Goal: Information Seeking & Learning: Check status

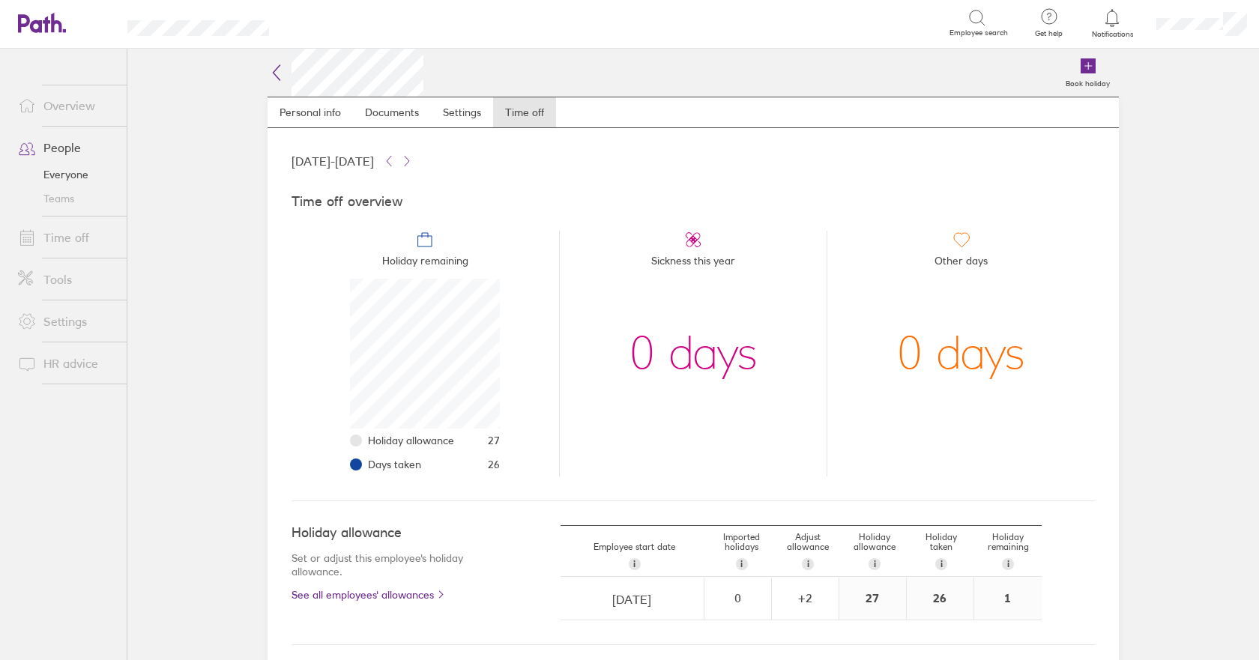
scroll to position [150, 150]
click at [273, 72] on icon at bounding box center [277, 73] width 18 height 18
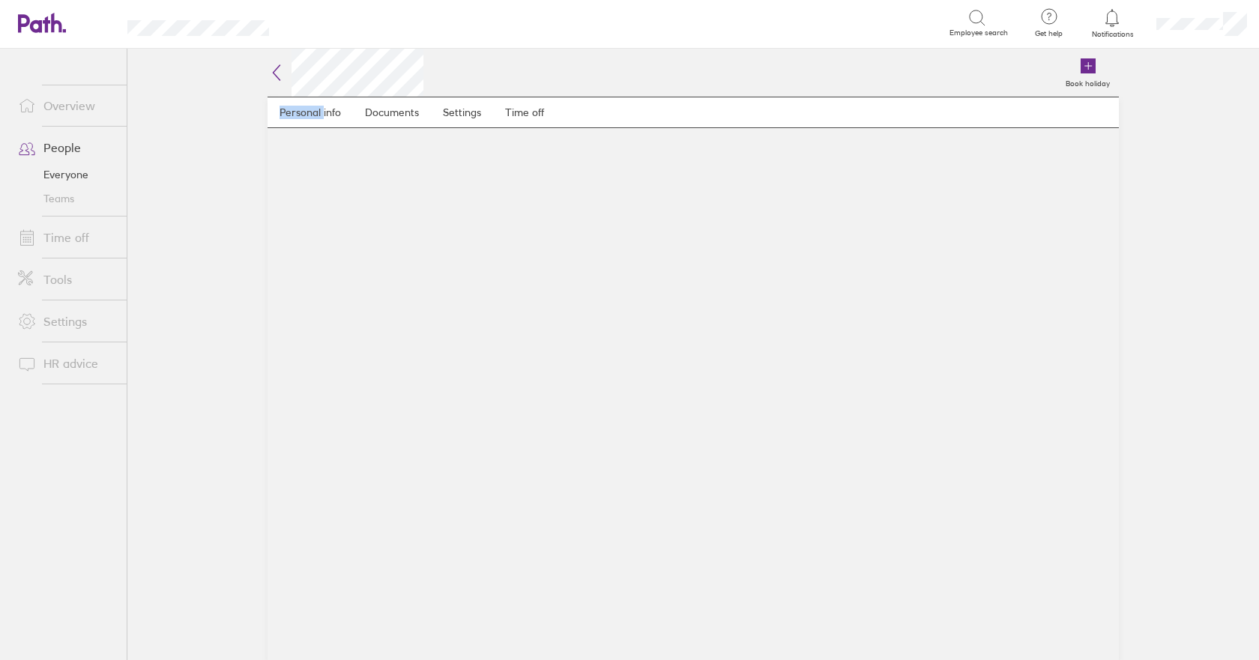
click at [244, 259] on div "Book holiday Personal info Documents Settings Time off" at bounding box center [694, 355] width 900 height 612
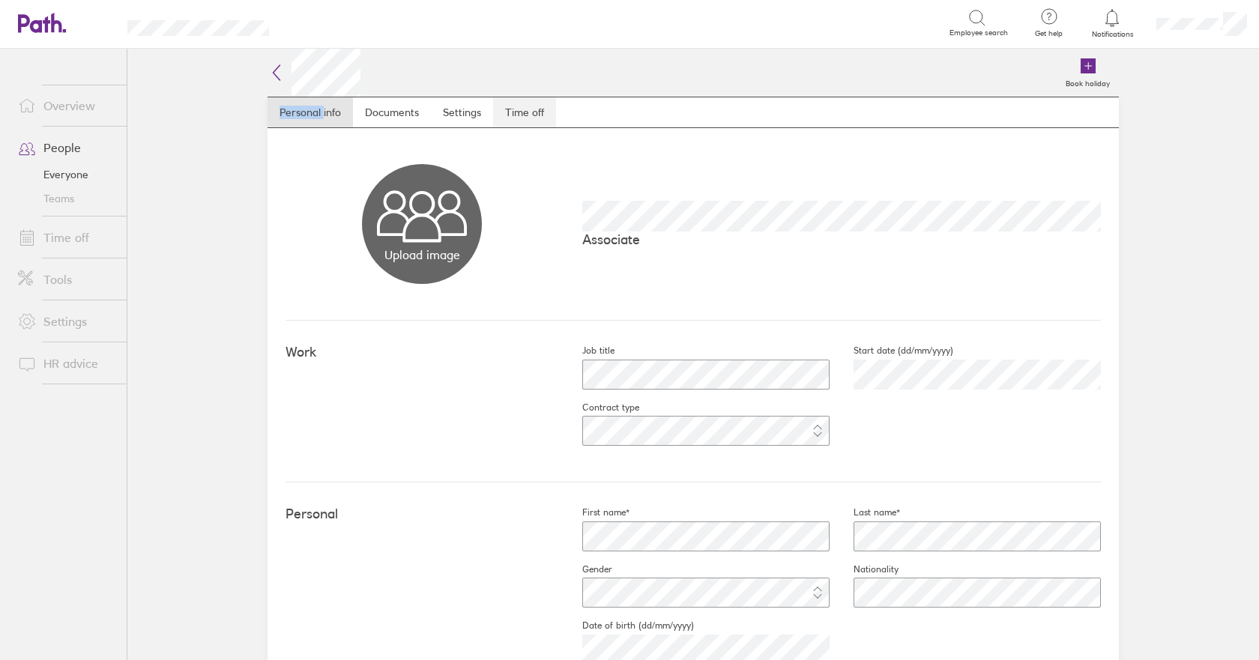
click at [514, 114] on link "Time off" at bounding box center [524, 112] width 63 height 30
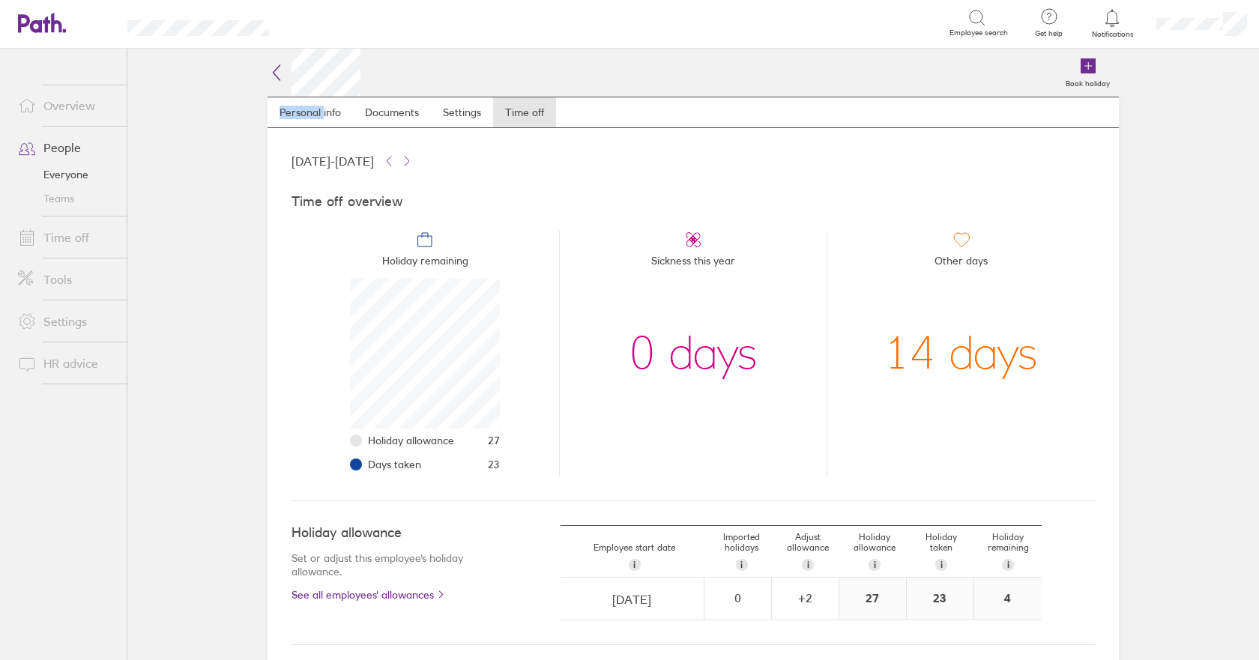
scroll to position [150, 150]
click at [762, 420] on li "Sickness this year 0 days" at bounding box center [693, 354] width 268 height 246
click at [268, 70] on icon at bounding box center [277, 73] width 18 height 18
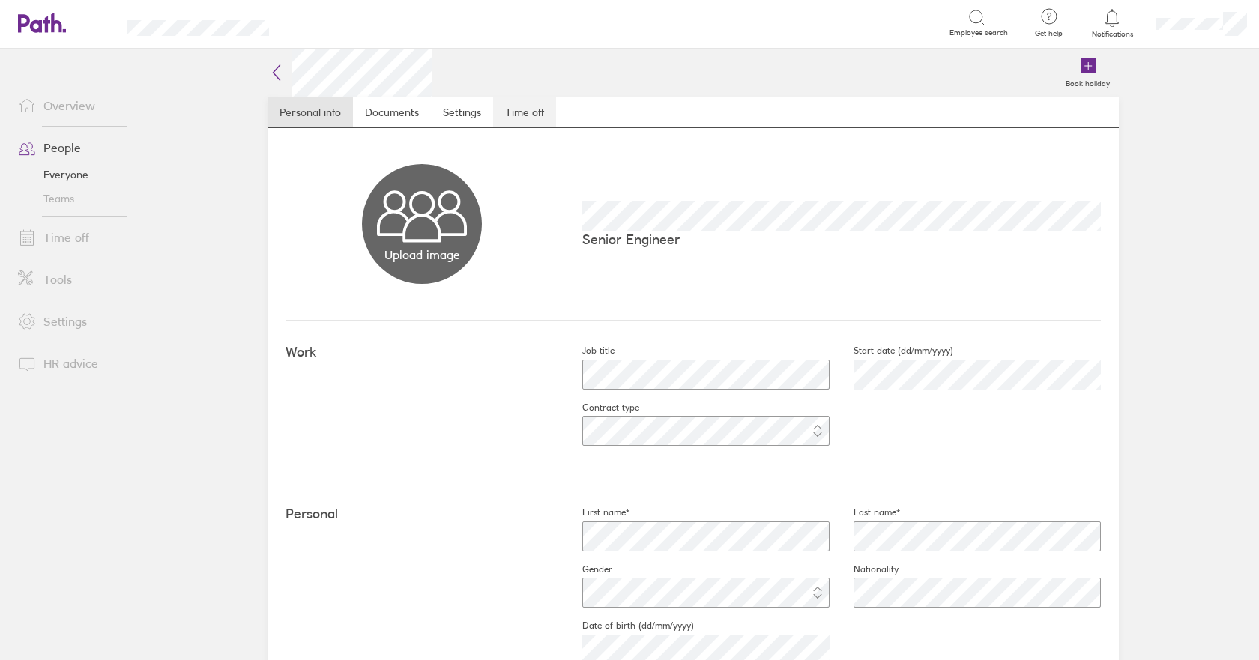
click at [532, 106] on link "Time off" at bounding box center [524, 112] width 63 height 30
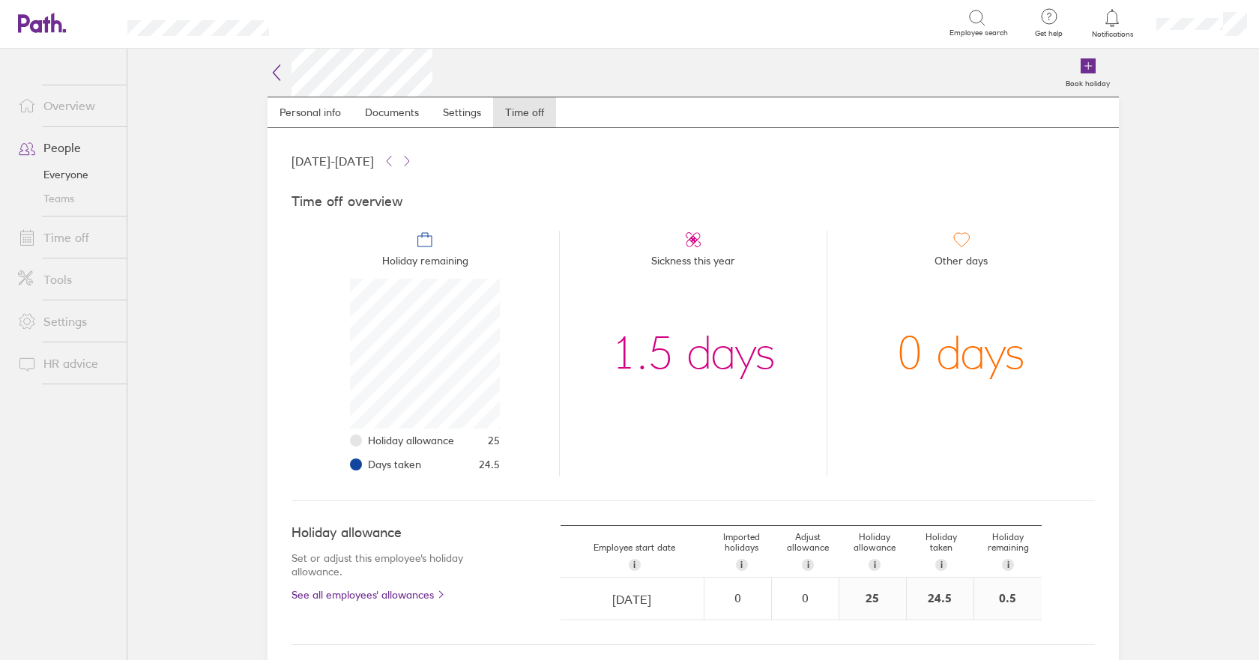
scroll to position [150, 150]
click at [268, 70] on icon at bounding box center [277, 73] width 18 height 18
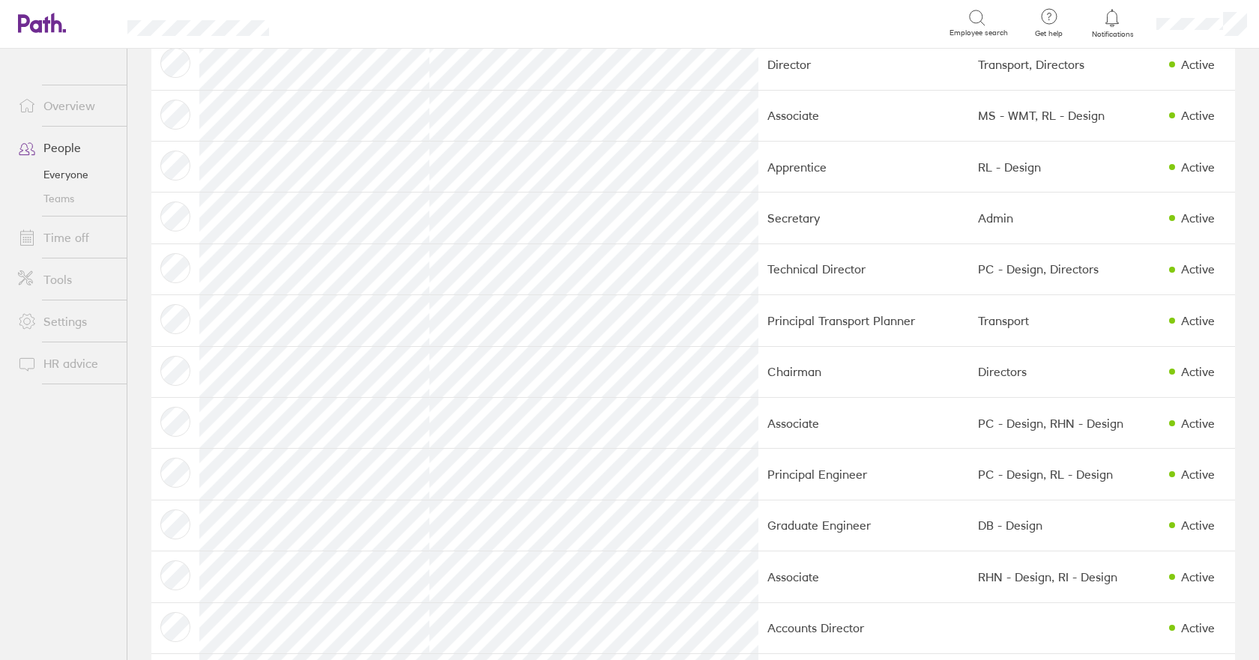
scroll to position [900, 0]
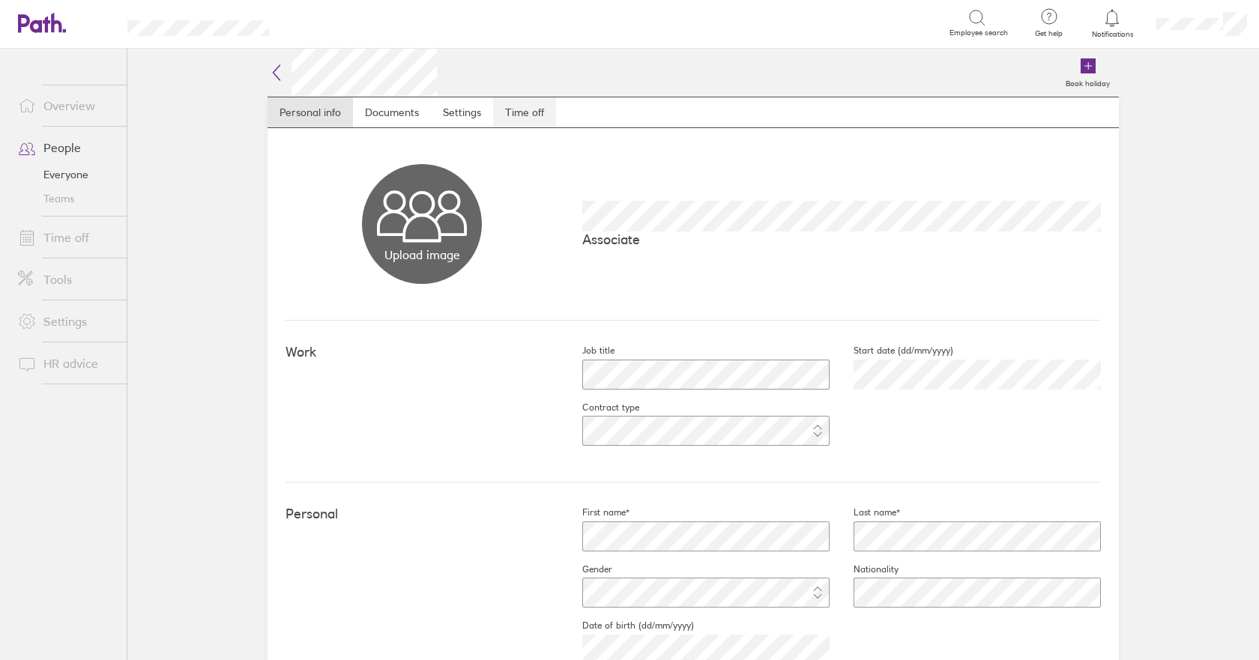
click at [512, 110] on link "Time off" at bounding box center [524, 112] width 63 height 30
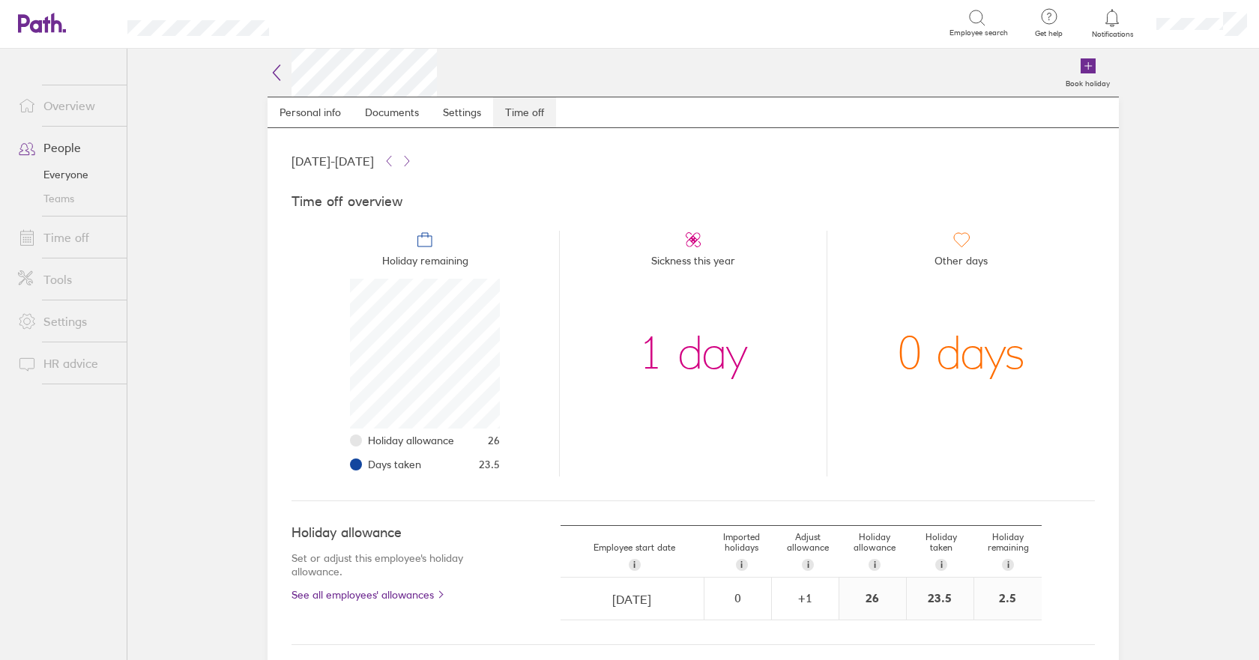
scroll to position [150, 150]
click at [268, 71] on icon at bounding box center [277, 73] width 18 height 18
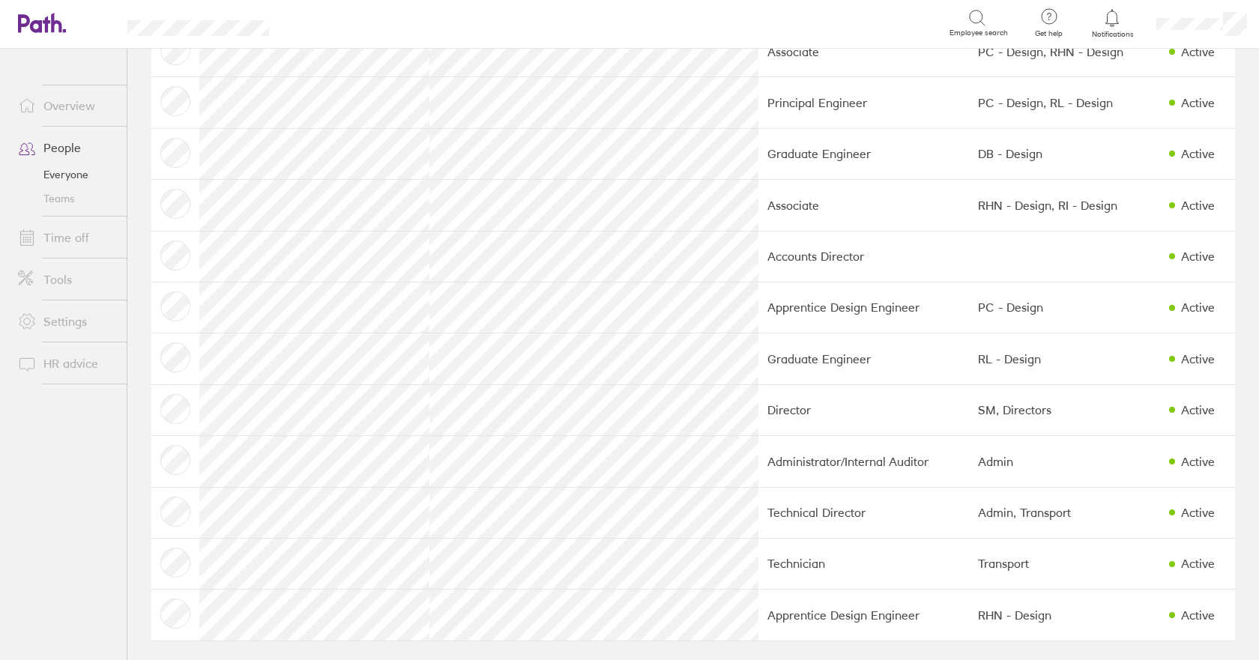
scroll to position [1188, 0]
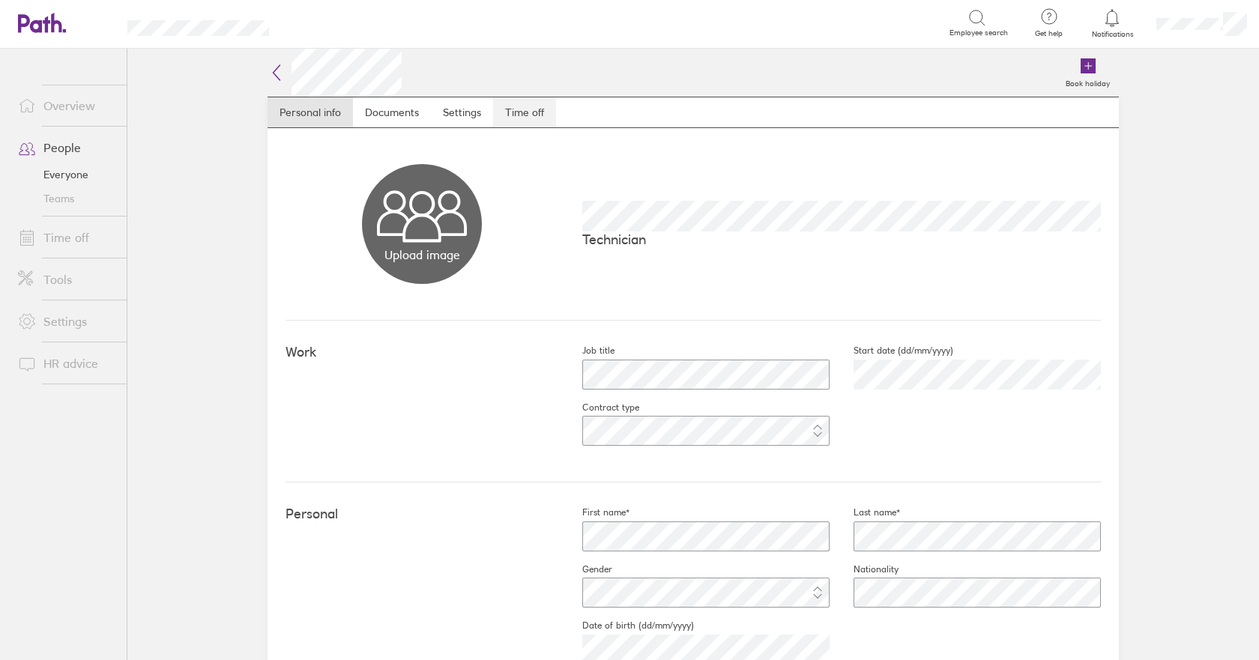
click at [521, 105] on link "Time off" at bounding box center [524, 112] width 63 height 30
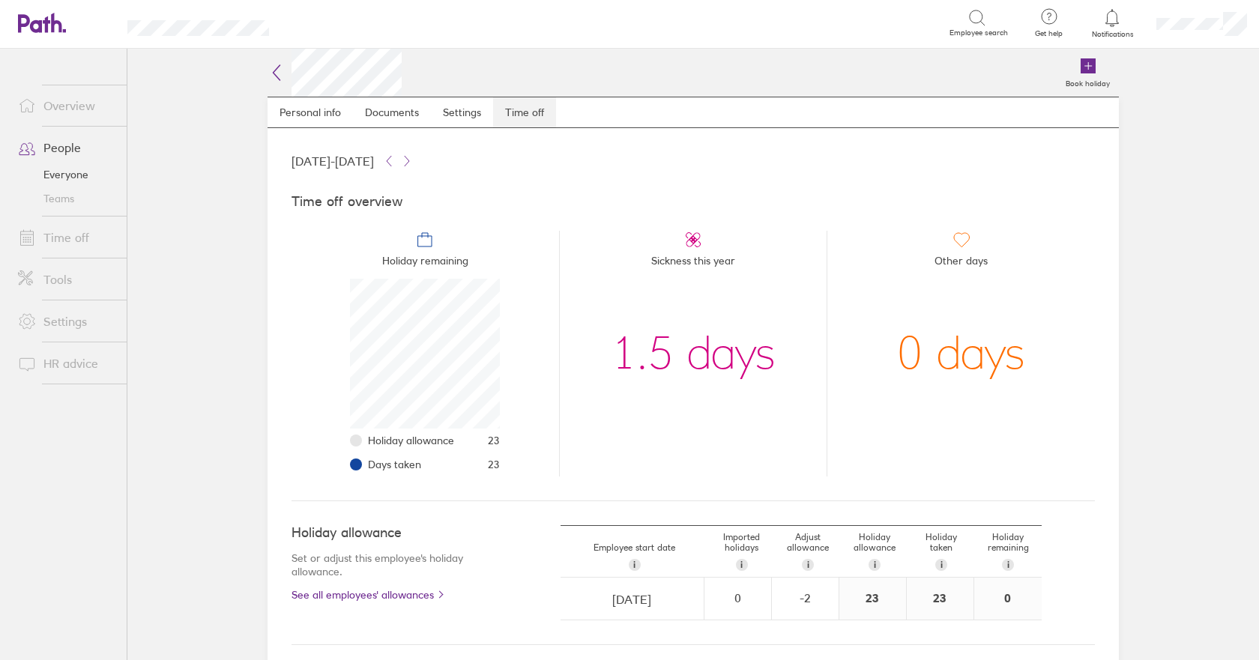
scroll to position [150, 150]
click at [268, 72] on icon at bounding box center [277, 73] width 18 height 18
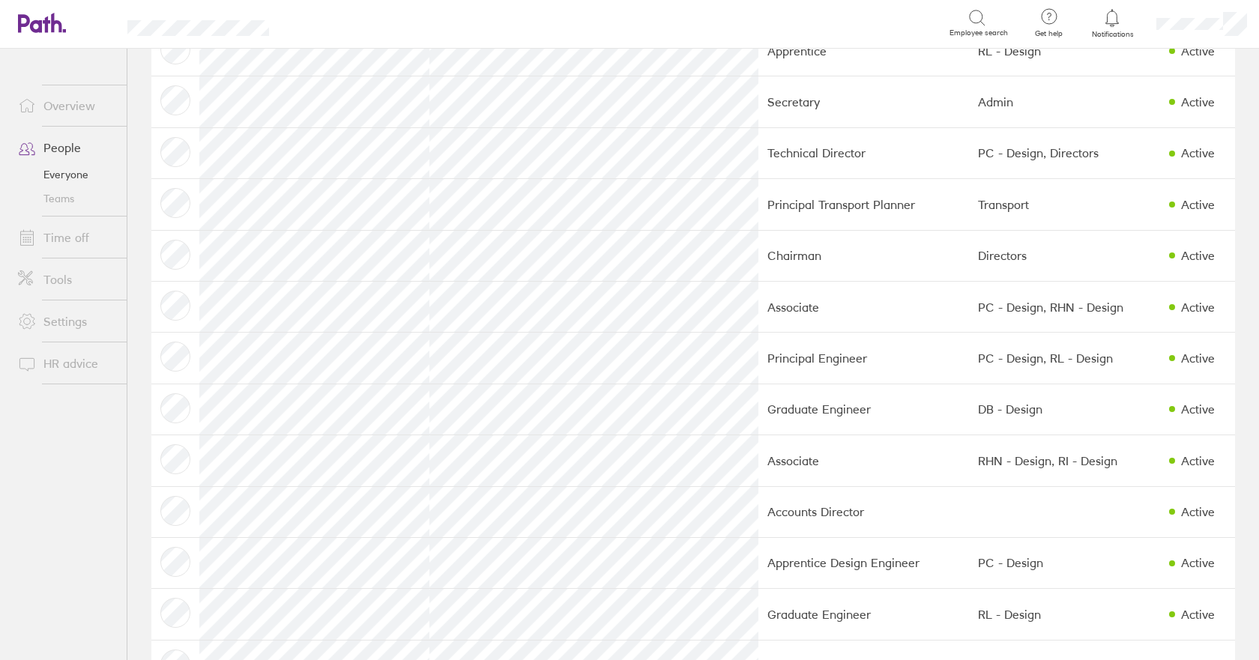
scroll to position [975, 0]
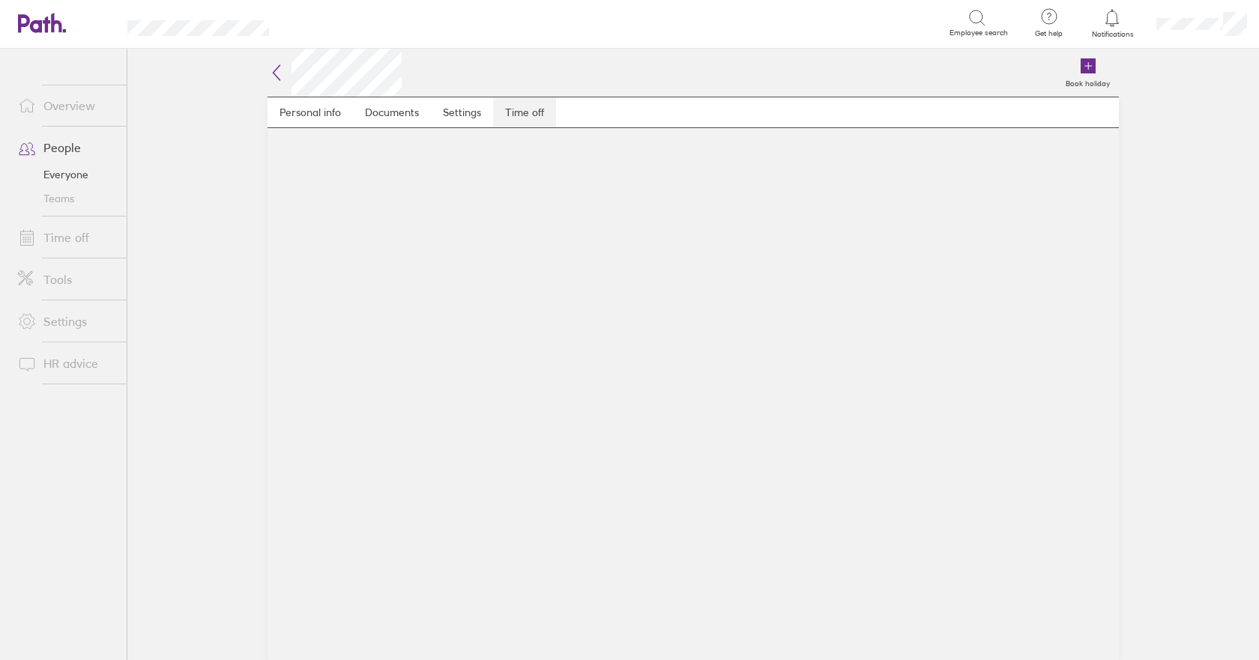
click at [517, 111] on link "Time off" at bounding box center [524, 112] width 63 height 30
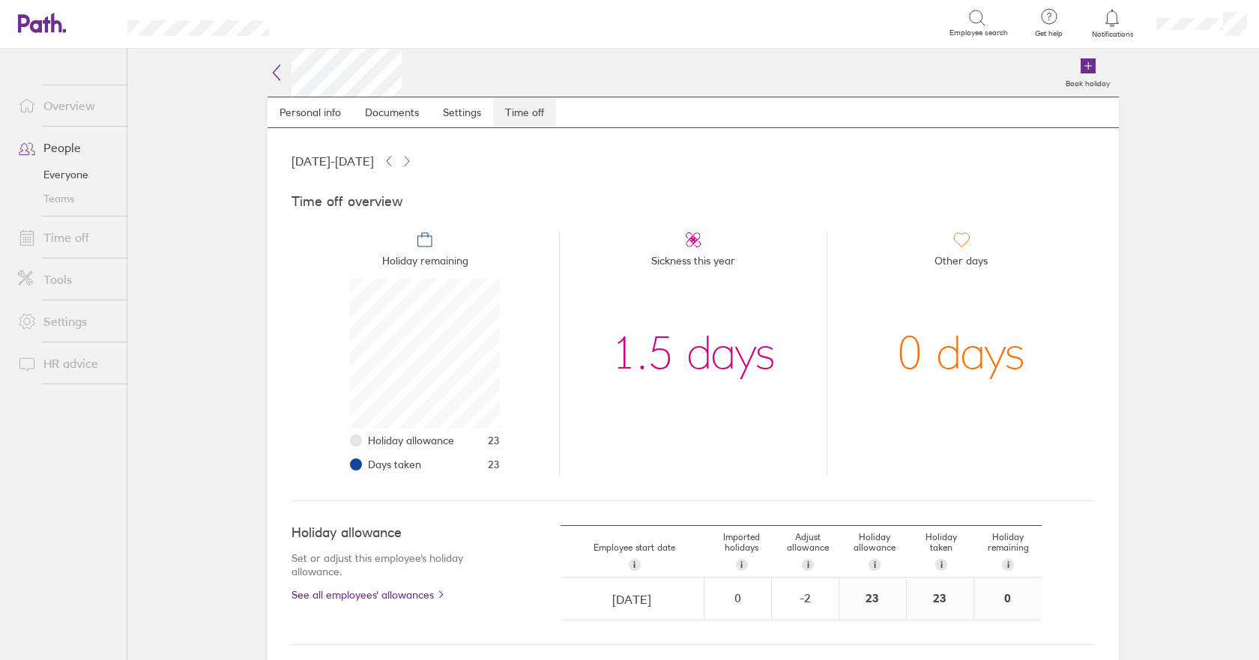
scroll to position [150, 150]
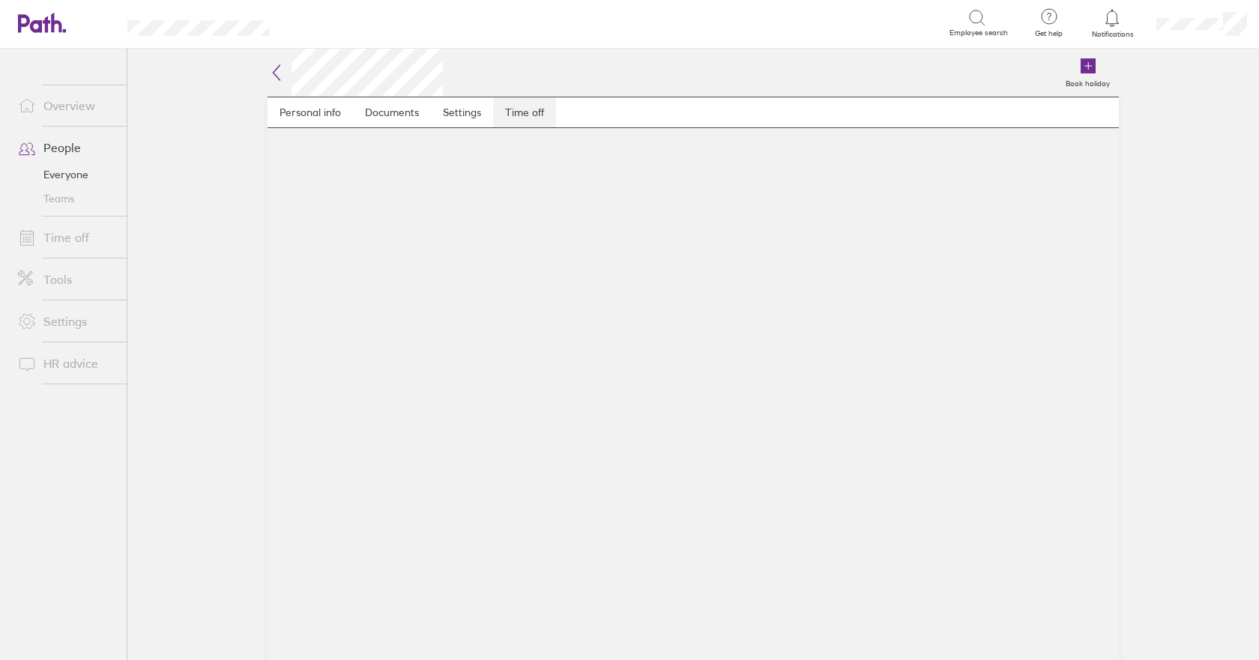
click at [523, 110] on link "Time off" at bounding box center [524, 112] width 63 height 30
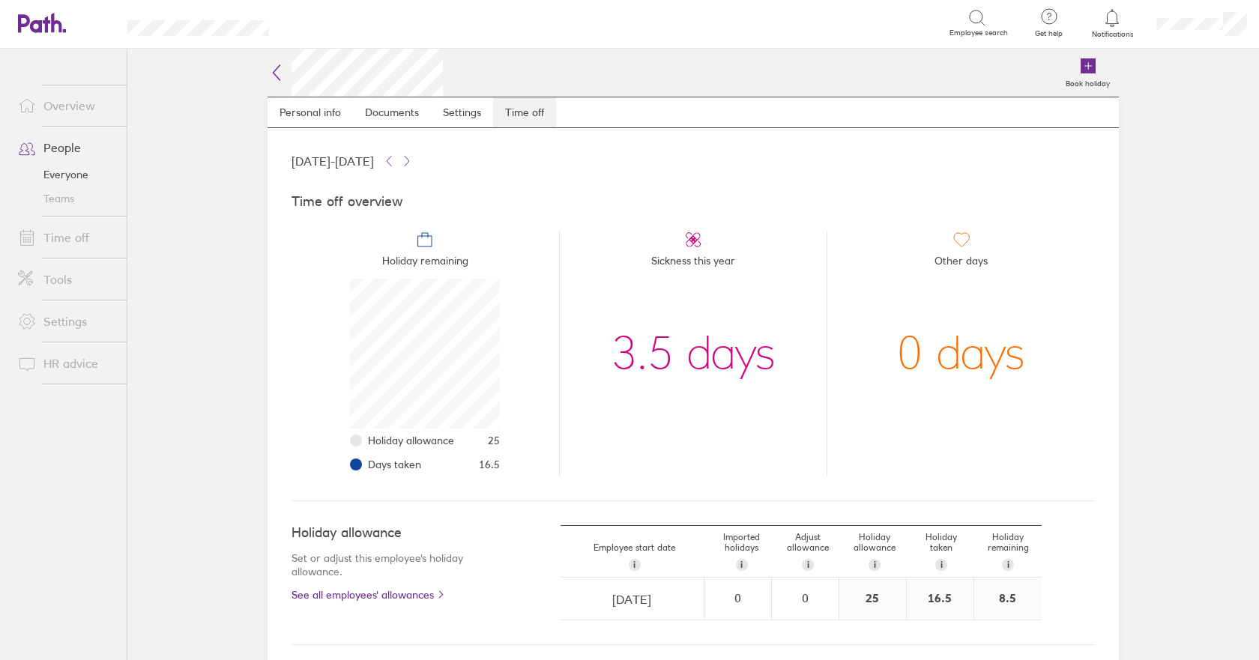
scroll to position [150, 150]
click at [276, 77] on icon at bounding box center [277, 73] width 18 height 18
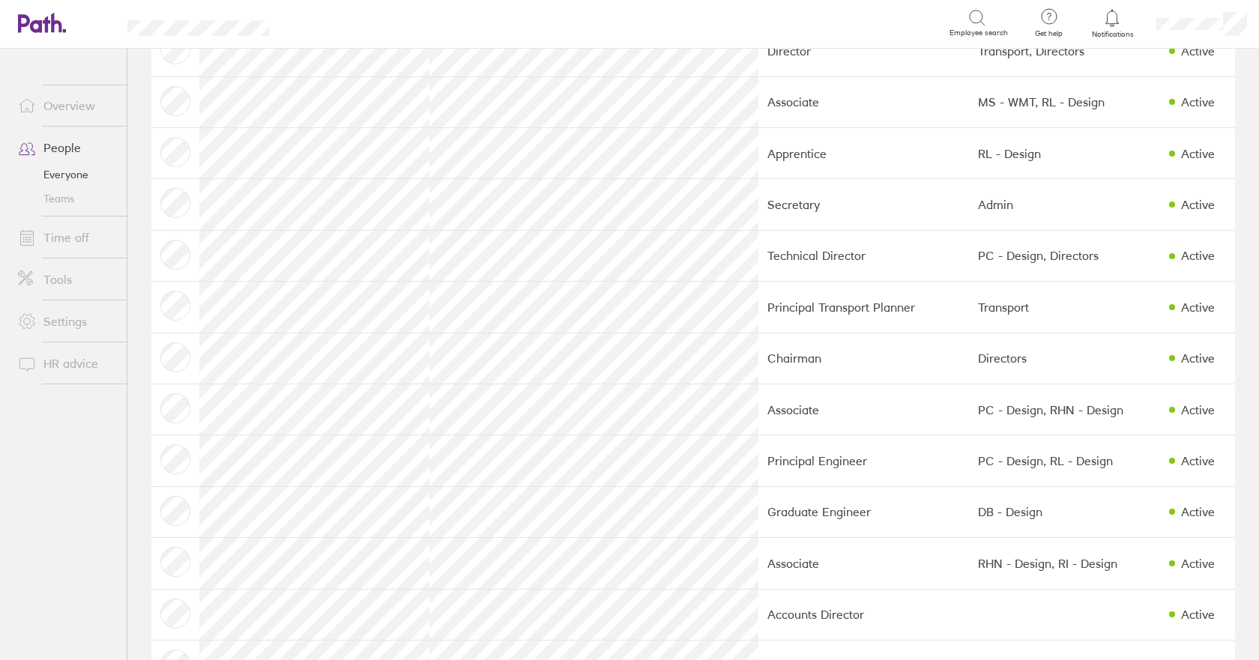
scroll to position [900, 0]
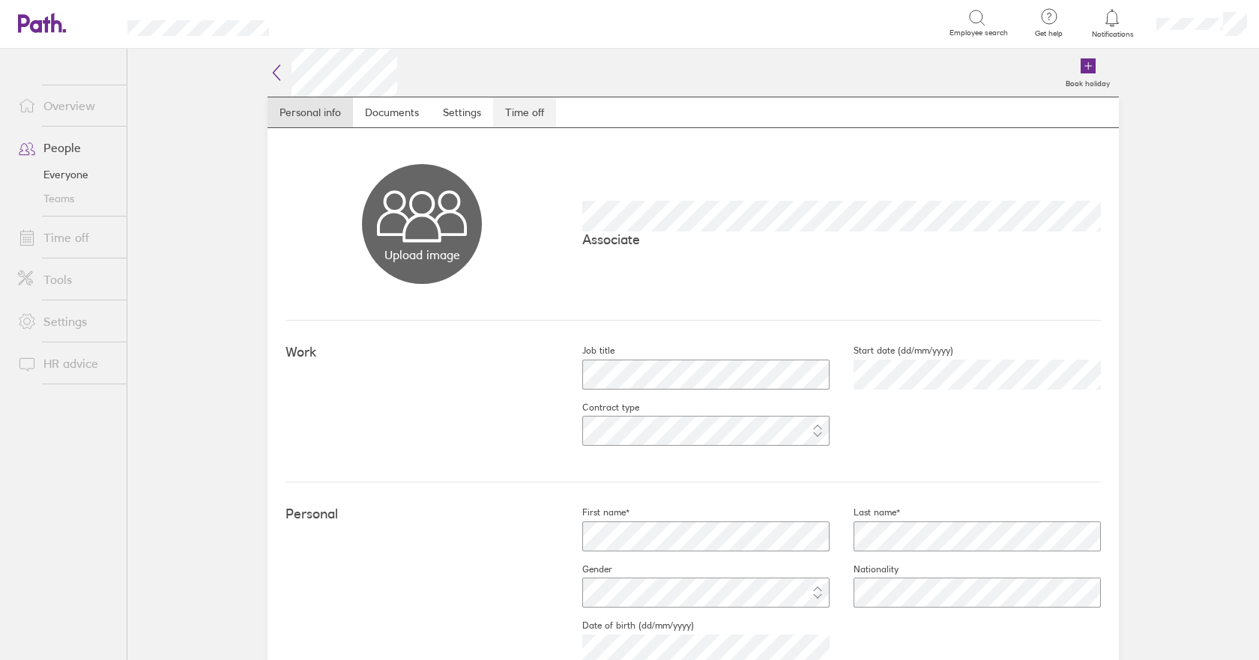
click at [524, 112] on link "Time off" at bounding box center [524, 112] width 63 height 30
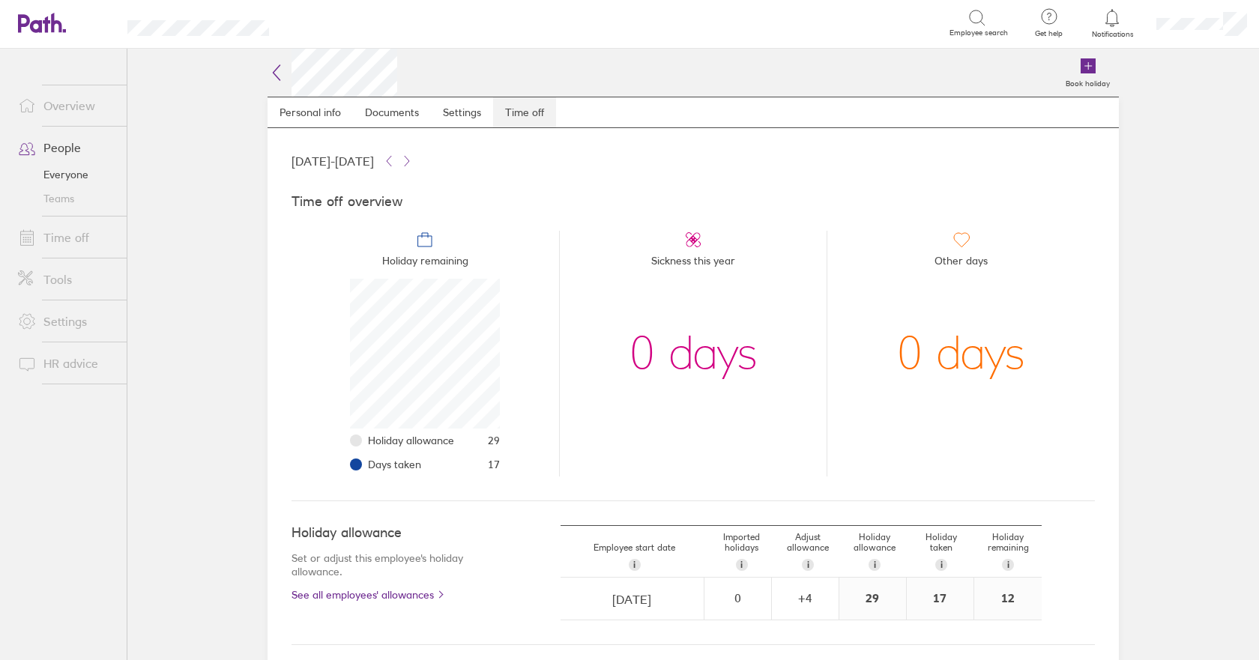
scroll to position [150, 150]
click at [274, 67] on icon at bounding box center [277, 72] width 7 height 15
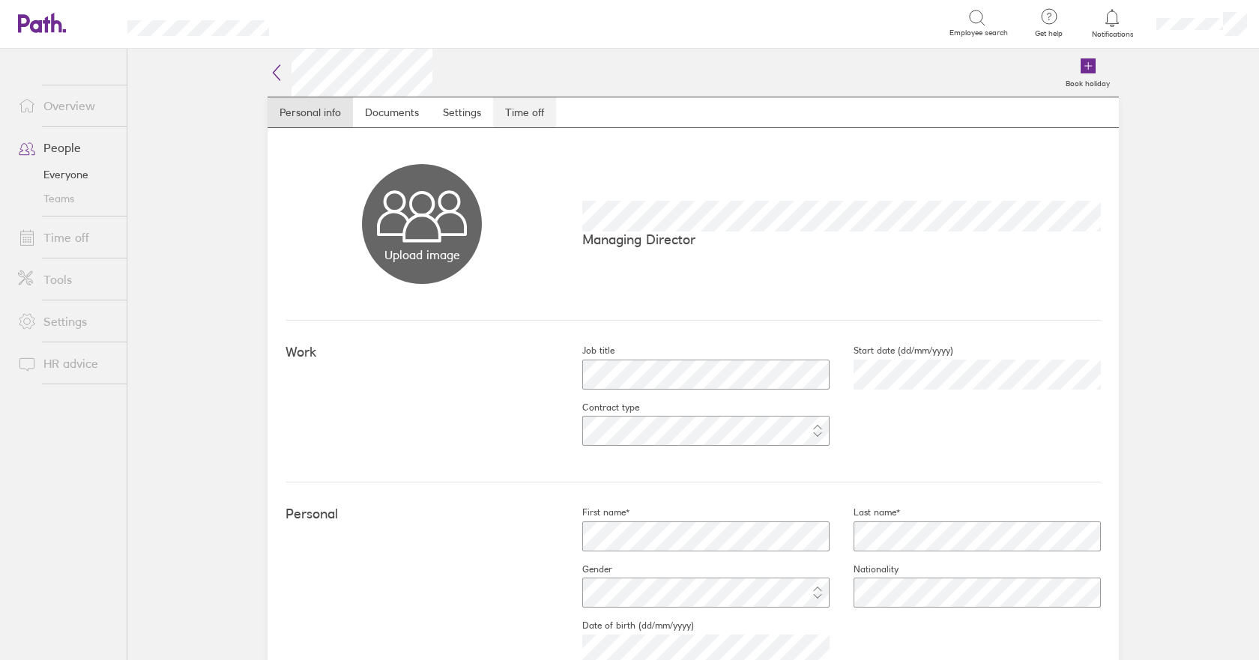
click at [512, 112] on link "Time off" at bounding box center [524, 112] width 63 height 30
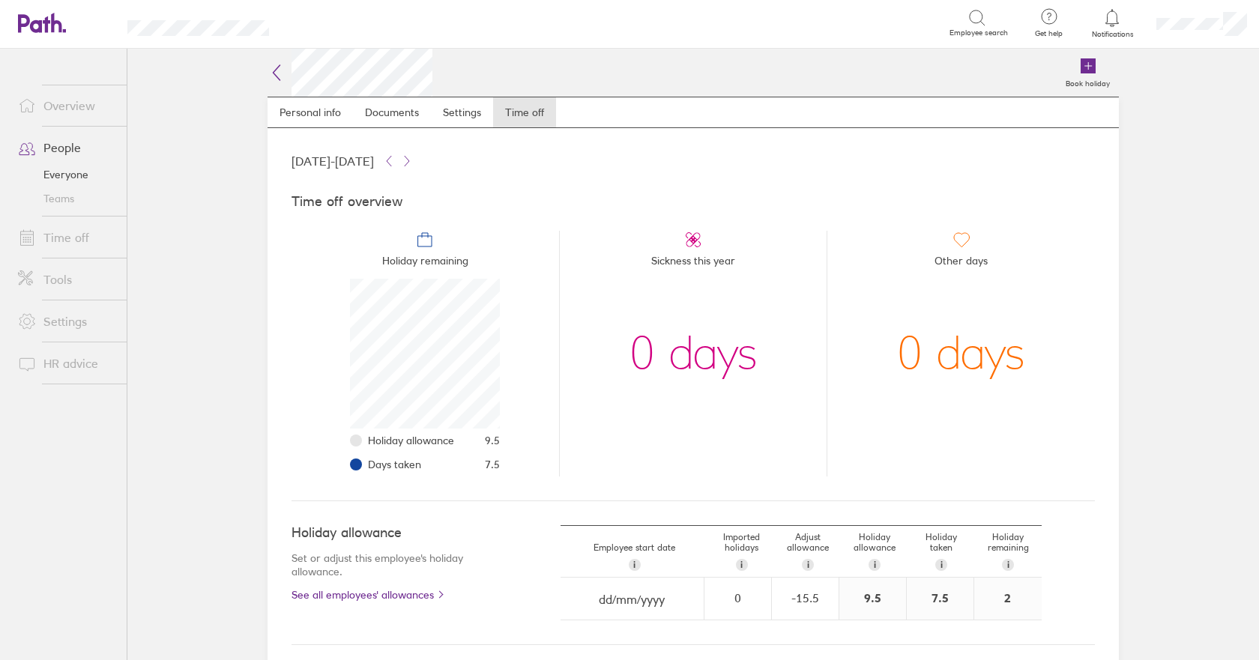
scroll to position [150, 150]
click at [682, 259] on span "Sickness this year" at bounding box center [693, 264] width 84 height 30
click at [278, 67] on icon at bounding box center [277, 73] width 18 height 18
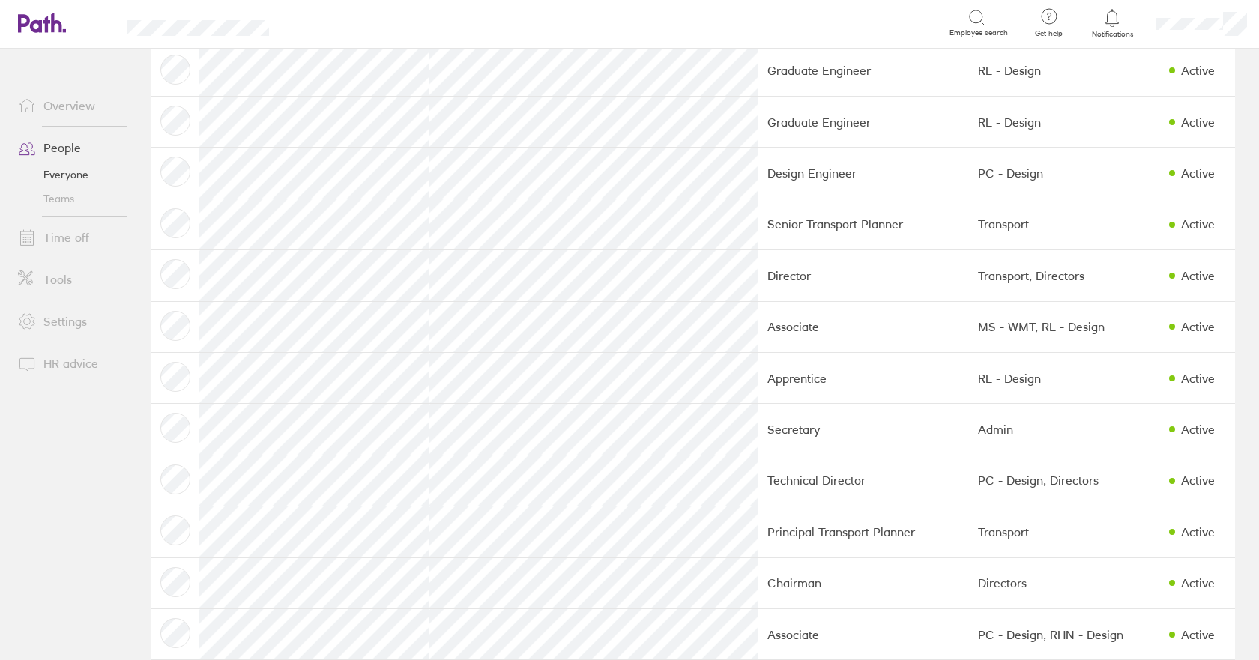
scroll to position [900, 0]
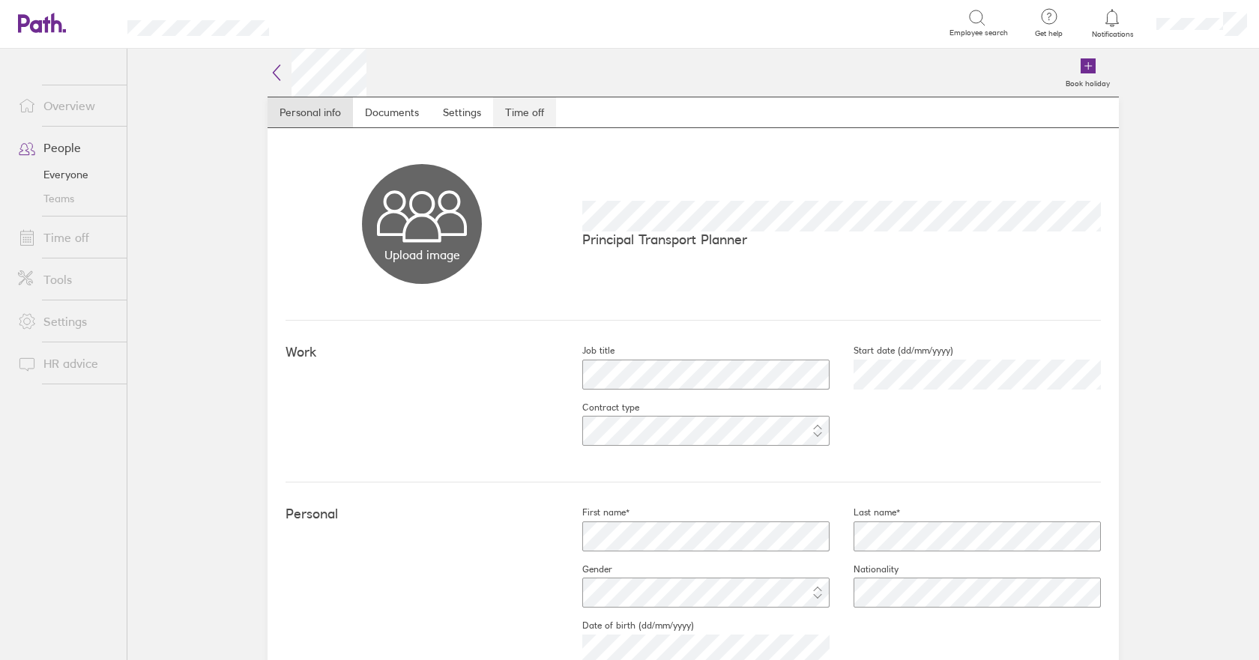
click at [517, 109] on link "Time off" at bounding box center [524, 112] width 63 height 30
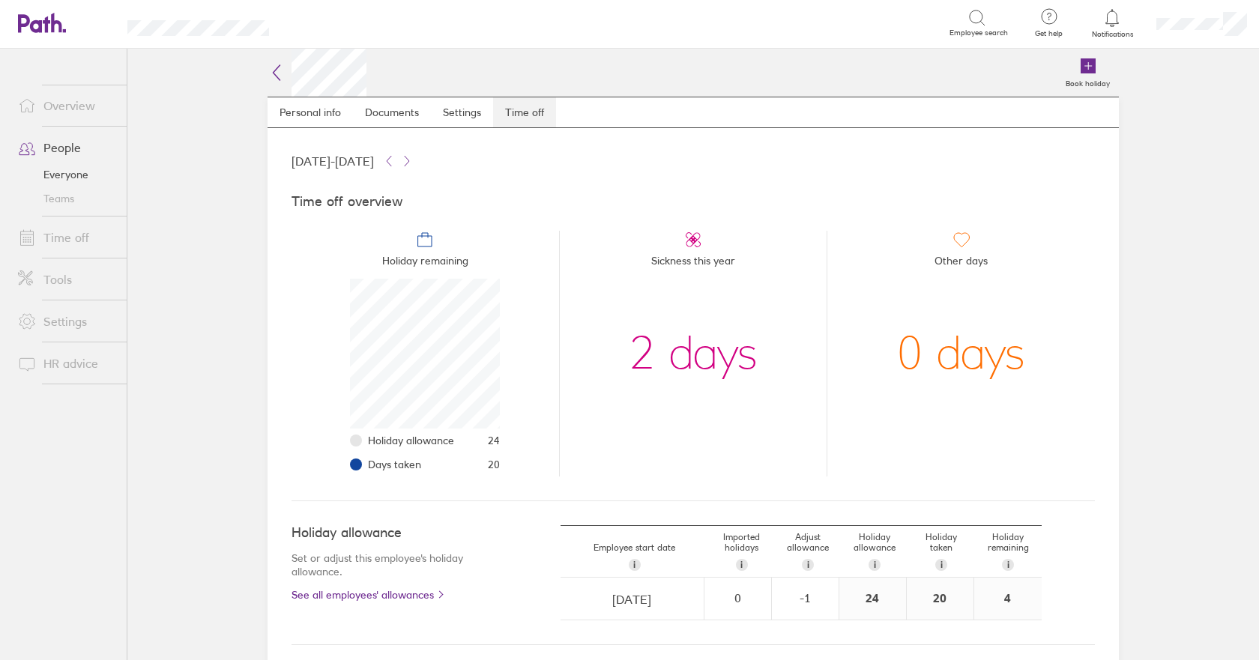
scroll to position [150, 150]
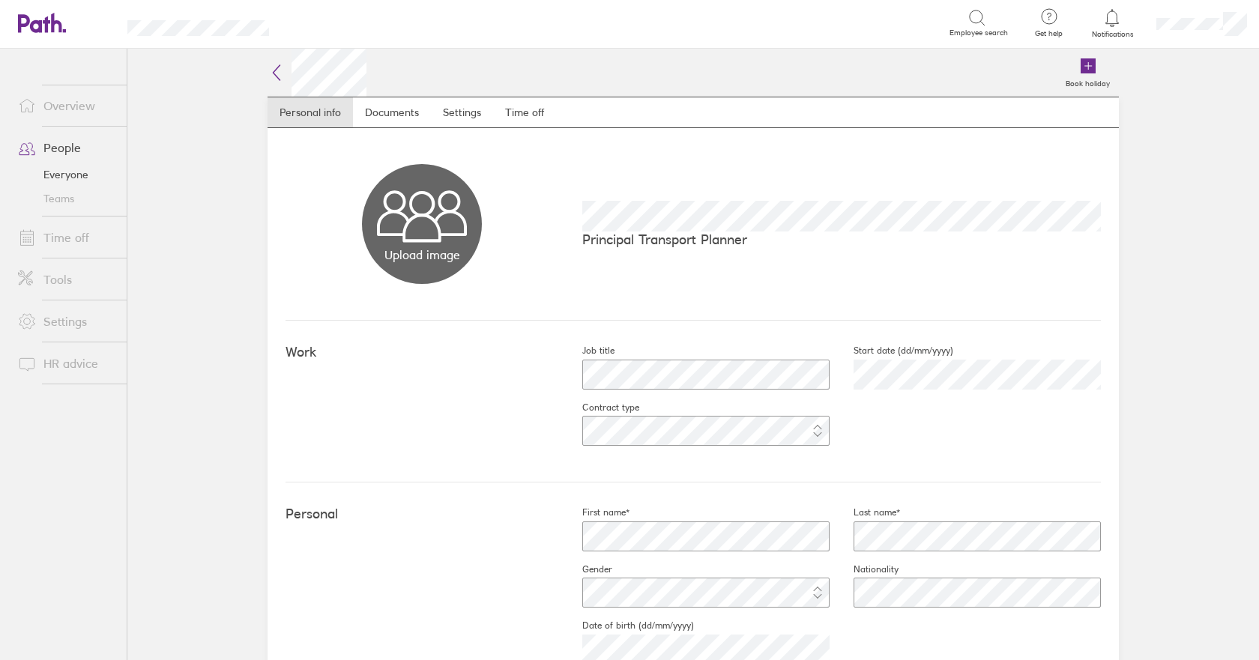
click at [280, 72] on icon at bounding box center [277, 73] width 18 height 18
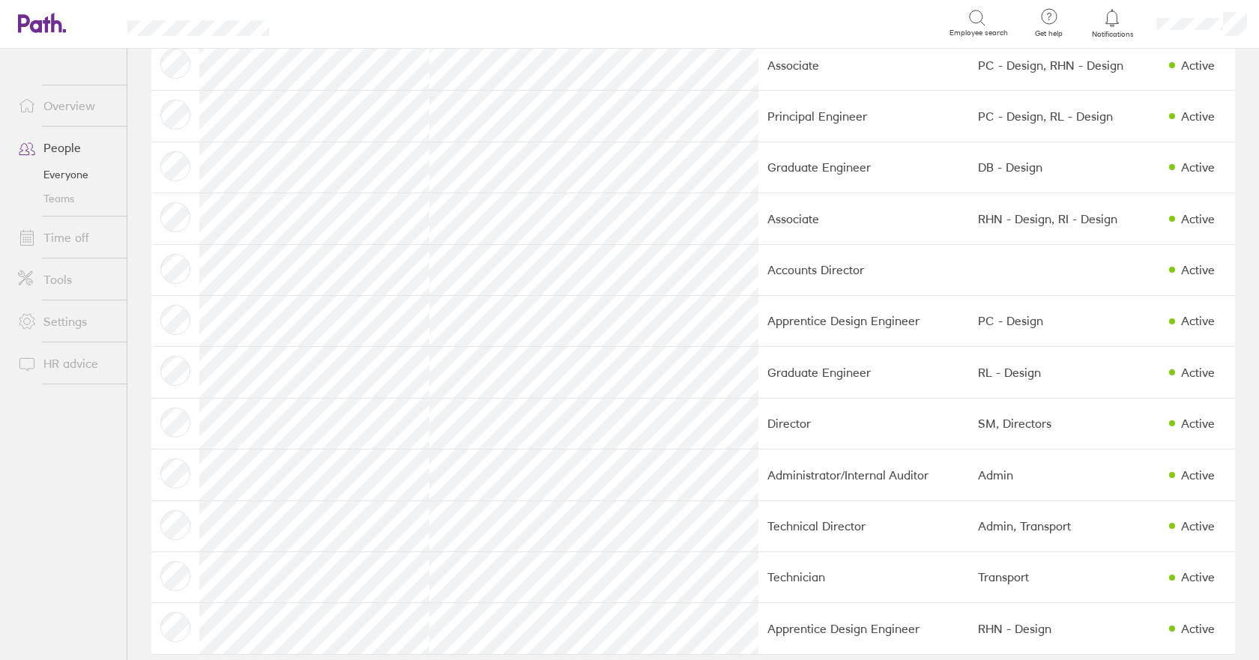
scroll to position [1188, 0]
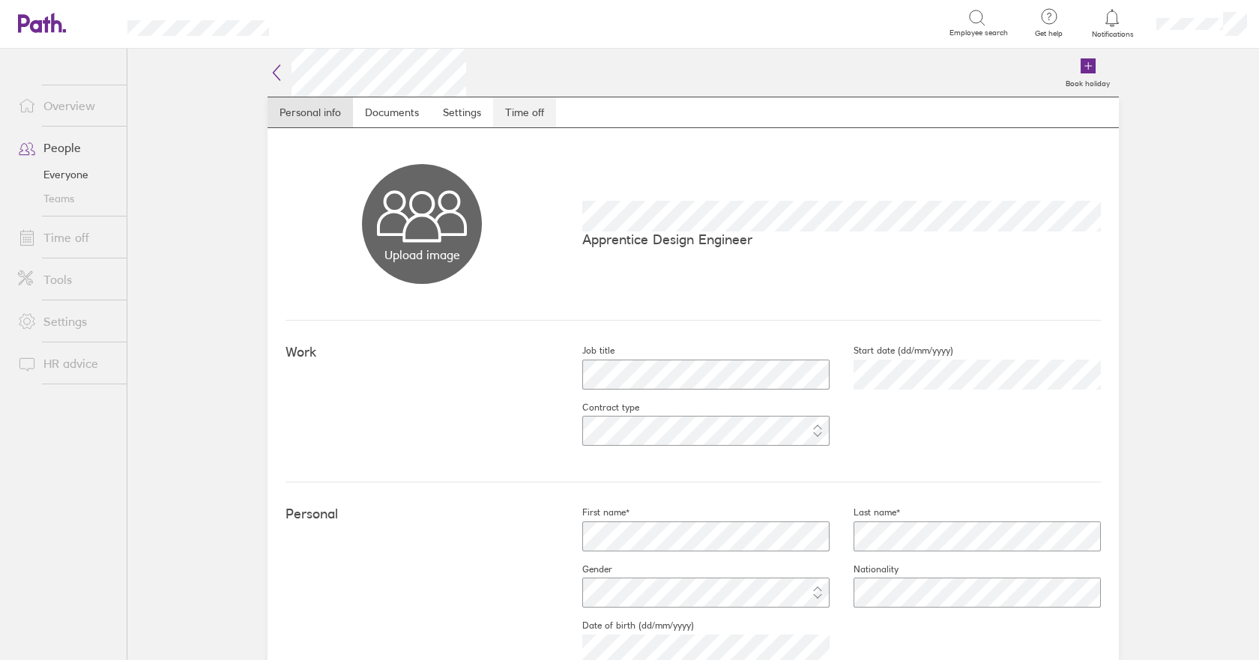
click at [515, 106] on link "Time off" at bounding box center [524, 112] width 63 height 30
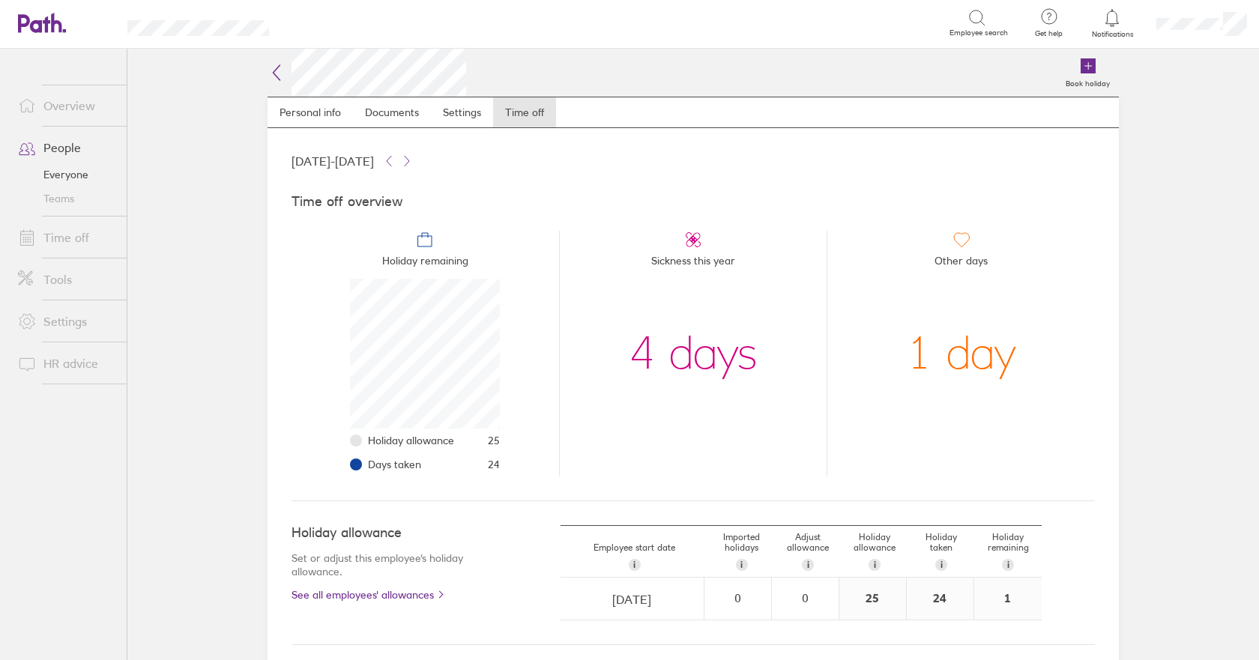
scroll to position [150, 150]
click at [268, 71] on icon at bounding box center [277, 73] width 18 height 18
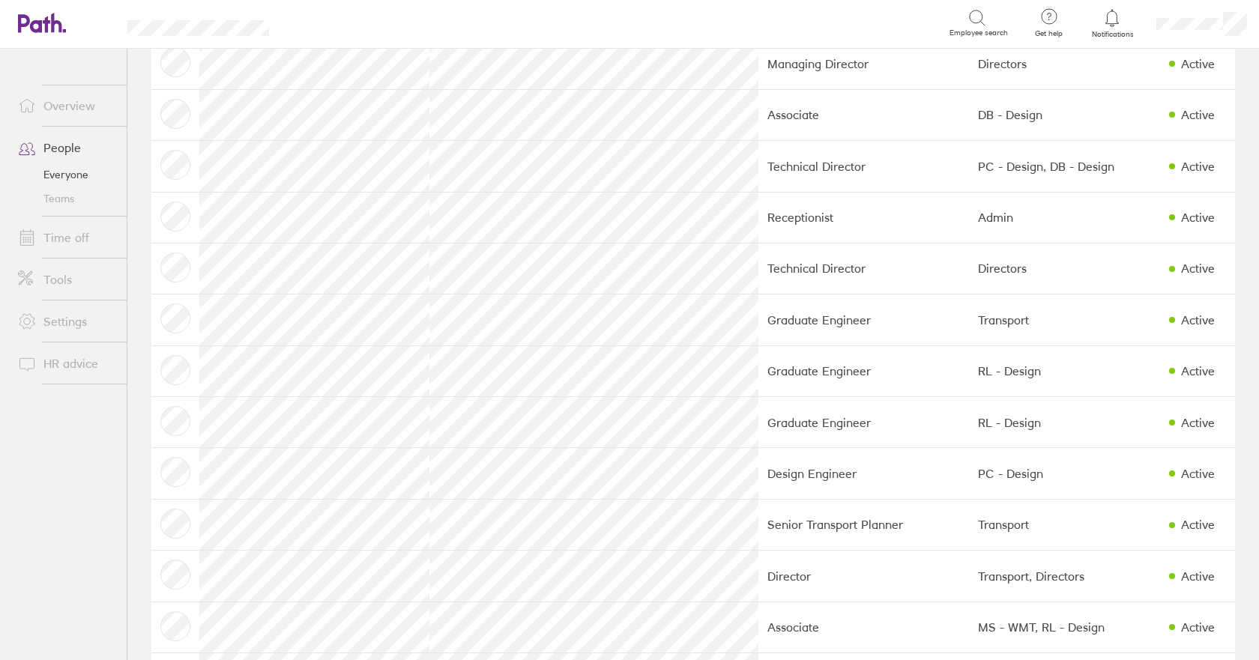
scroll to position [300, 0]
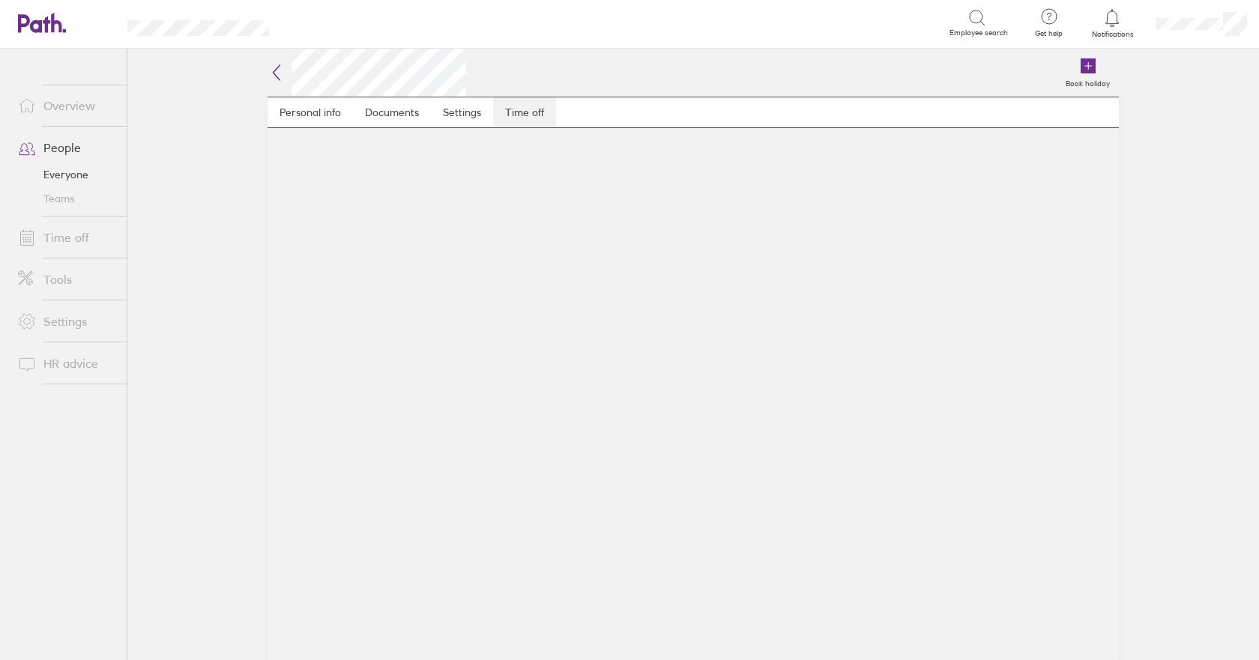
click at [527, 112] on link "Time off" at bounding box center [524, 112] width 63 height 30
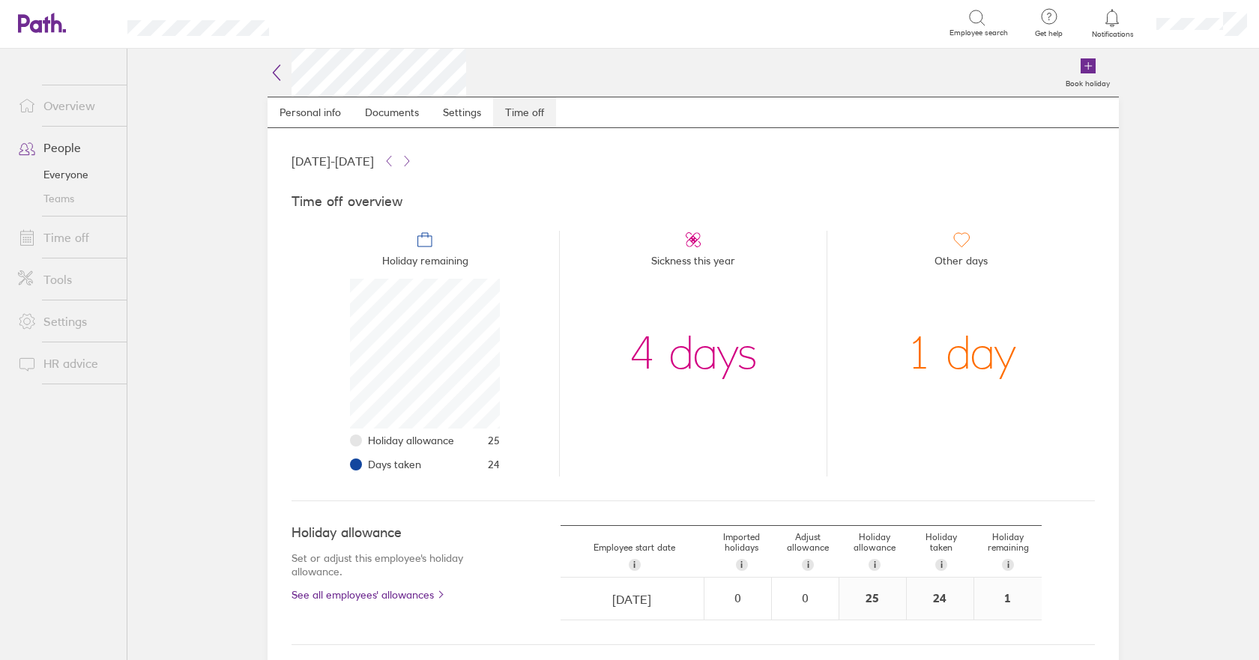
scroll to position [150, 150]
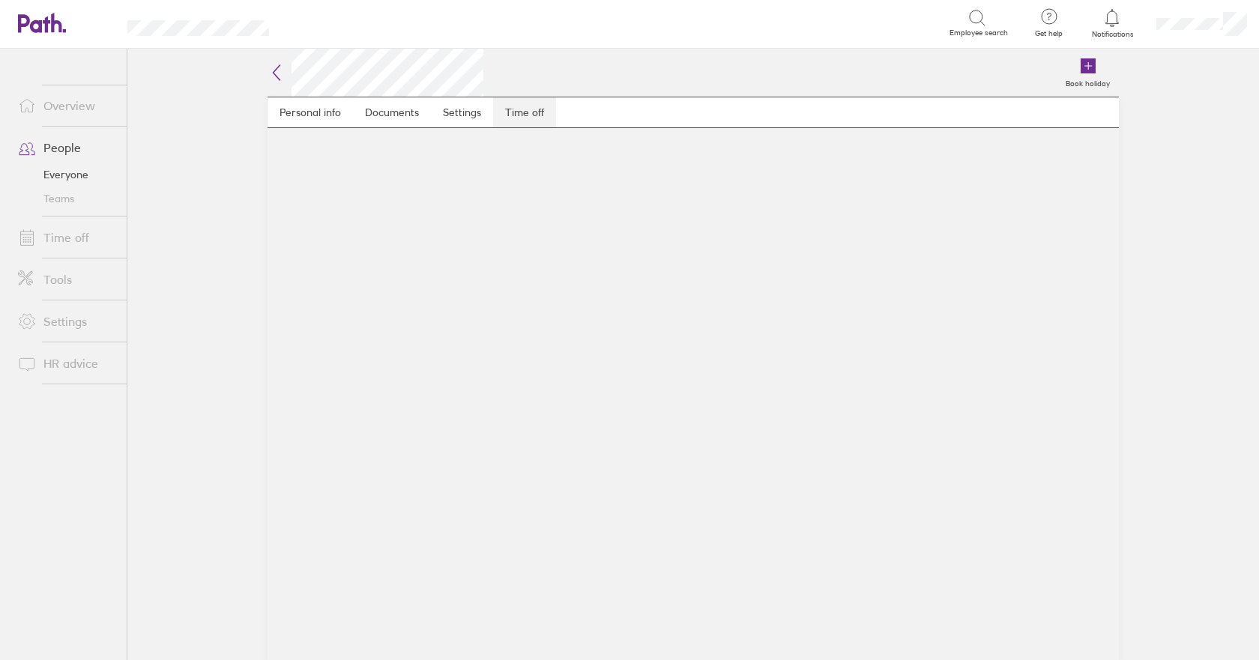
click at [528, 117] on link "Time off" at bounding box center [524, 112] width 63 height 30
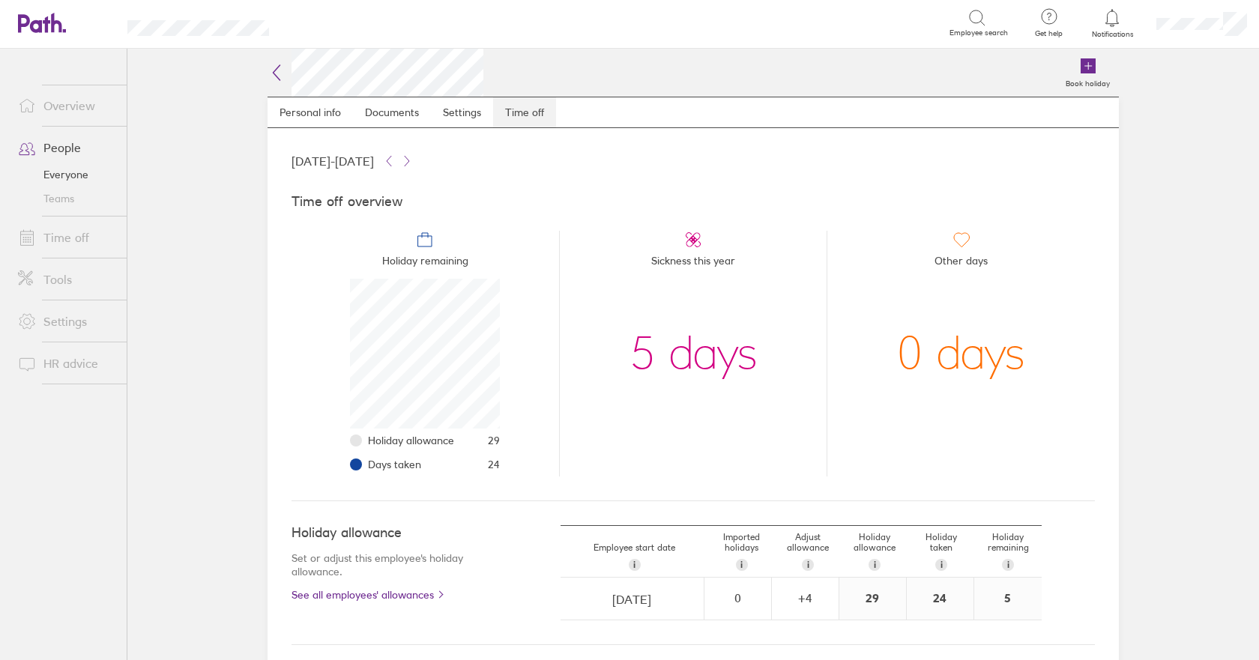
scroll to position [150, 150]
click at [268, 73] on icon at bounding box center [277, 73] width 18 height 18
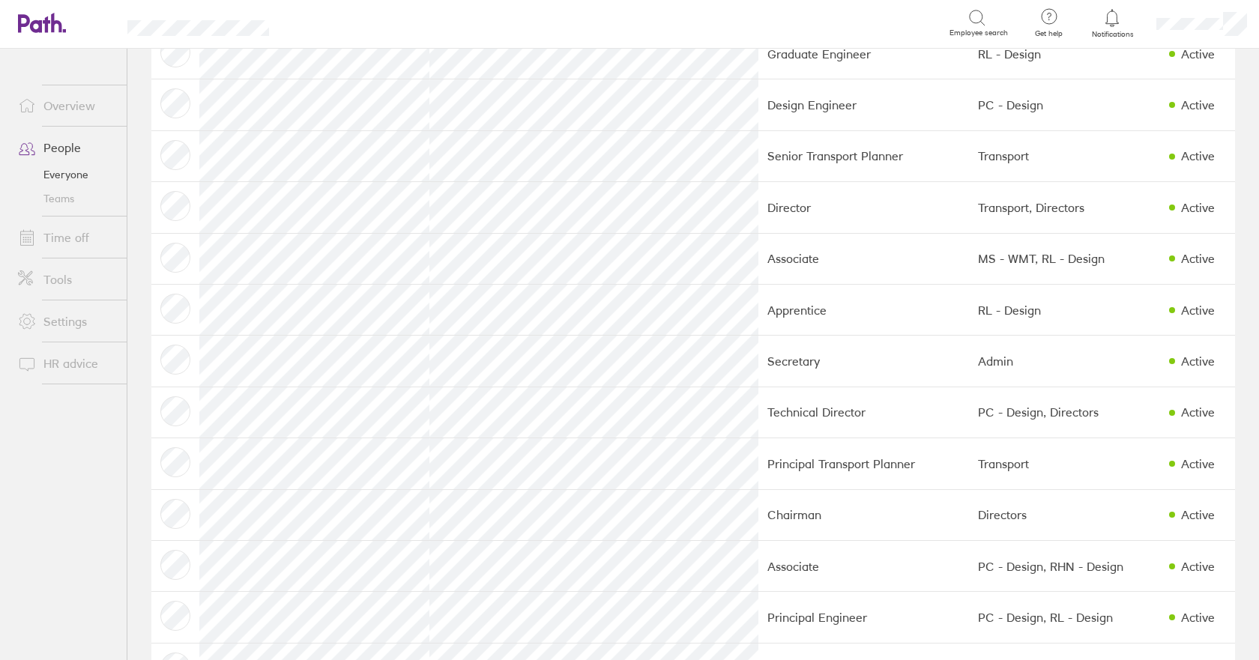
scroll to position [675, 0]
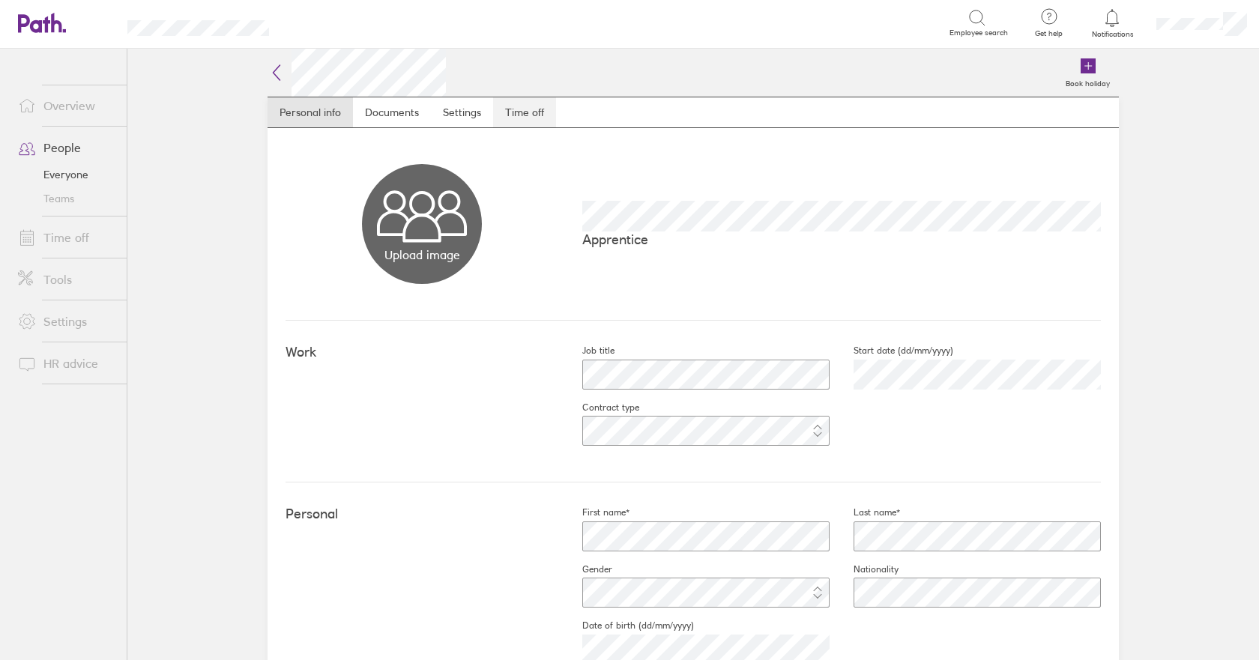
click at [520, 111] on link "Time off" at bounding box center [524, 112] width 63 height 30
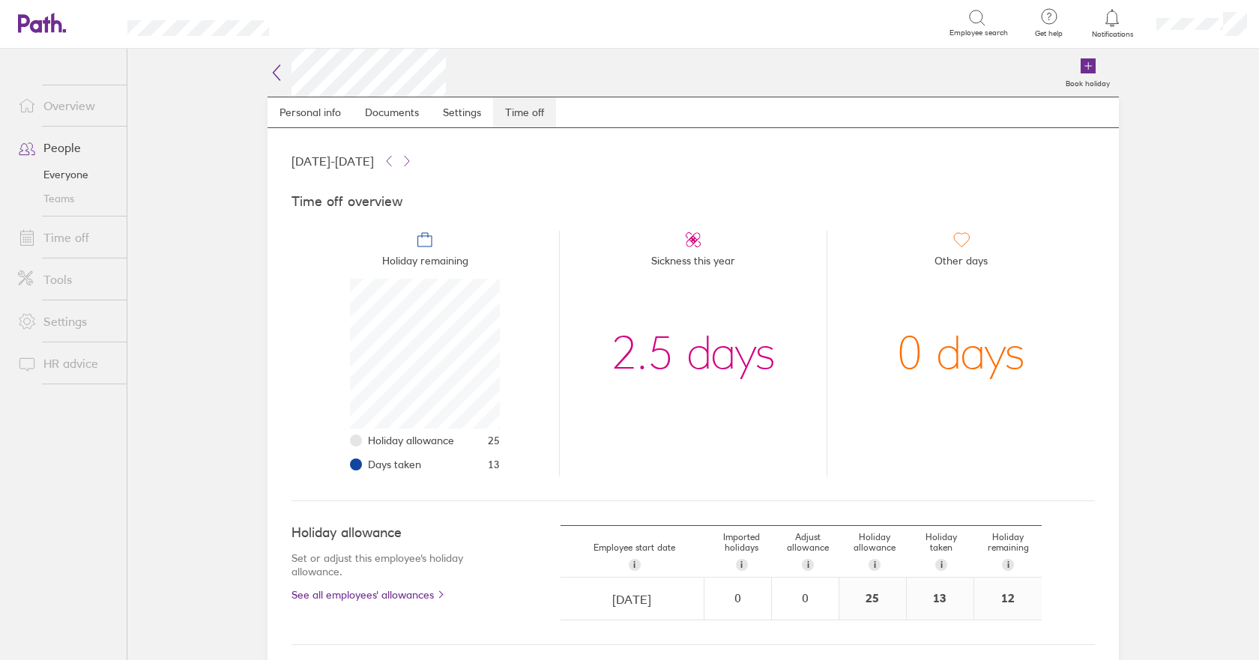
scroll to position [150, 150]
click at [600, 267] on li "Sickness this year 2.5 days" at bounding box center [693, 354] width 268 height 246
click at [273, 70] on icon at bounding box center [277, 73] width 18 height 18
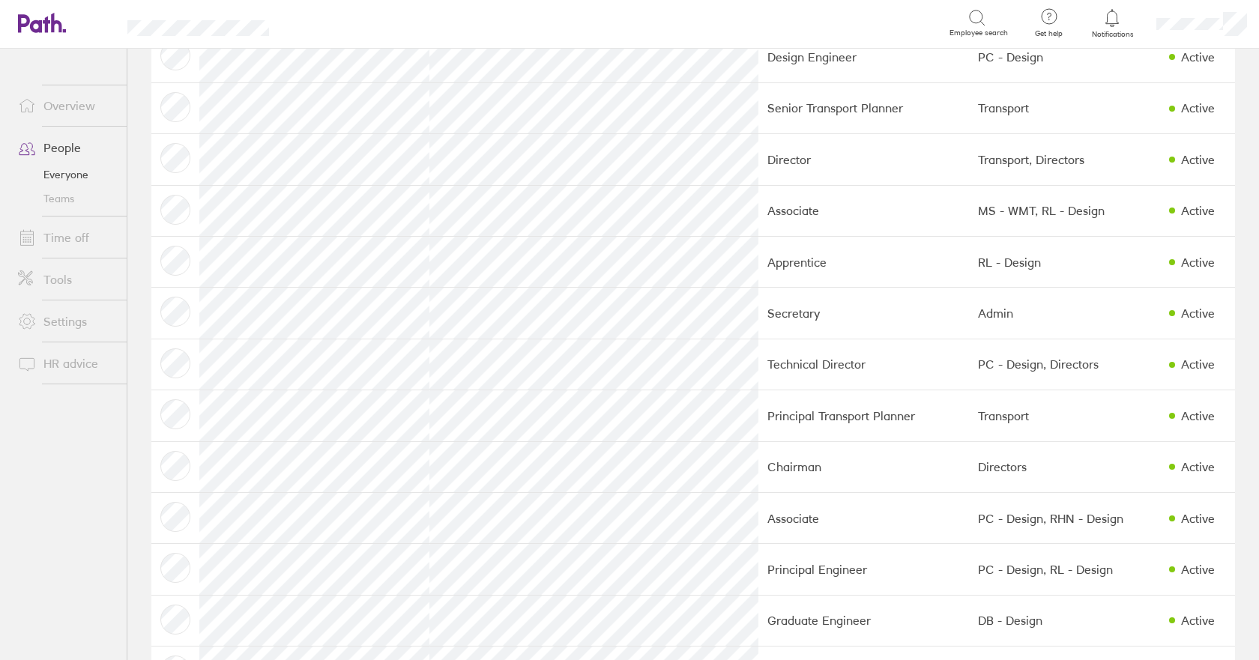
scroll to position [750, 0]
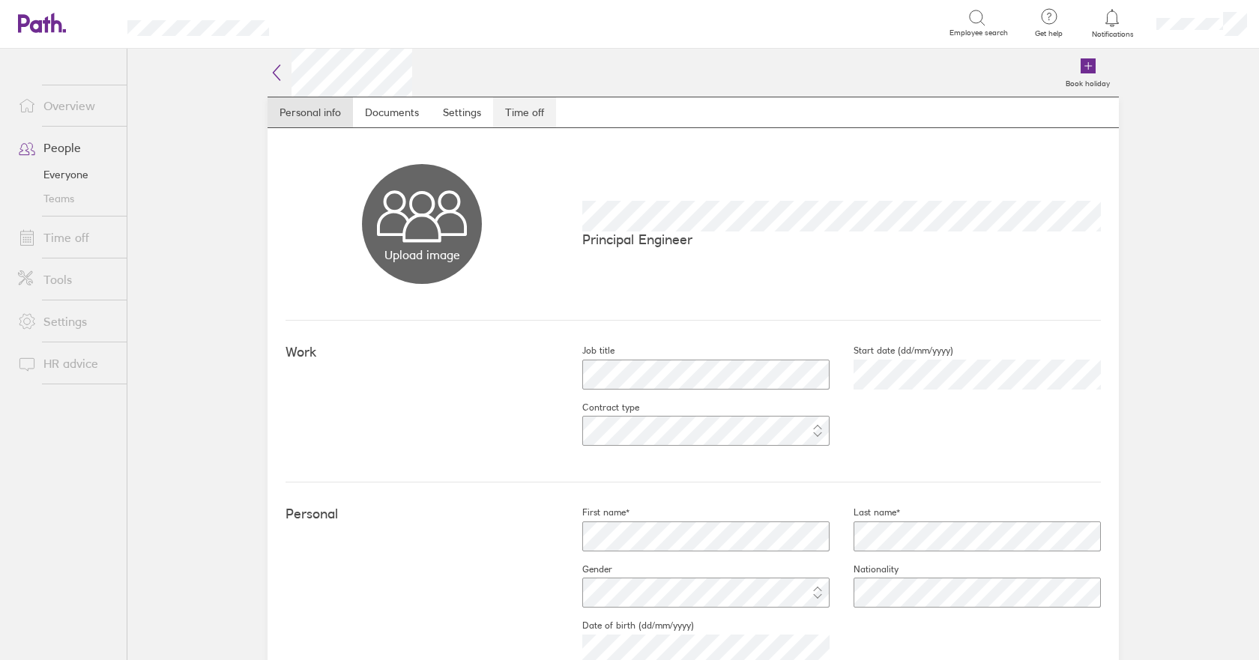
click at [520, 109] on link "Time off" at bounding box center [524, 112] width 63 height 30
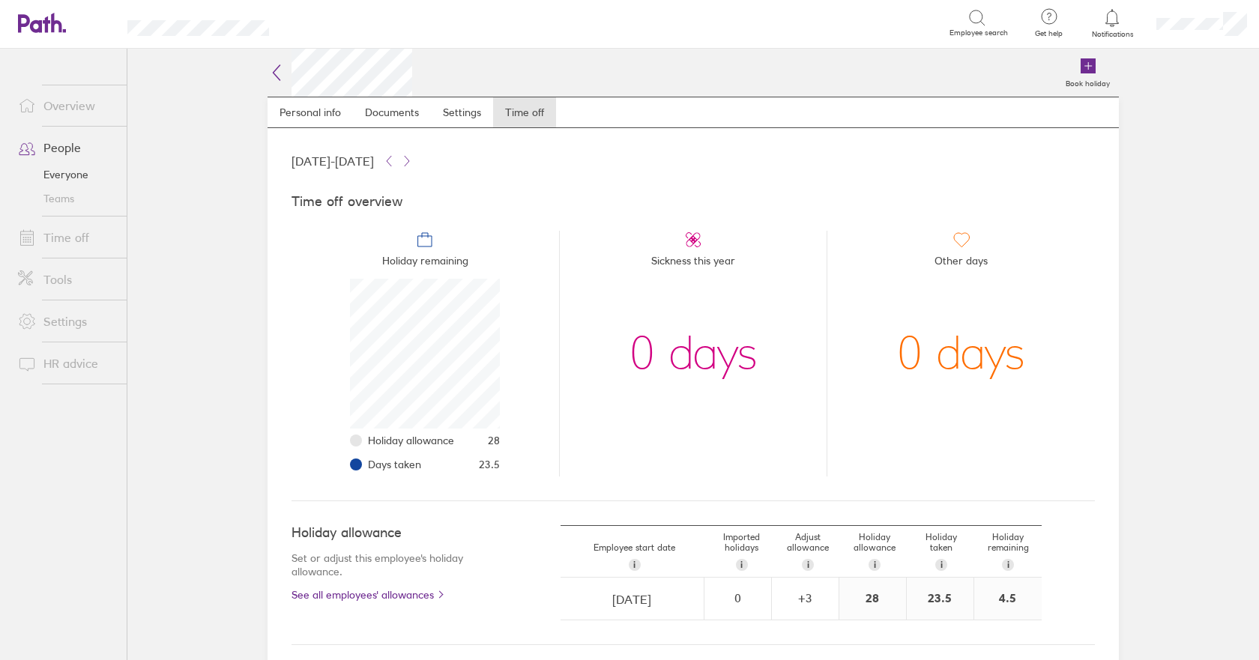
scroll to position [150, 150]
click at [284, 69] on h2 at bounding box center [340, 73] width 145 height 48
click at [274, 68] on icon at bounding box center [277, 73] width 18 height 18
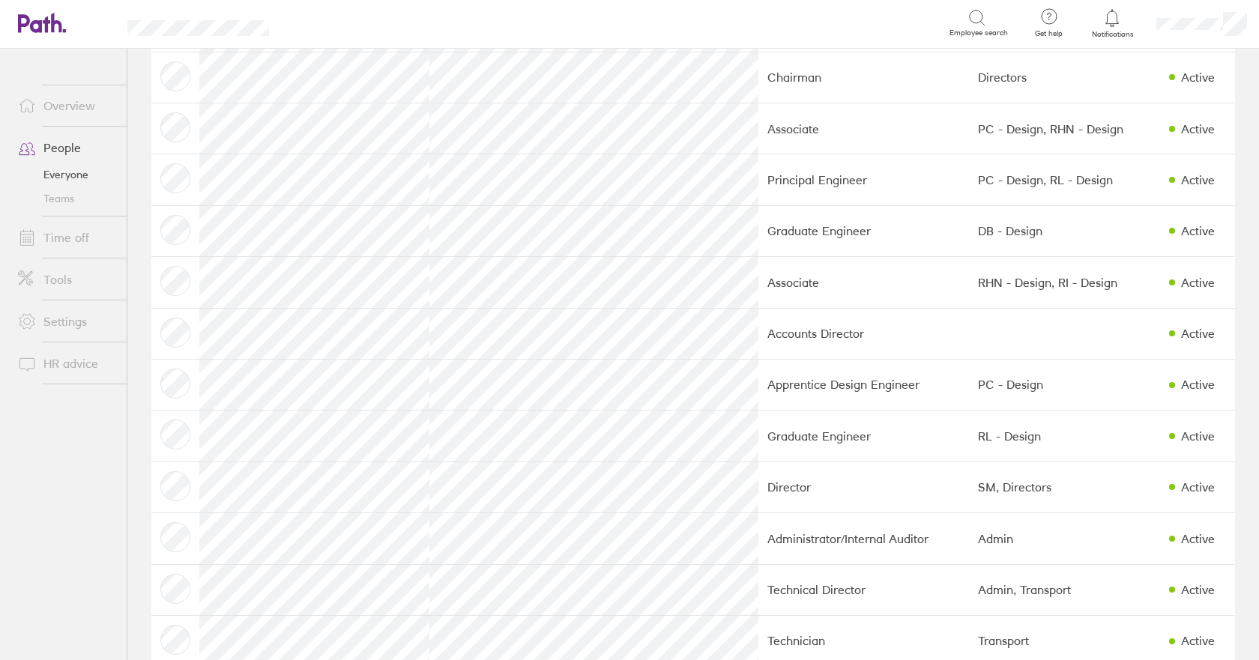
scroll to position [1188, 0]
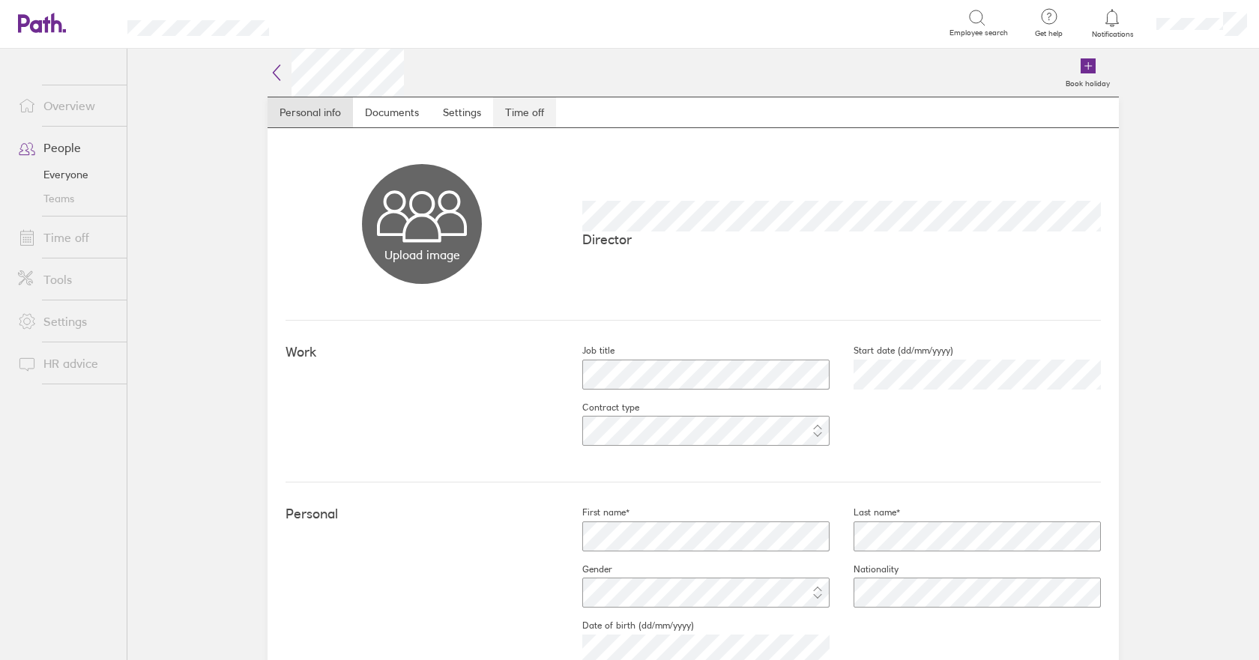
click at [528, 111] on link "Time off" at bounding box center [524, 112] width 63 height 30
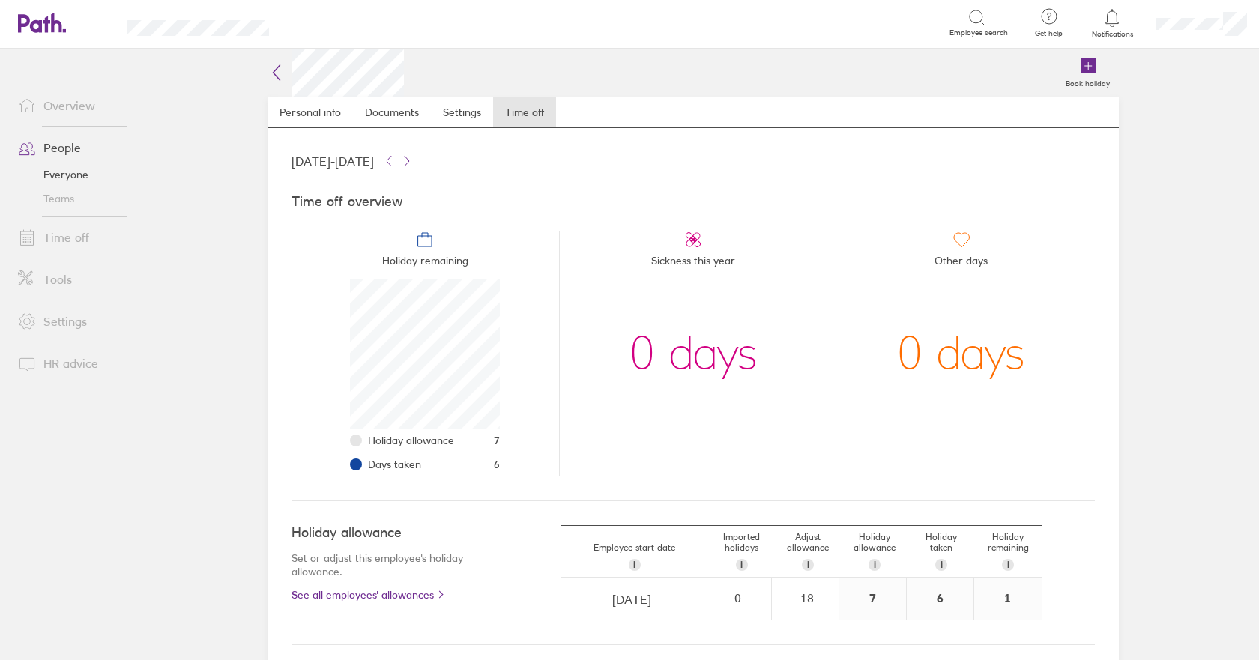
scroll to position [150, 150]
drag, startPoint x: 689, startPoint y: 433, endPoint x: 679, endPoint y: 433, distance: 9.7
click at [687, 433] on li "Sickness this year 0 days" at bounding box center [693, 354] width 268 height 246
click at [274, 74] on icon at bounding box center [277, 72] width 7 height 15
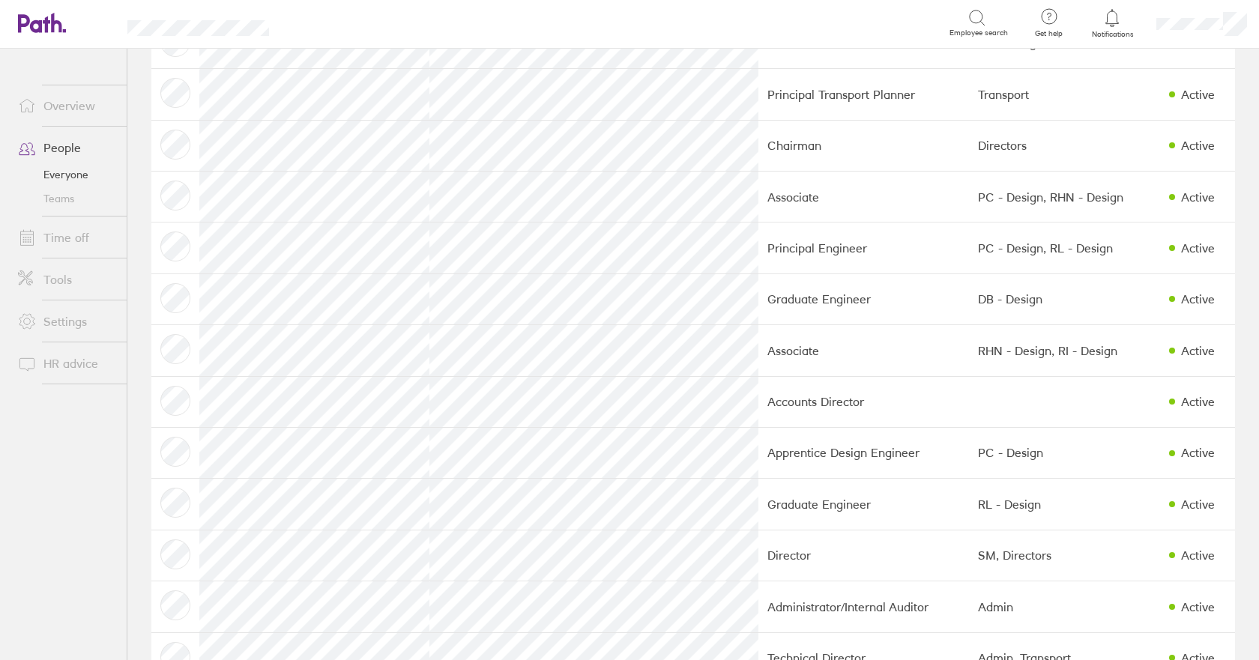
scroll to position [1188, 0]
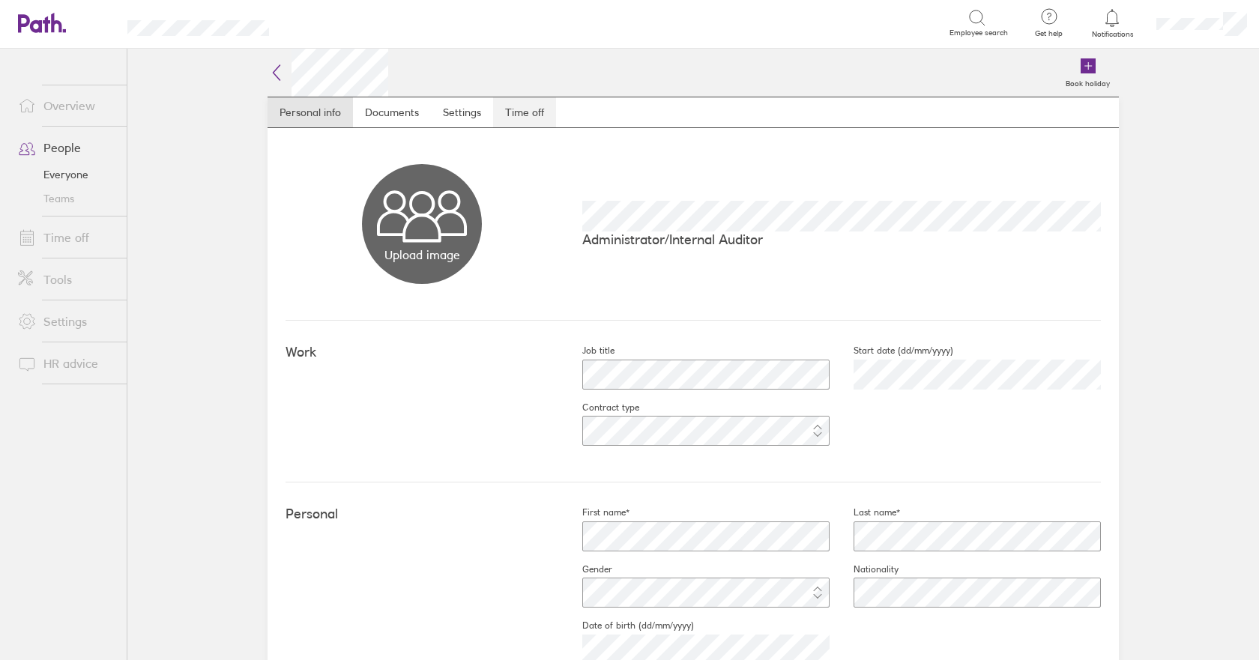
click at [510, 113] on link "Time off" at bounding box center [524, 112] width 63 height 30
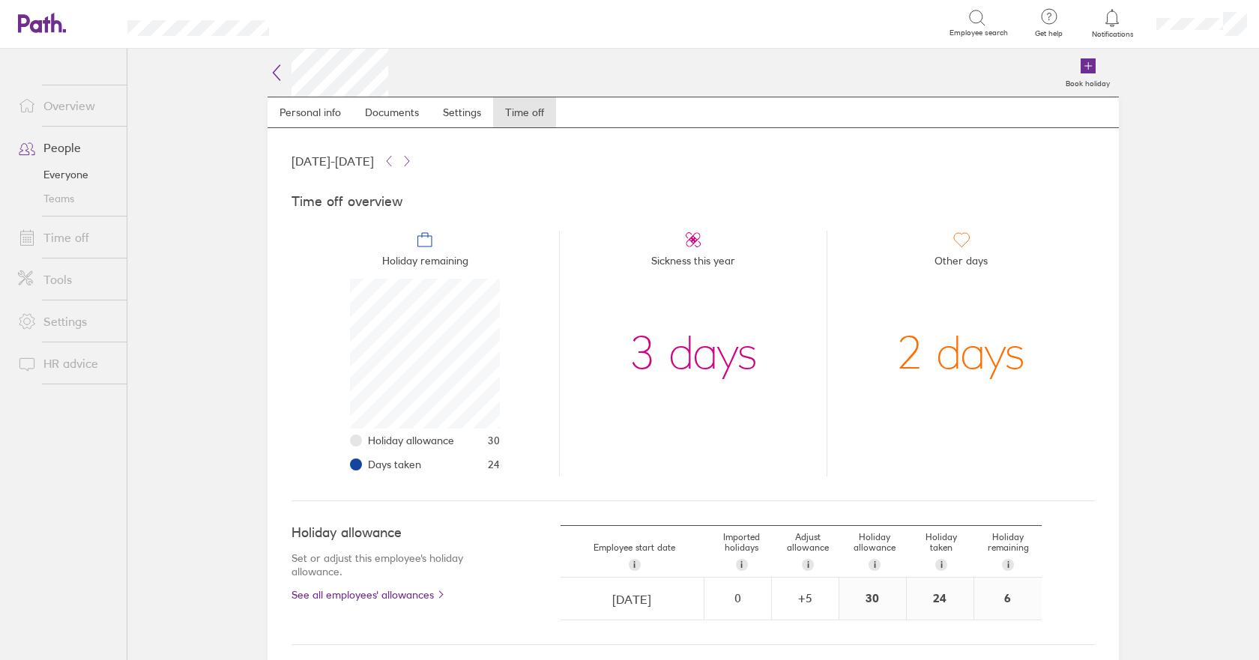
scroll to position [150, 150]
click at [272, 73] on icon at bounding box center [277, 73] width 18 height 18
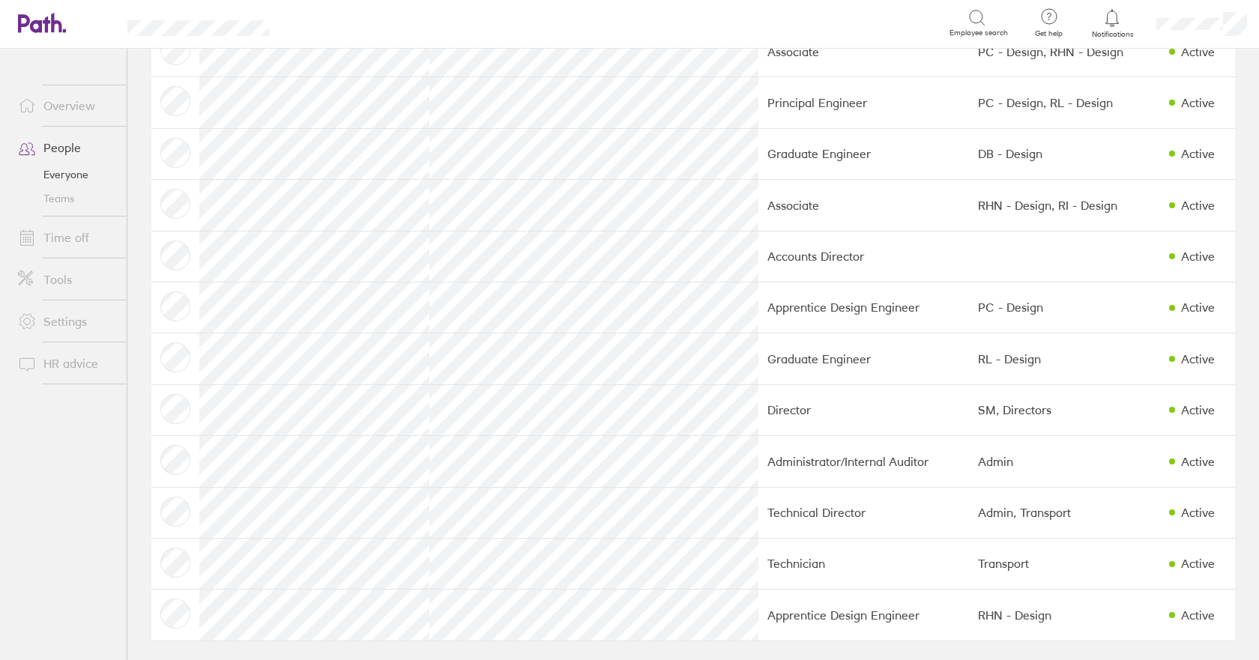
scroll to position [1188, 0]
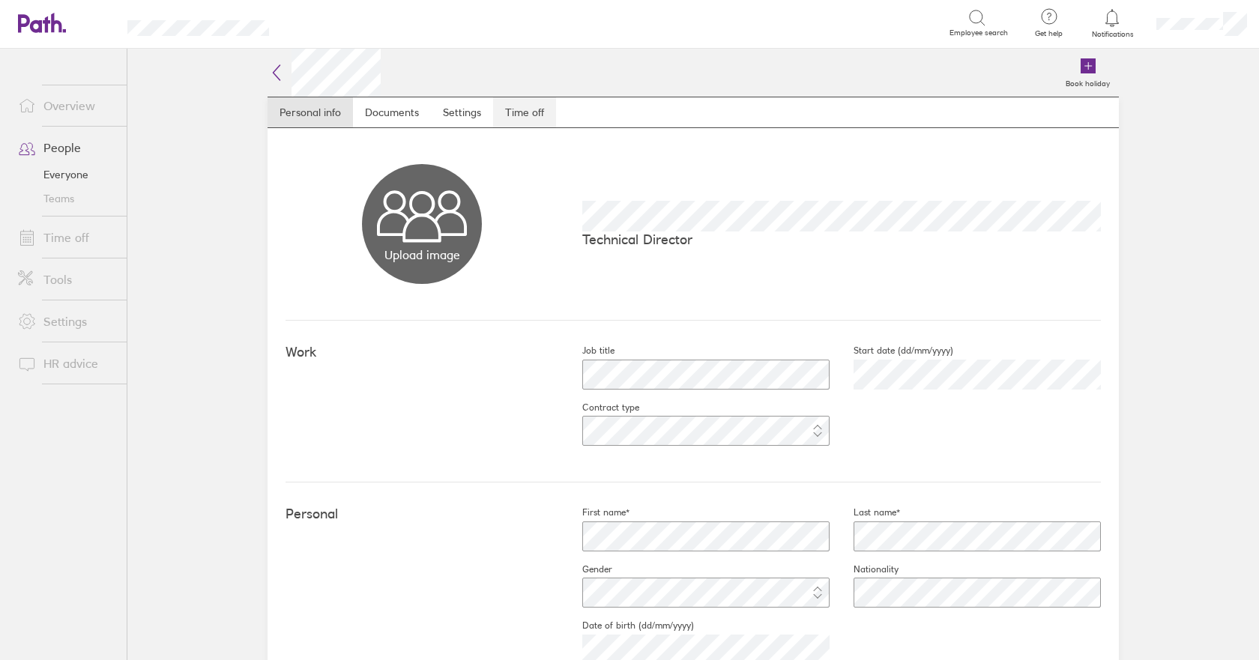
click at [518, 112] on link "Time off" at bounding box center [524, 112] width 63 height 30
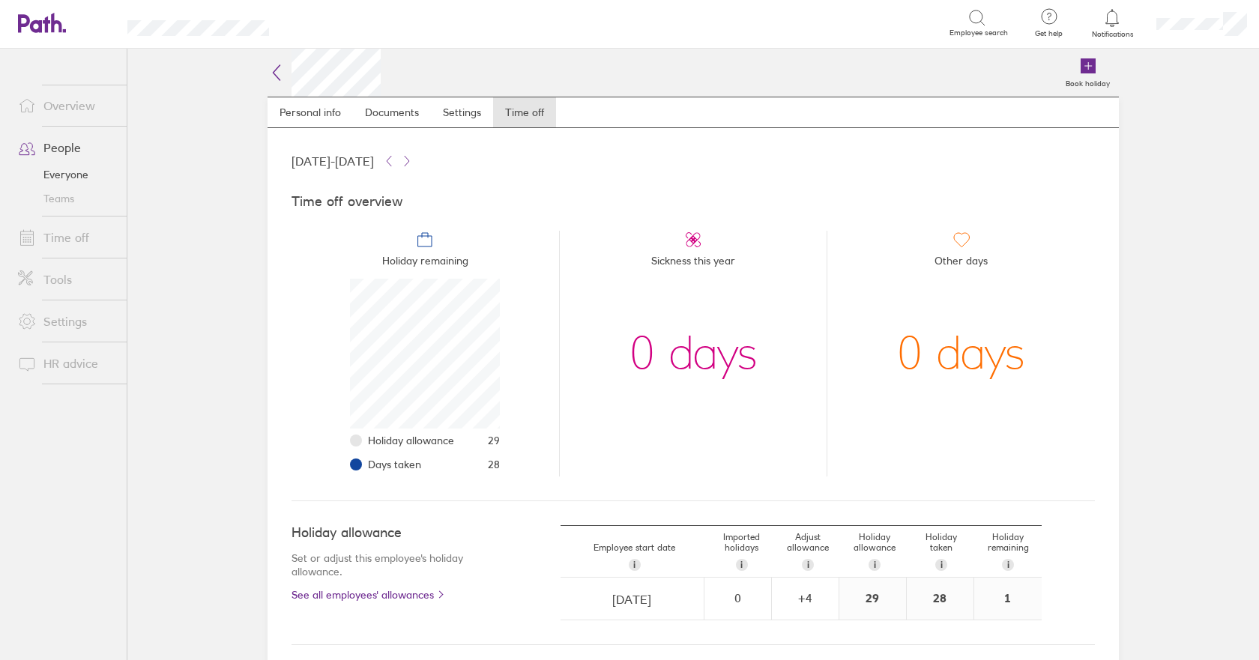
scroll to position [150, 150]
click at [268, 64] on icon at bounding box center [277, 73] width 18 height 18
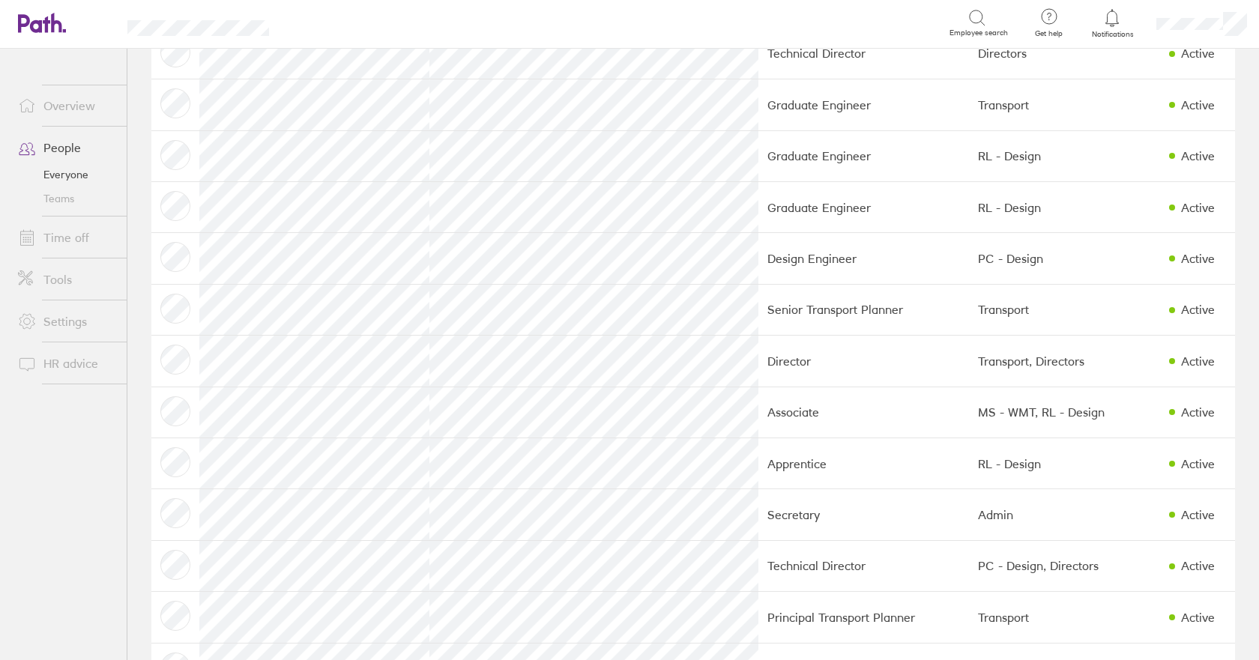
scroll to position [514, 0]
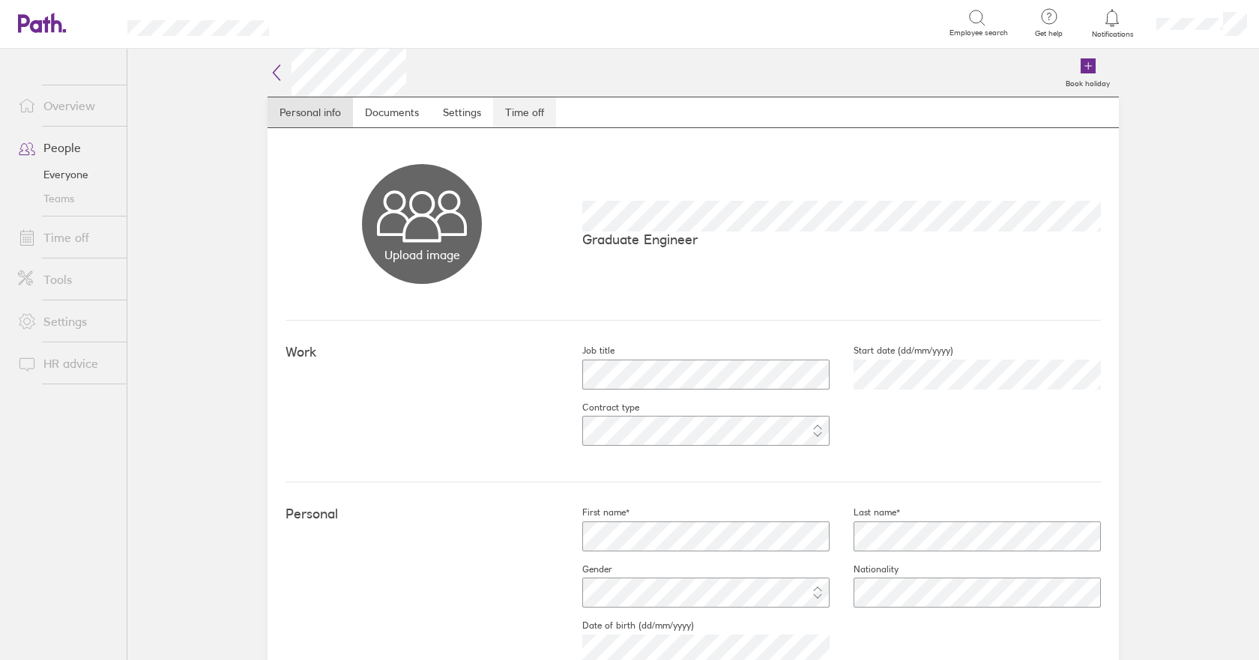
click at [522, 110] on link "Time off" at bounding box center [524, 112] width 63 height 30
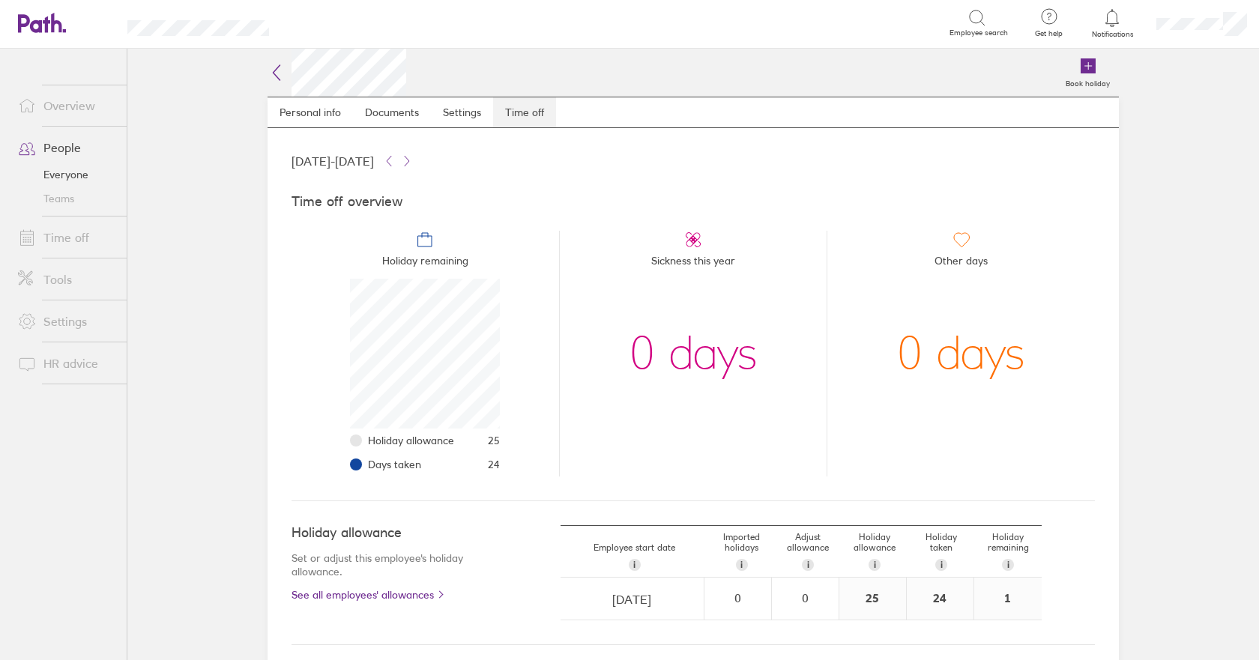
scroll to position [150, 150]
click at [273, 68] on icon at bounding box center [277, 73] width 18 height 18
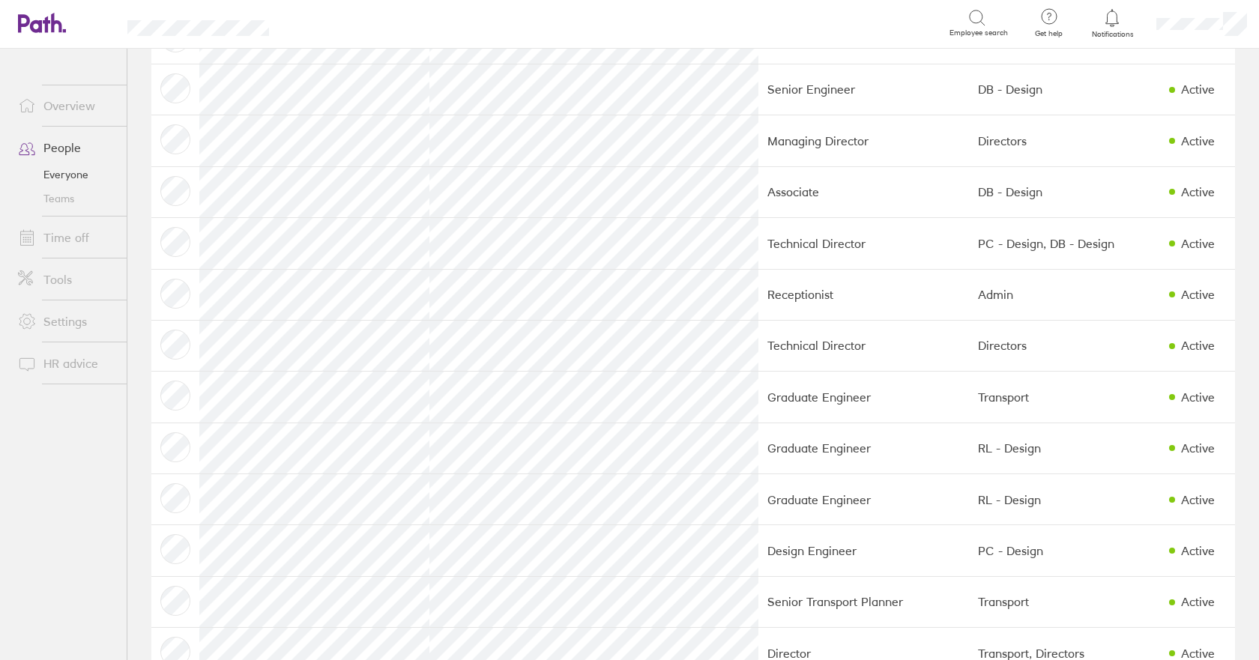
scroll to position [375, 0]
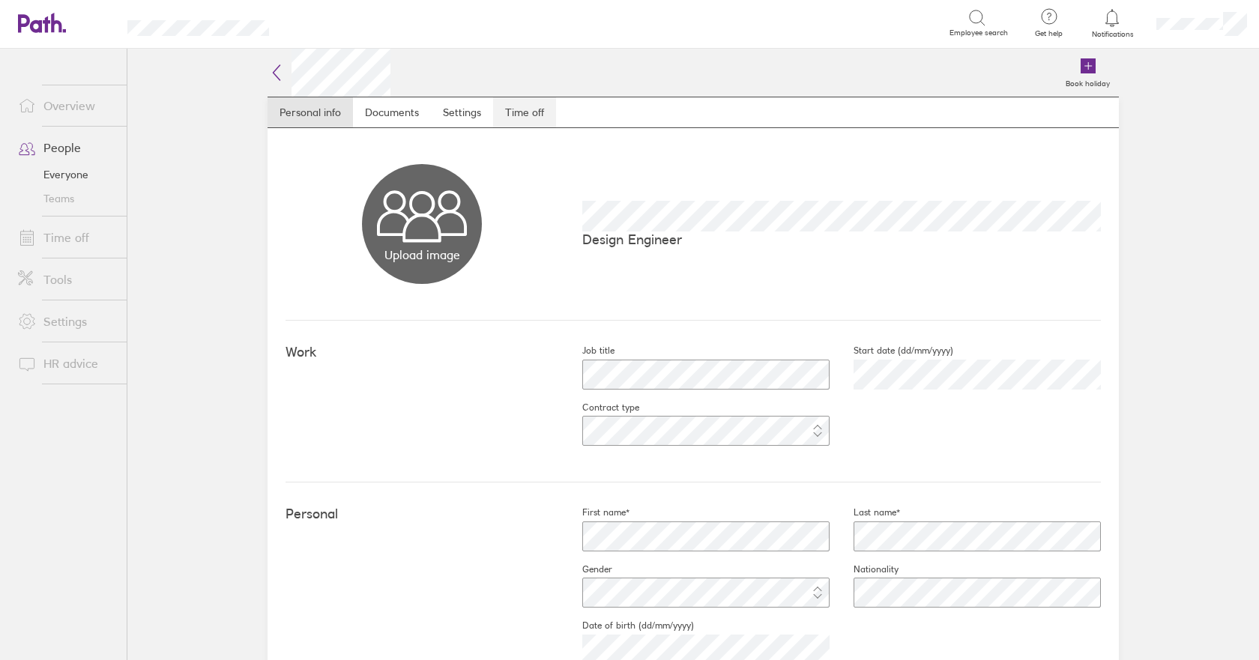
click at [530, 113] on link "Time off" at bounding box center [524, 112] width 63 height 30
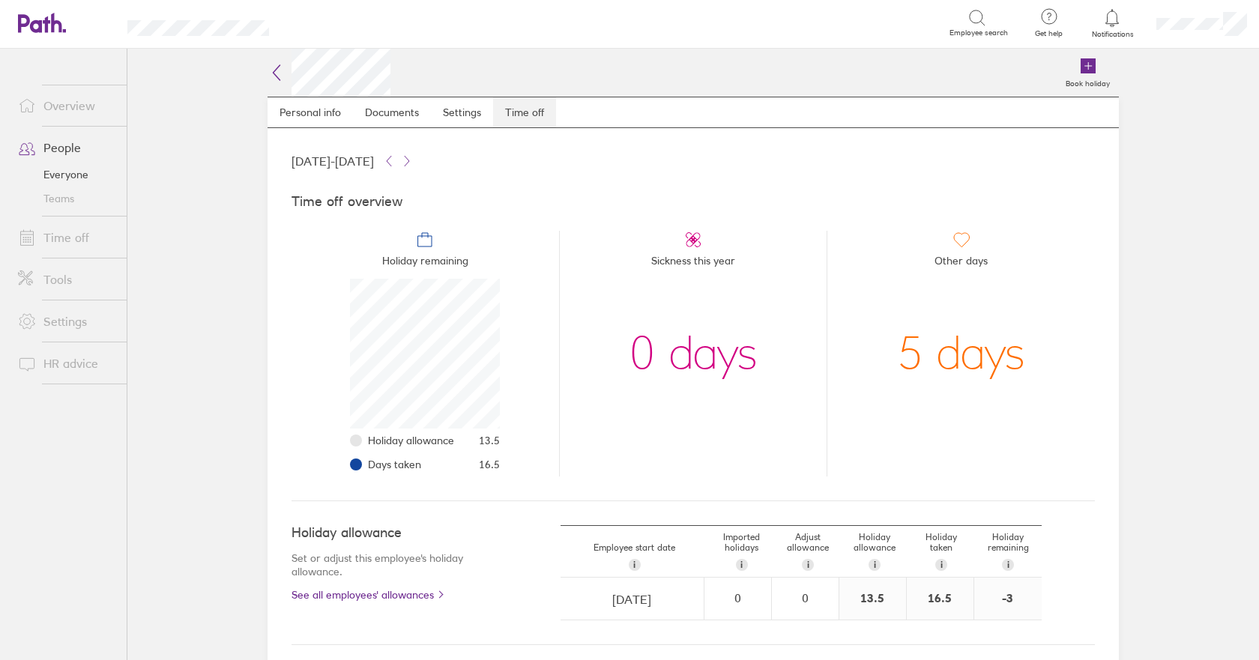
scroll to position [150, 150]
click at [866, 307] on li "Other days 5 days" at bounding box center [961, 354] width 268 height 246
click at [276, 70] on icon at bounding box center [277, 73] width 18 height 18
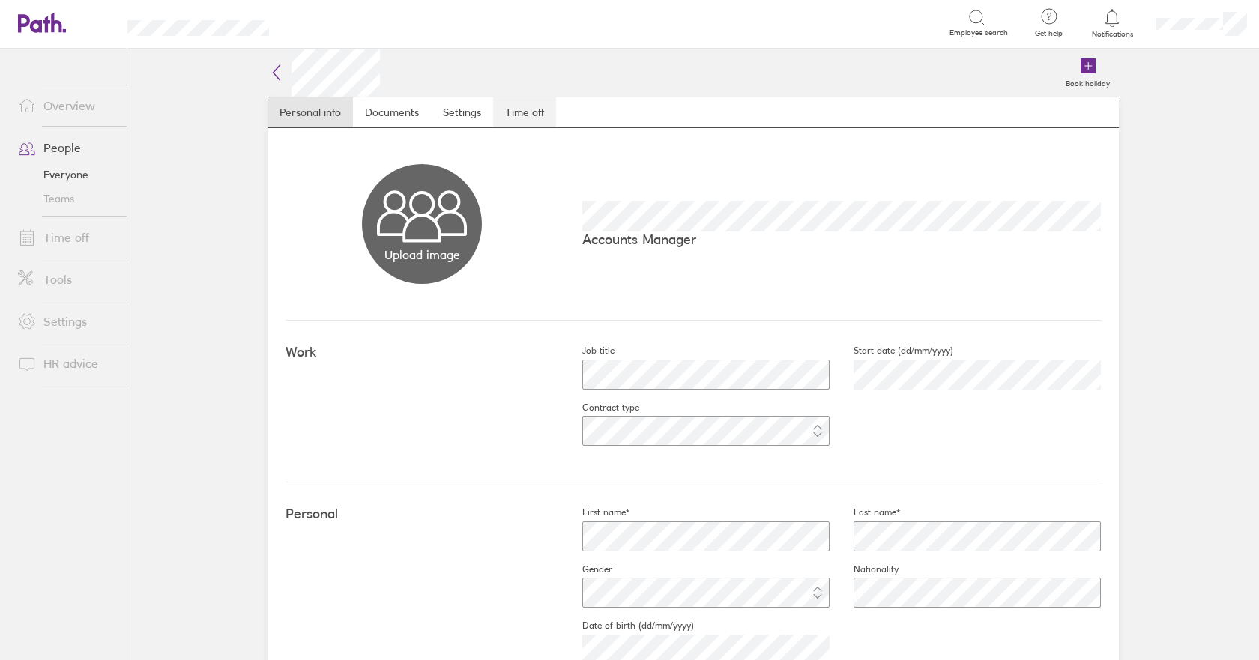
click at [523, 106] on link "Time off" at bounding box center [524, 112] width 63 height 30
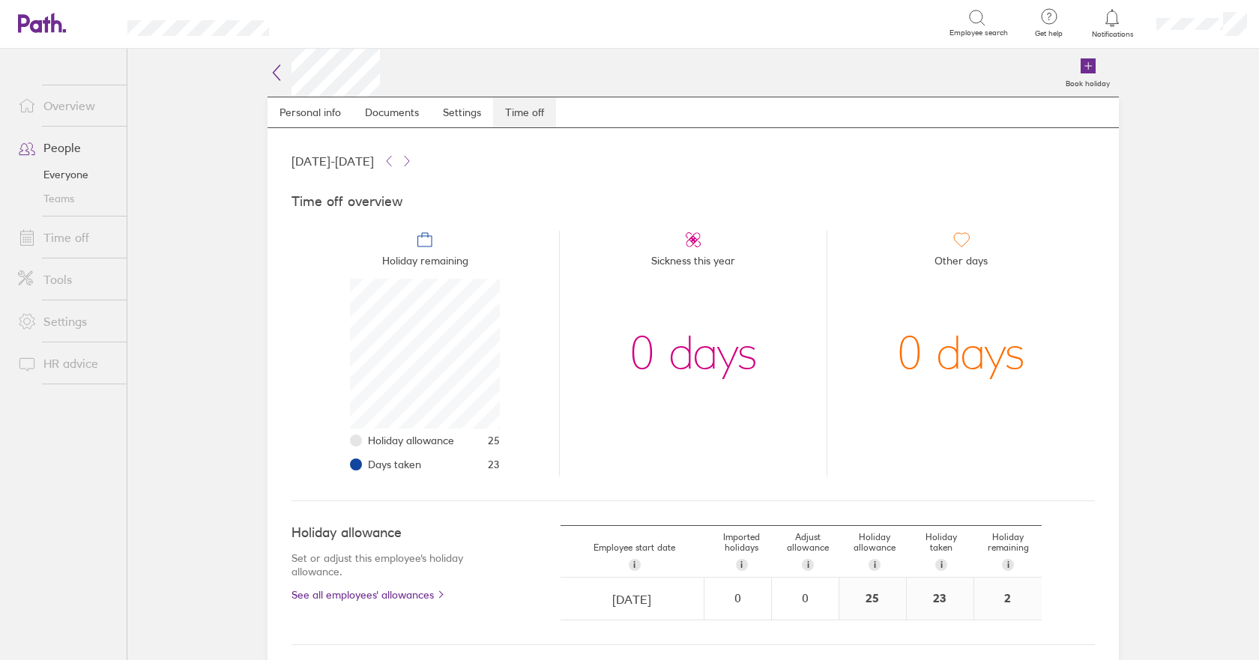
scroll to position [150, 150]
click at [681, 393] on div "0 days" at bounding box center [694, 354] width 128 height 150
click at [268, 69] on icon at bounding box center [277, 73] width 18 height 18
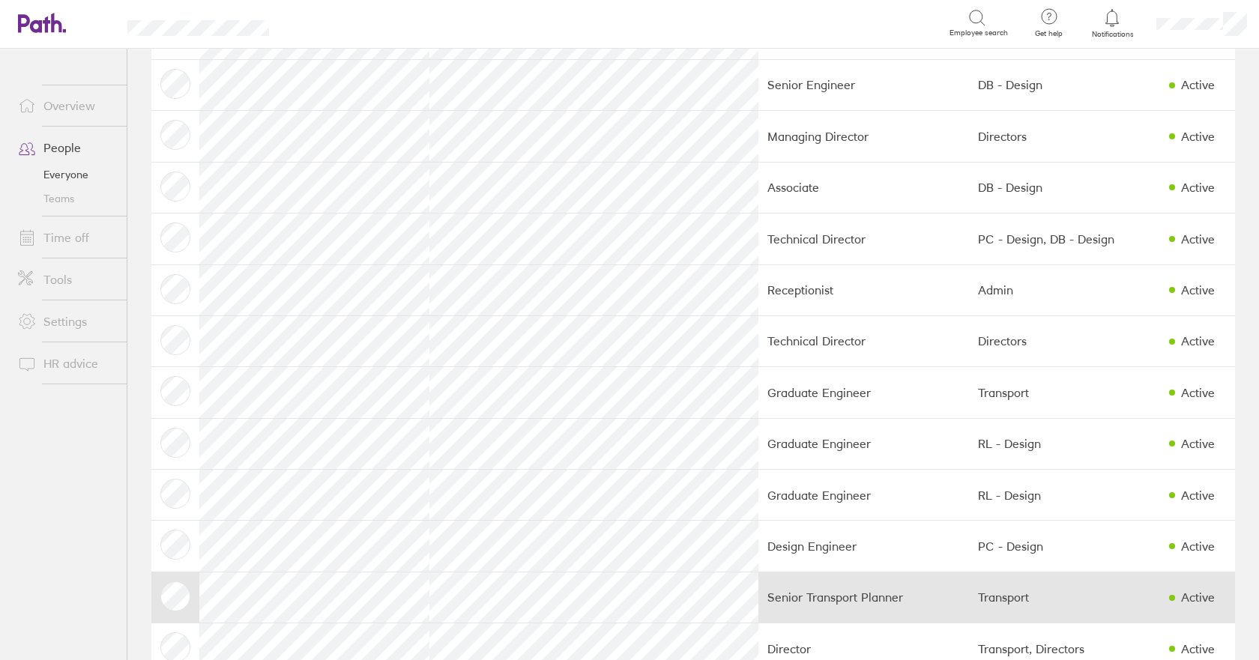
scroll to position [450, 0]
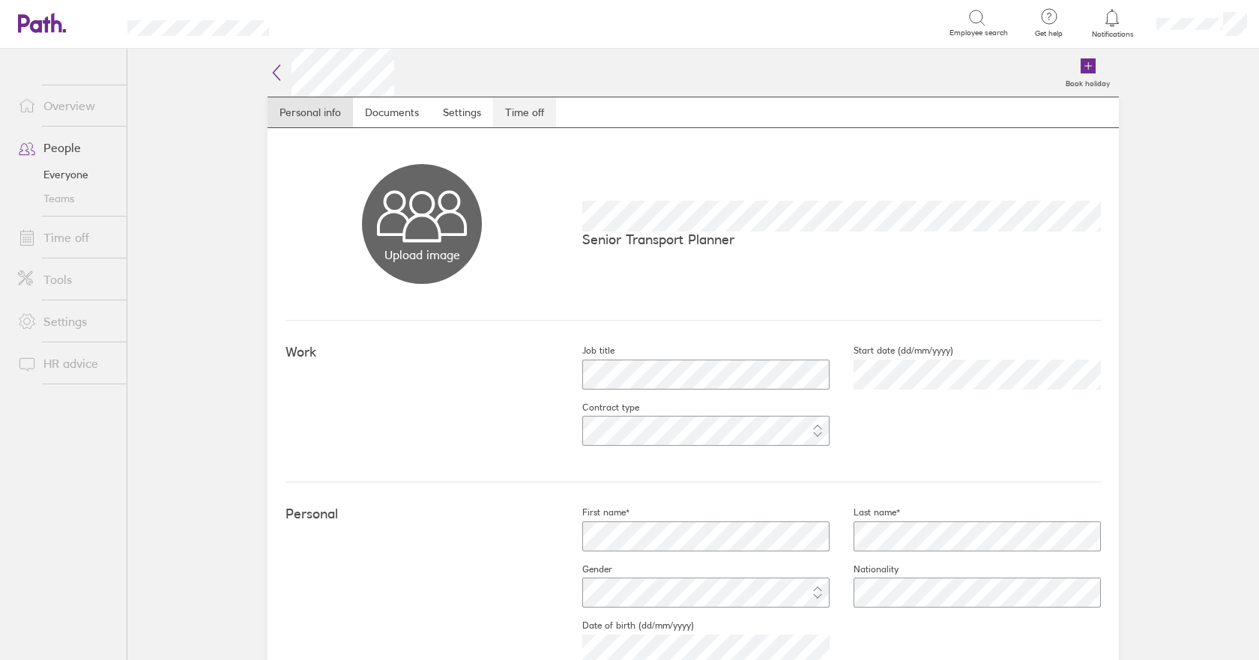
click at [515, 109] on link "Time off" at bounding box center [524, 112] width 63 height 30
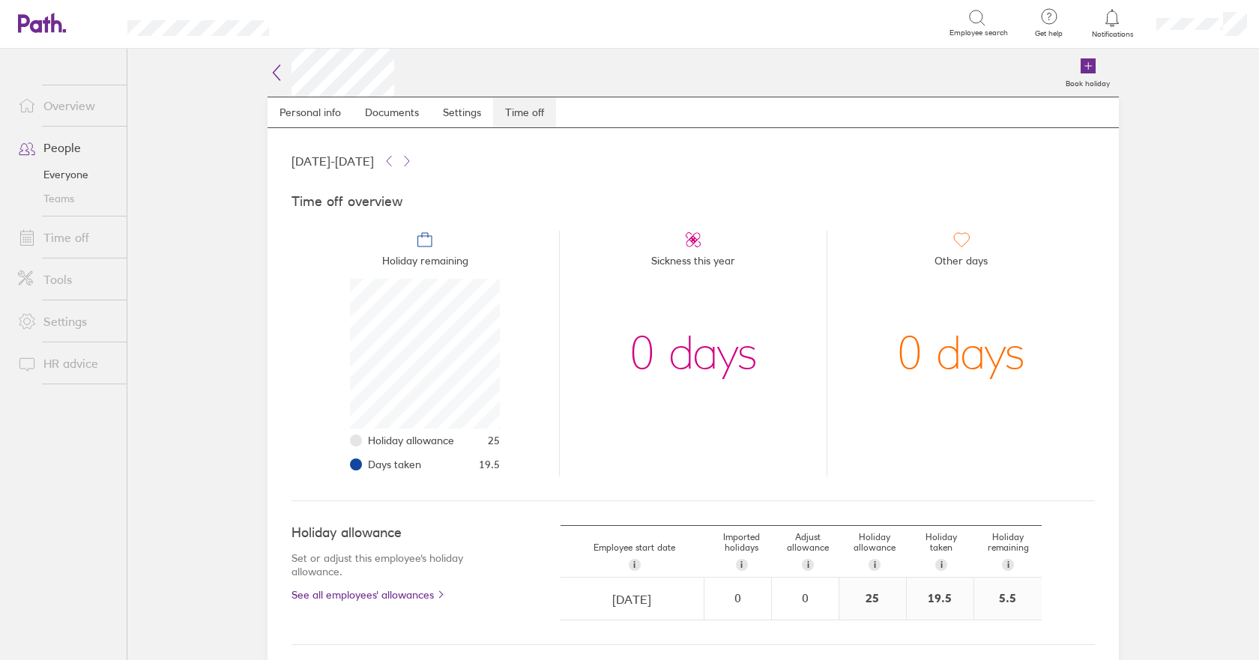
scroll to position [150, 150]
click at [268, 75] on icon at bounding box center [277, 73] width 18 height 18
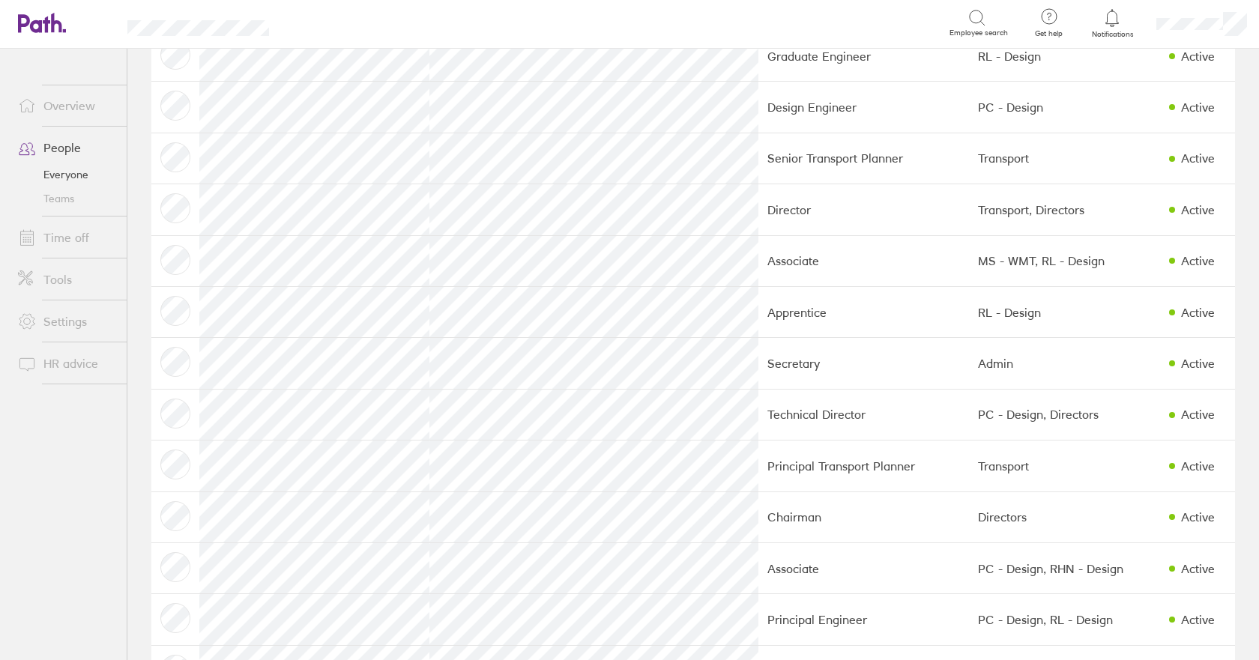
scroll to position [675, 0]
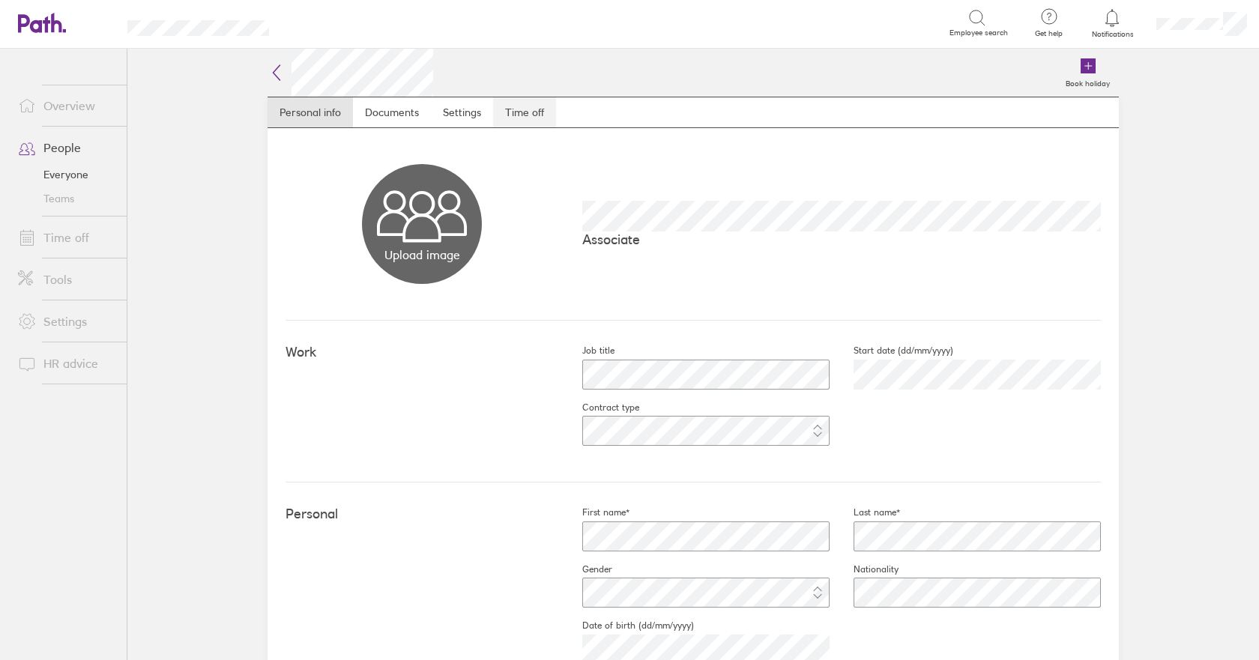
click at [517, 115] on link "Time off" at bounding box center [524, 112] width 63 height 30
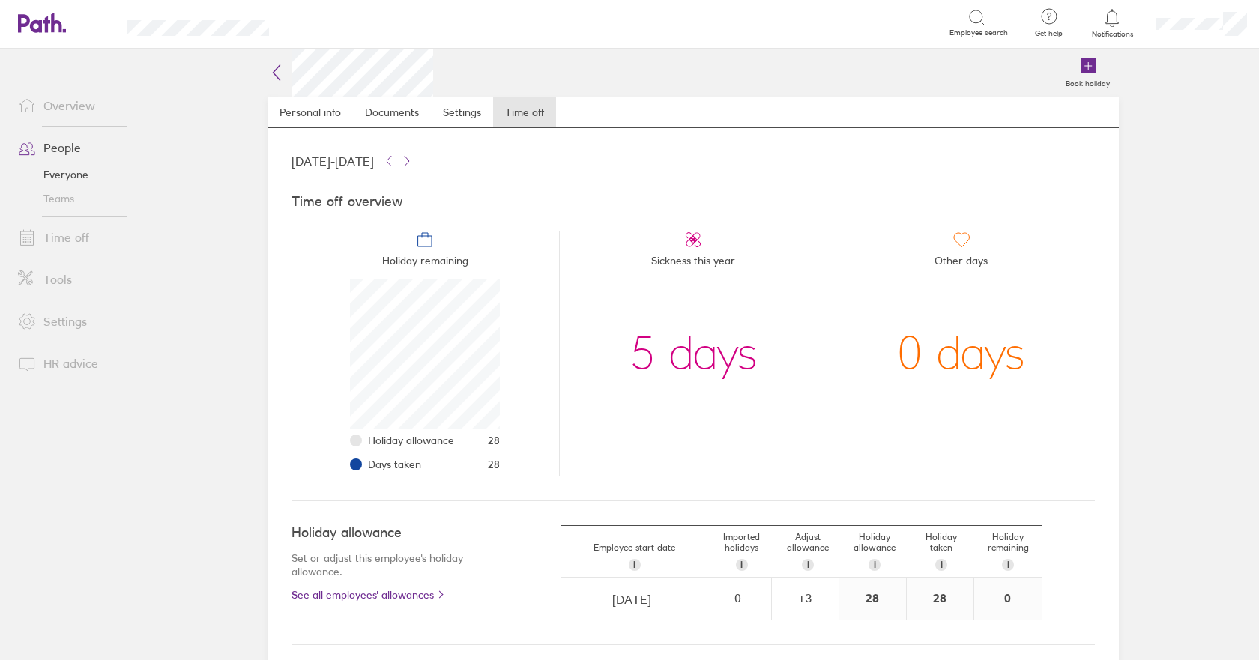
scroll to position [150, 150]
click at [276, 73] on icon at bounding box center [277, 73] width 18 height 18
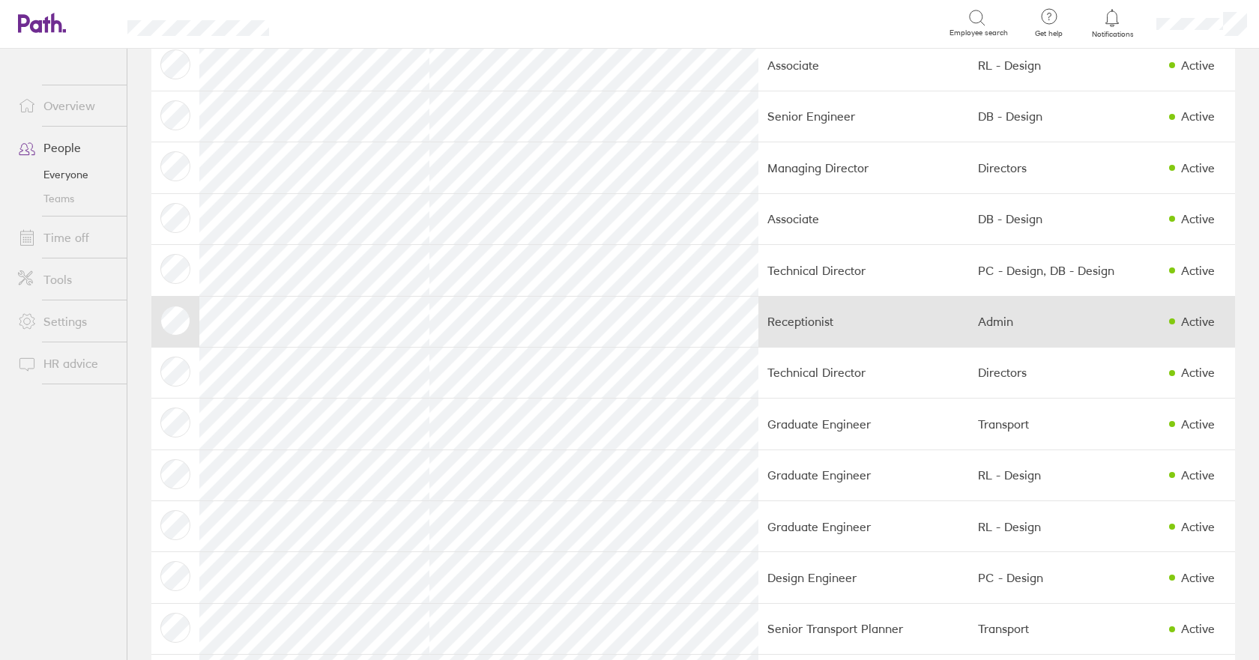
scroll to position [139, 0]
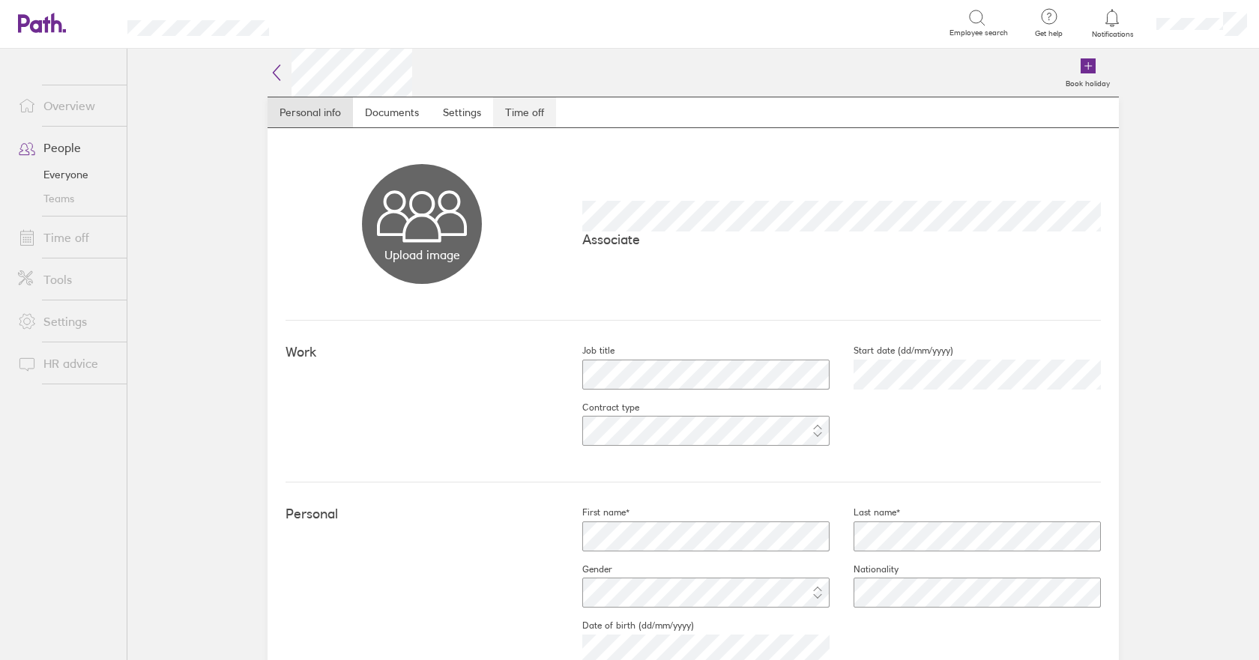
click at [522, 108] on link "Time off" at bounding box center [524, 112] width 63 height 30
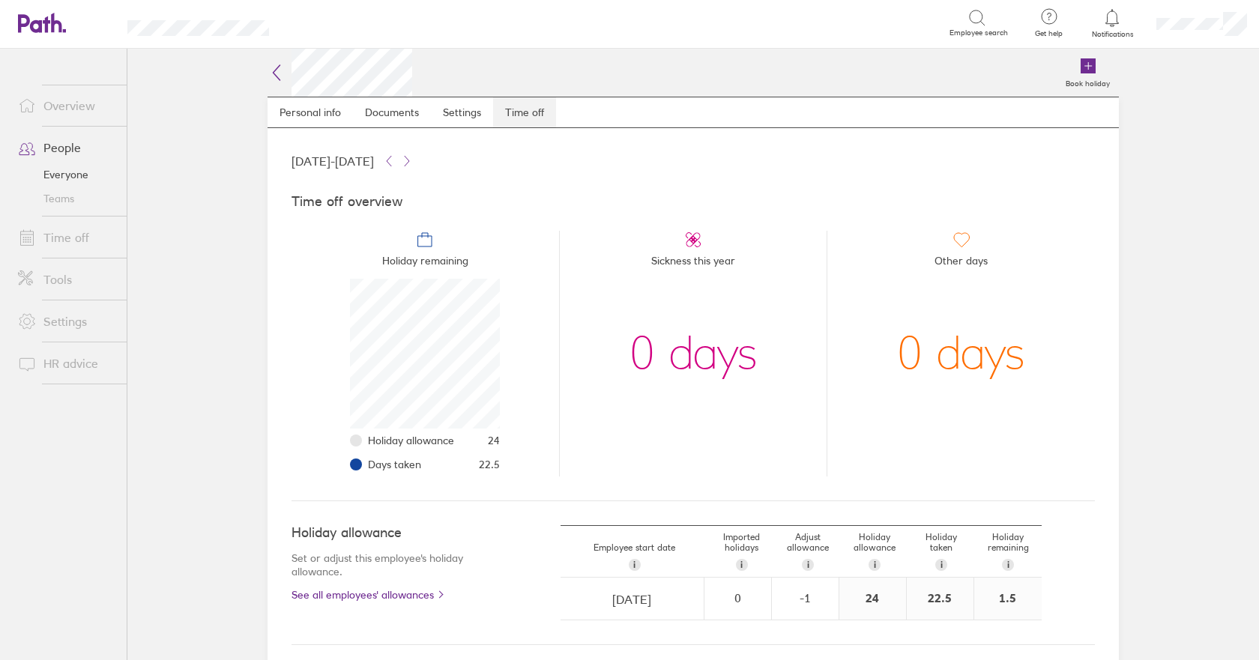
scroll to position [150, 150]
click at [274, 70] on icon at bounding box center [277, 72] width 7 height 15
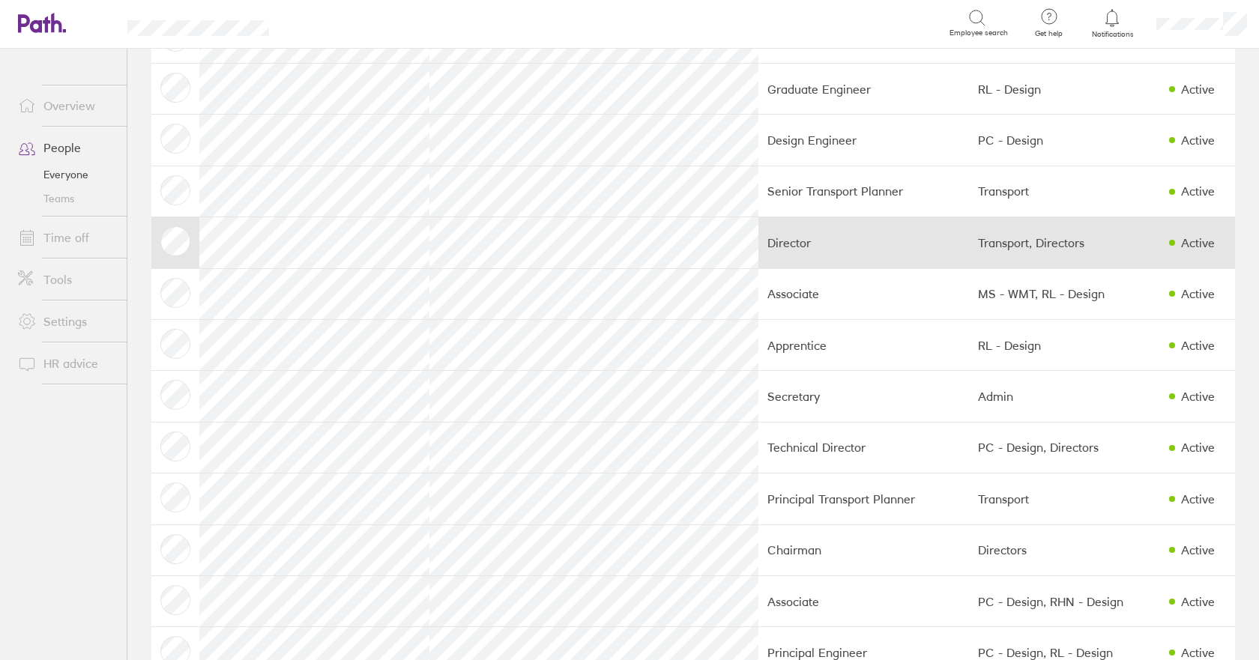
scroll to position [600, 0]
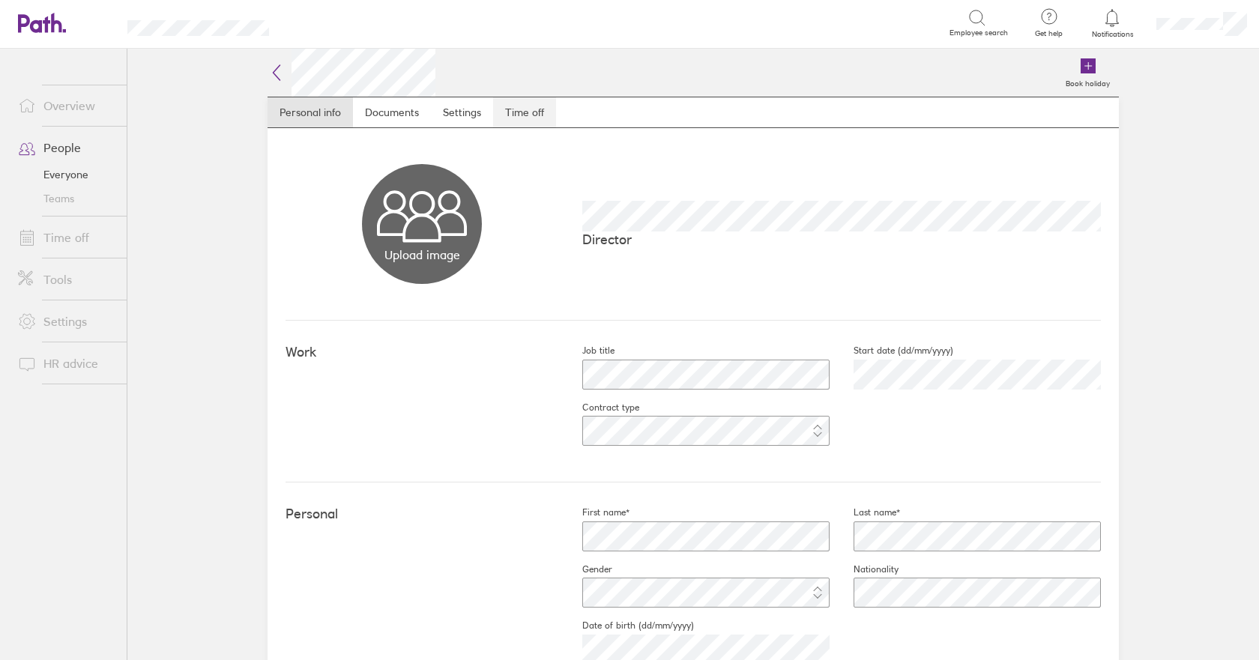
click at [526, 108] on link "Time off" at bounding box center [524, 112] width 63 height 30
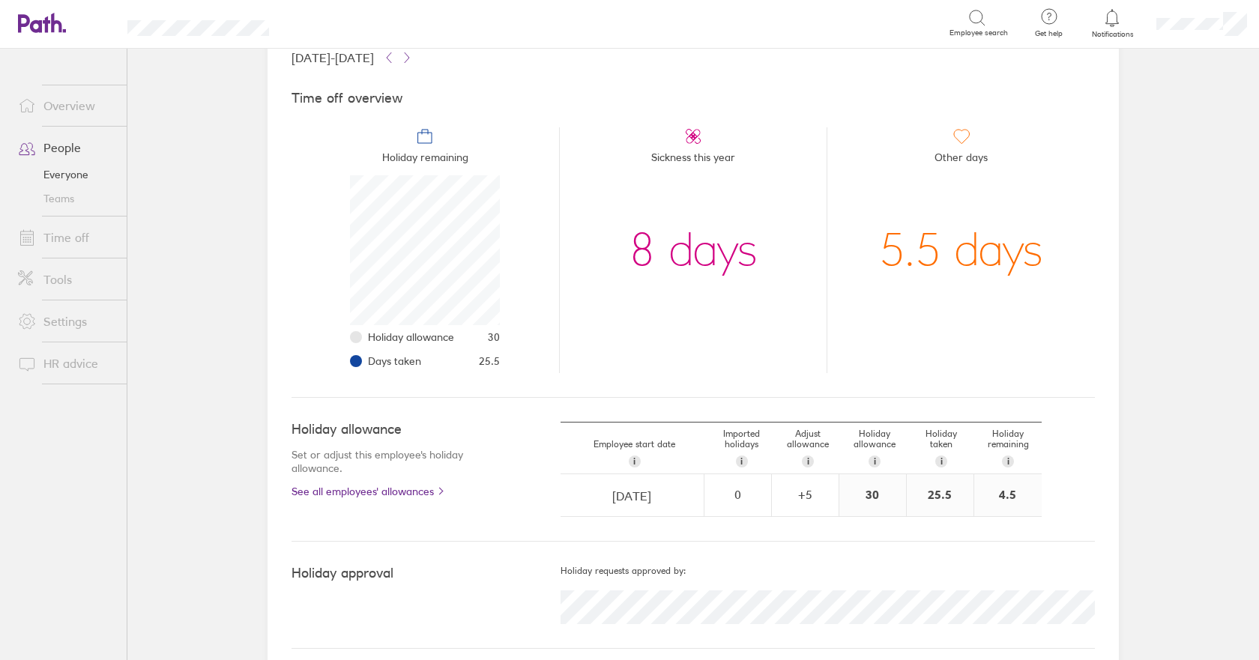
scroll to position [116, 0]
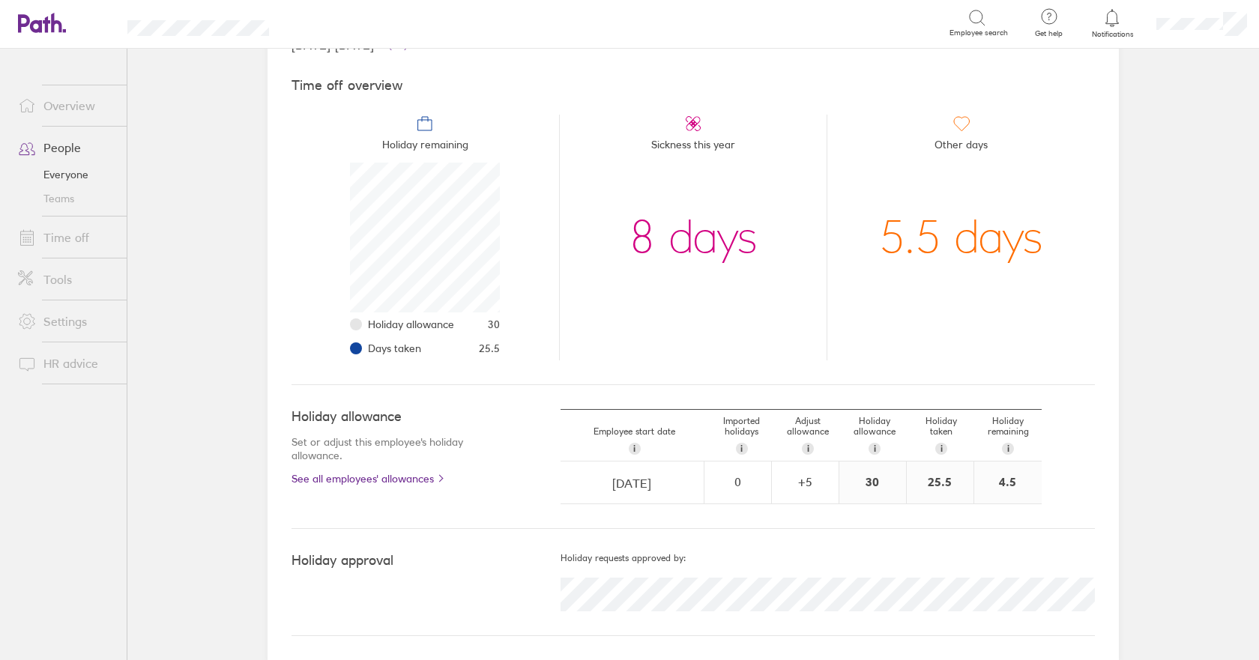
click at [387, 325] on span "Holiday allowance" at bounding box center [411, 325] width 86 height 12
click at [373, 353] on span "Days taken" at bounding box center [394, 349] width 53 height 12
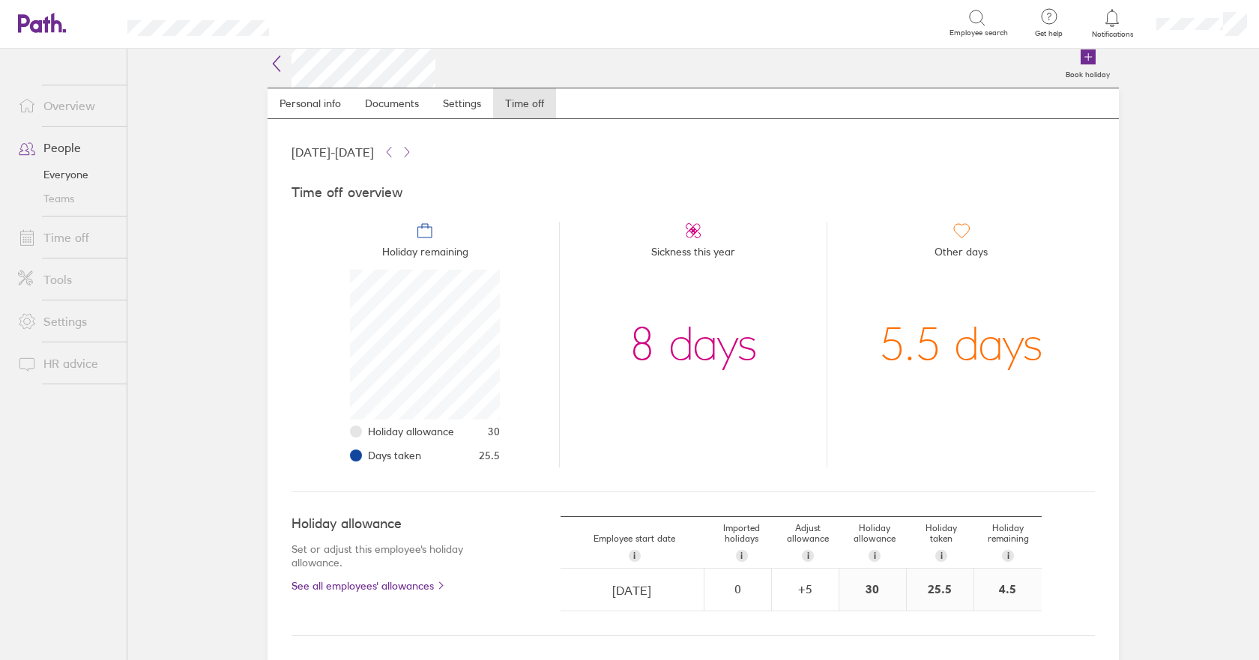
scroll to position [0, 0]
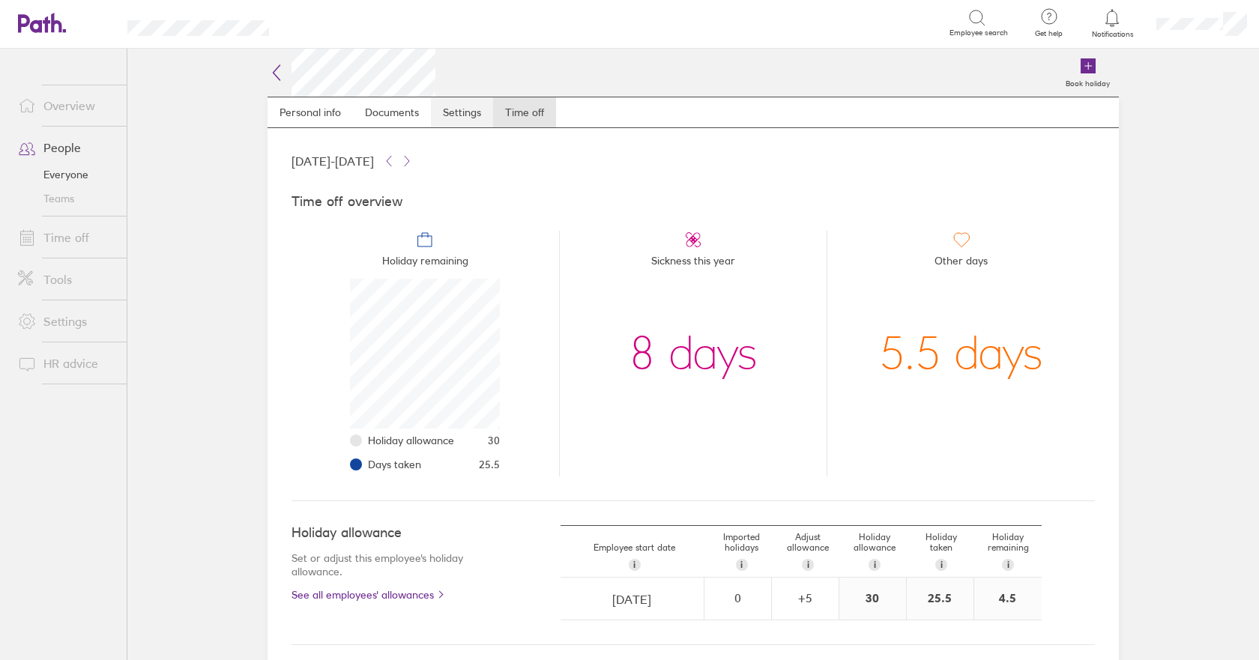
click at [470, 113] on link "Settings" at bounding box center [462, 112] width 62 height 30
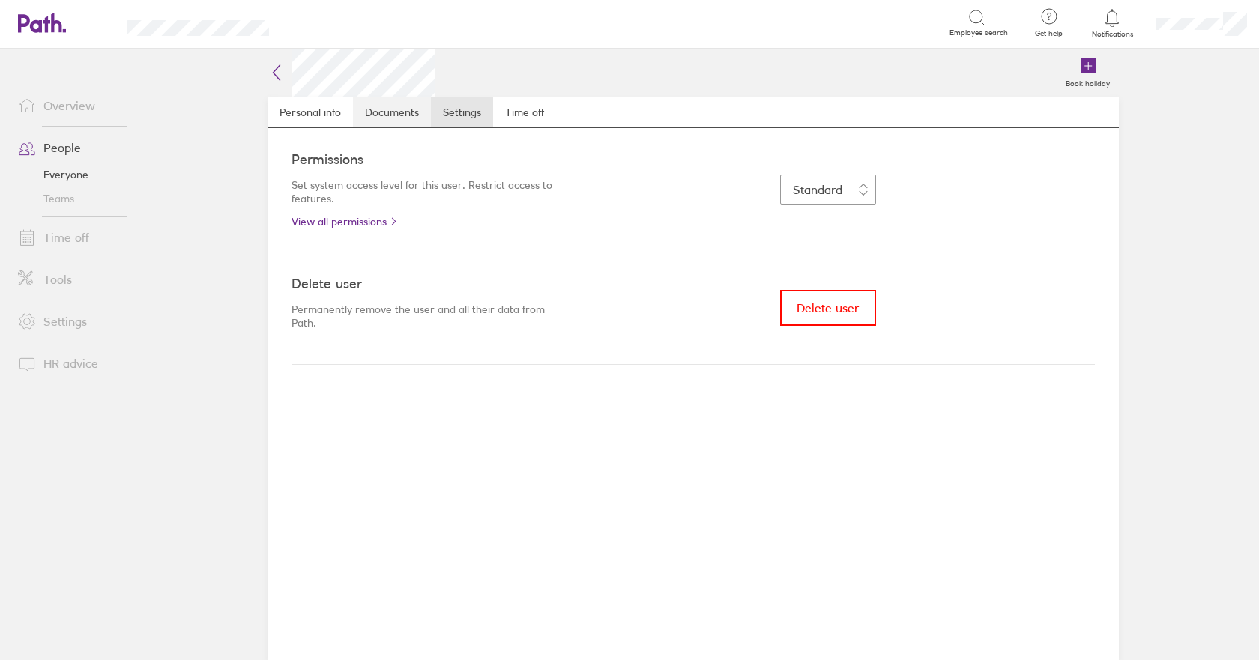
click at [383, 105] on link "Documents" at bounding box center [392, 112] width 78 height 30
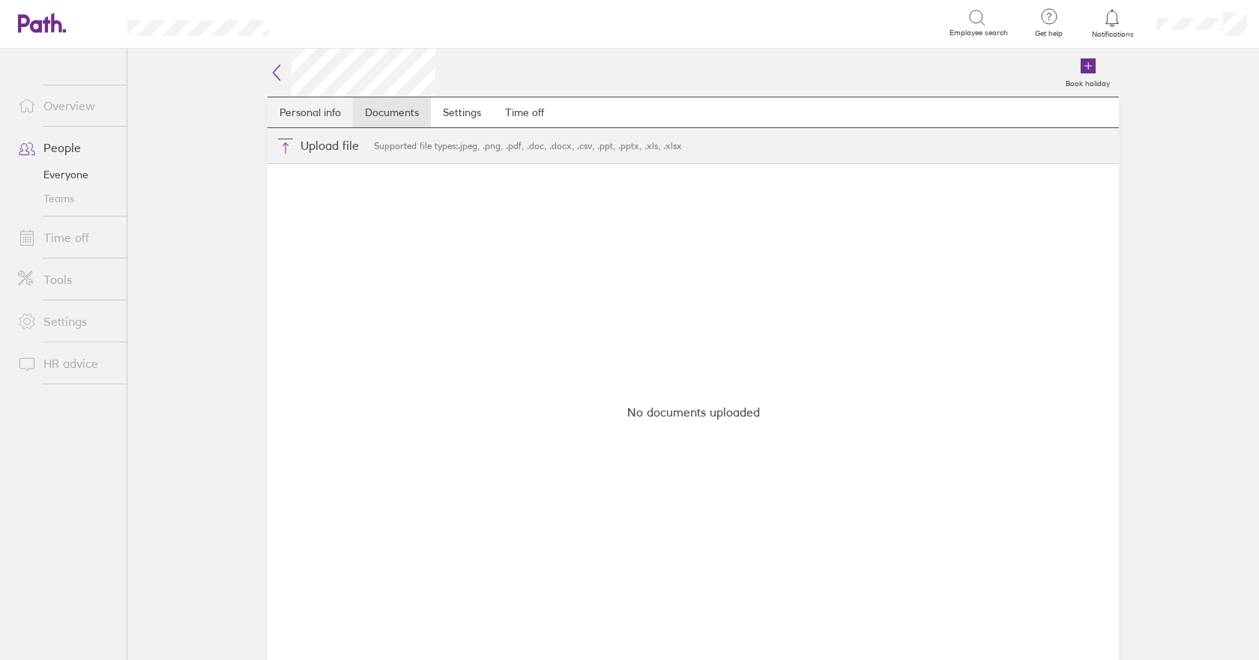
click at [309, 112] on link "Personal info" at bounding box center [310, 112] width 85 height 30
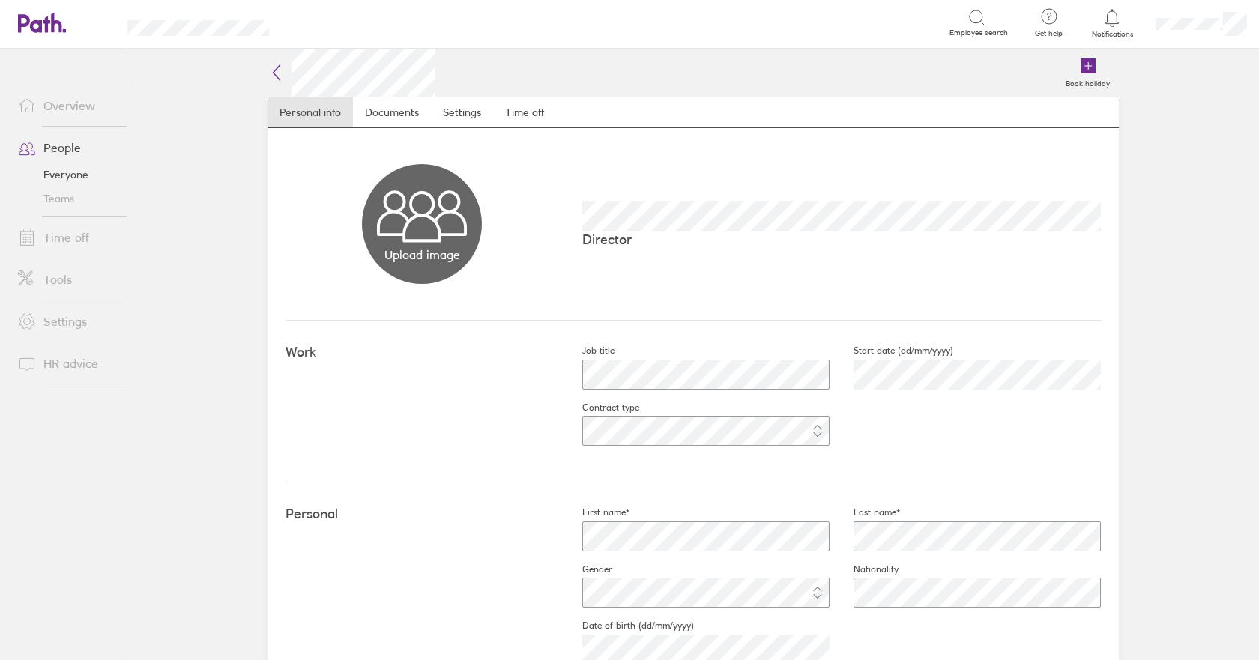
click at [64, 148] on link "People" at bounding box center [66, 148] width 121 height 30
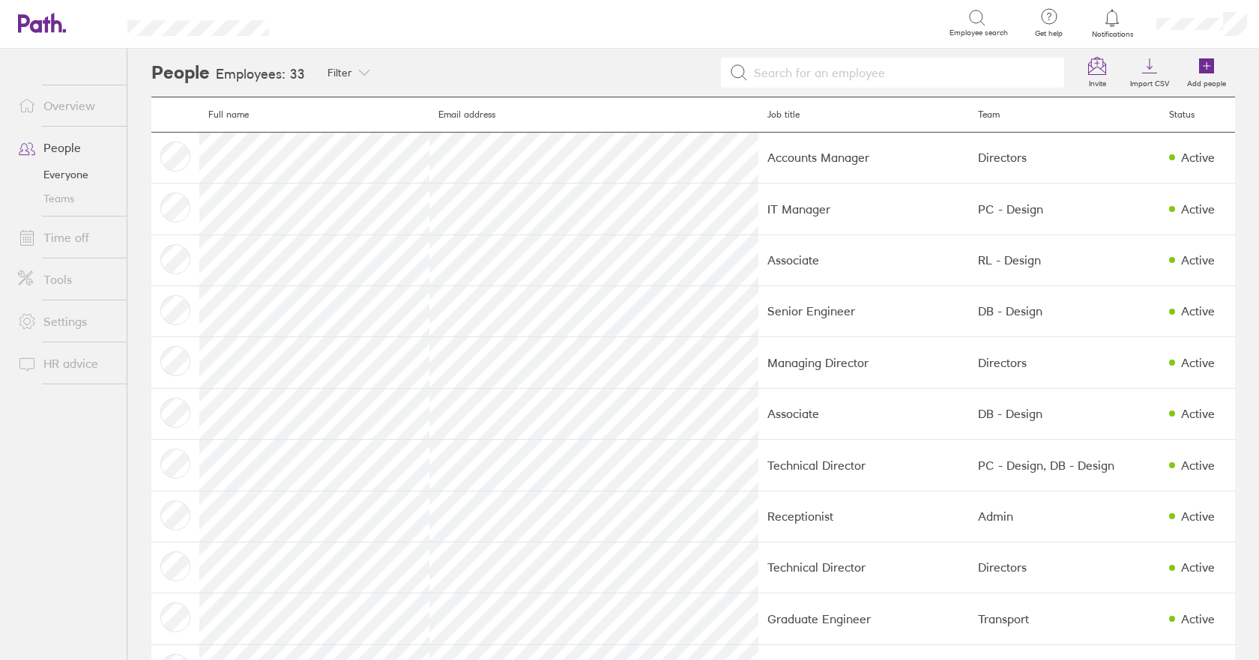
click at [67, 181] on link "Everyone" at bounding box center [66, 175] width 121 height 24
click at [69, 179] on link "Everyone" at bounding box center [66, 175] width 121 height 24
click at [59, 150] on link "People" at bounding box center [66, 148] width 121 height 30
click at [57, 196] on link "Teams" at bounding box center [66, 199] width 121 height 24
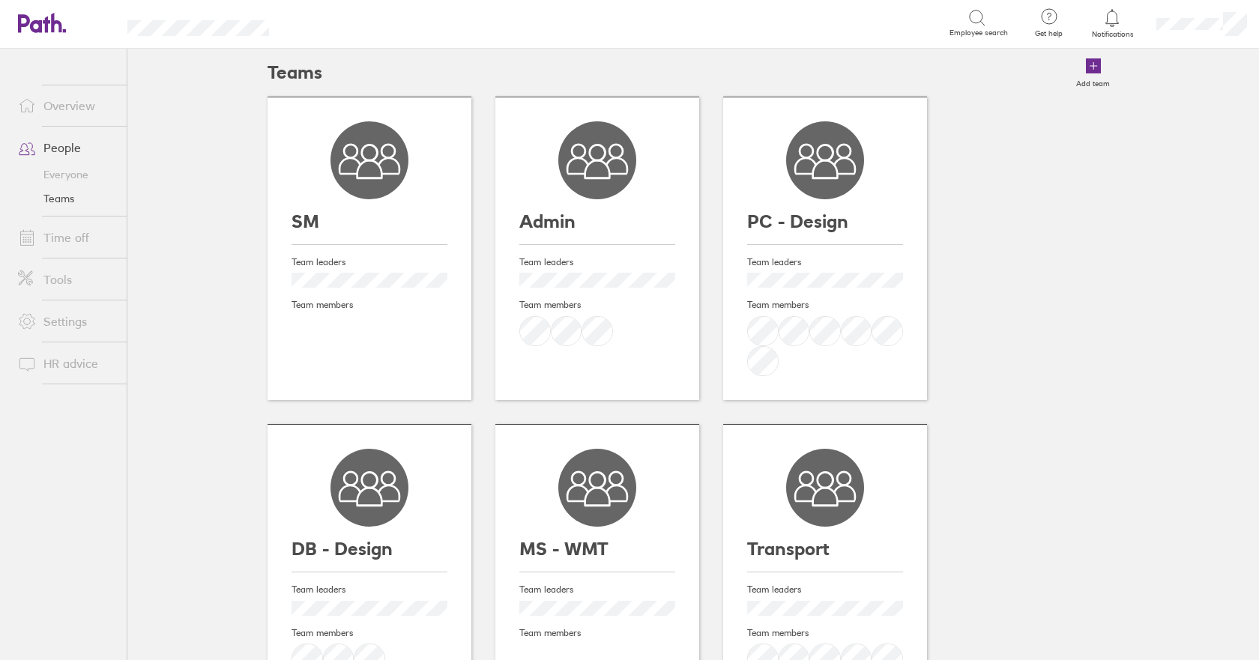
click at [815, 157] on icon at bounding box center [825, 160] width 78 height 78
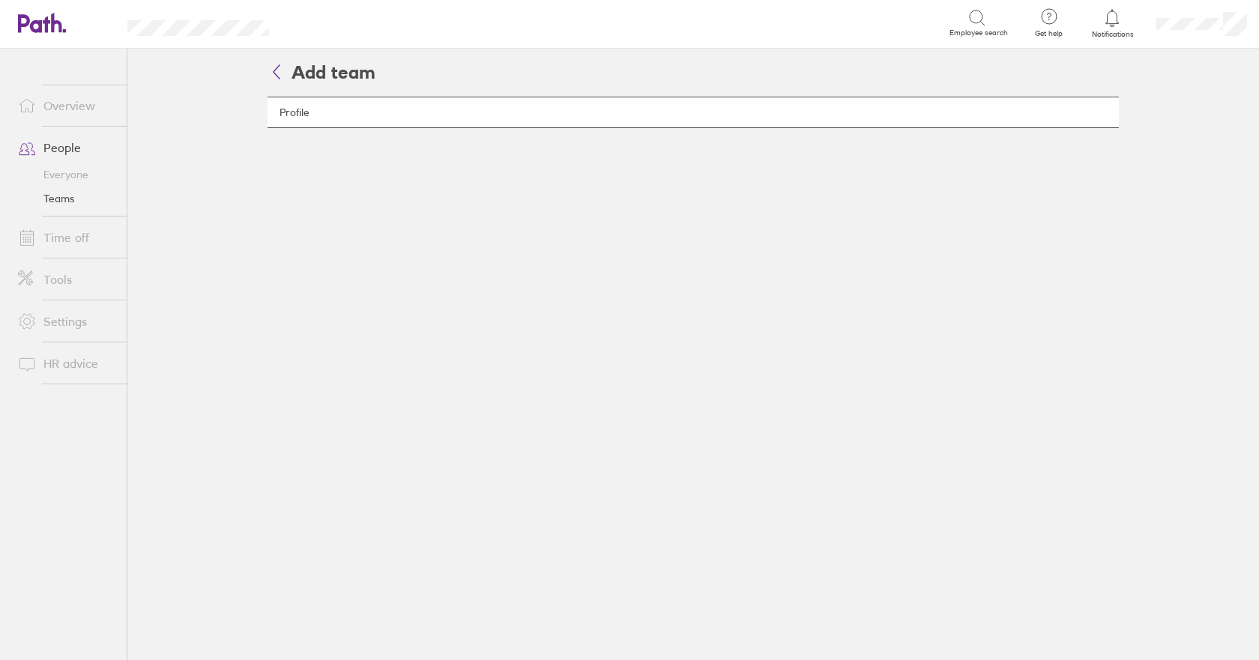
click at [59, 240] on link "Time off" at bounding box center [66, 238] width 121 height 30
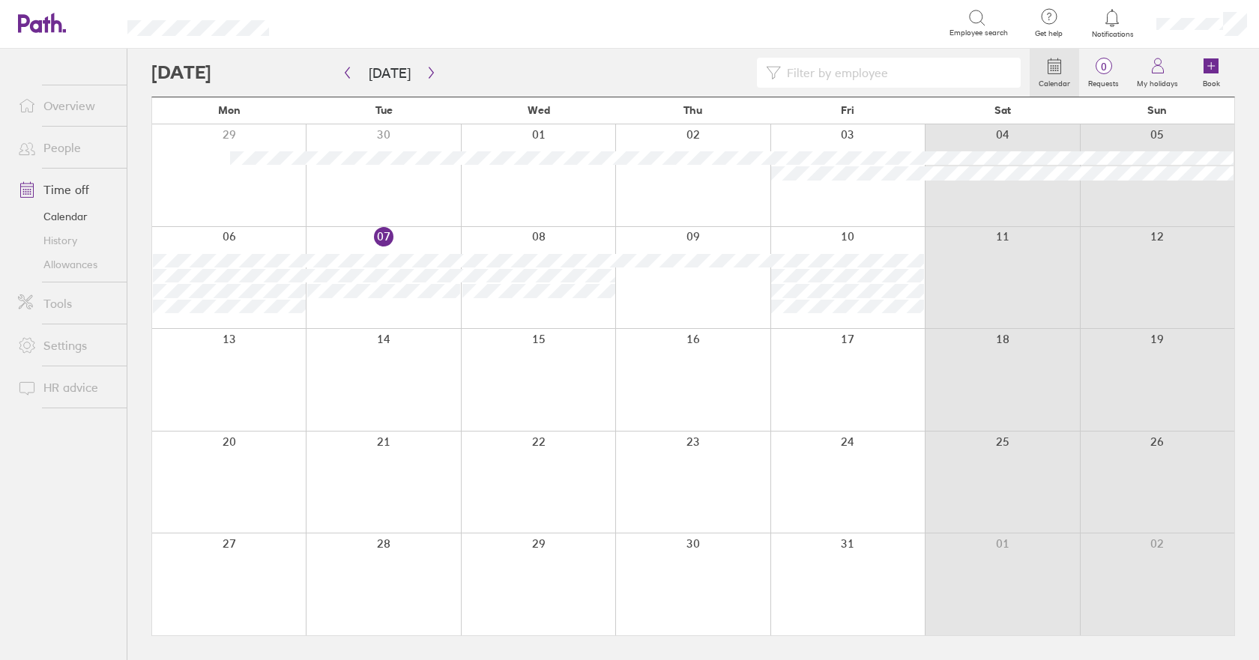
click at [54, 305] on link "Tools" at bounding box center [66, 304] width 121 height 30
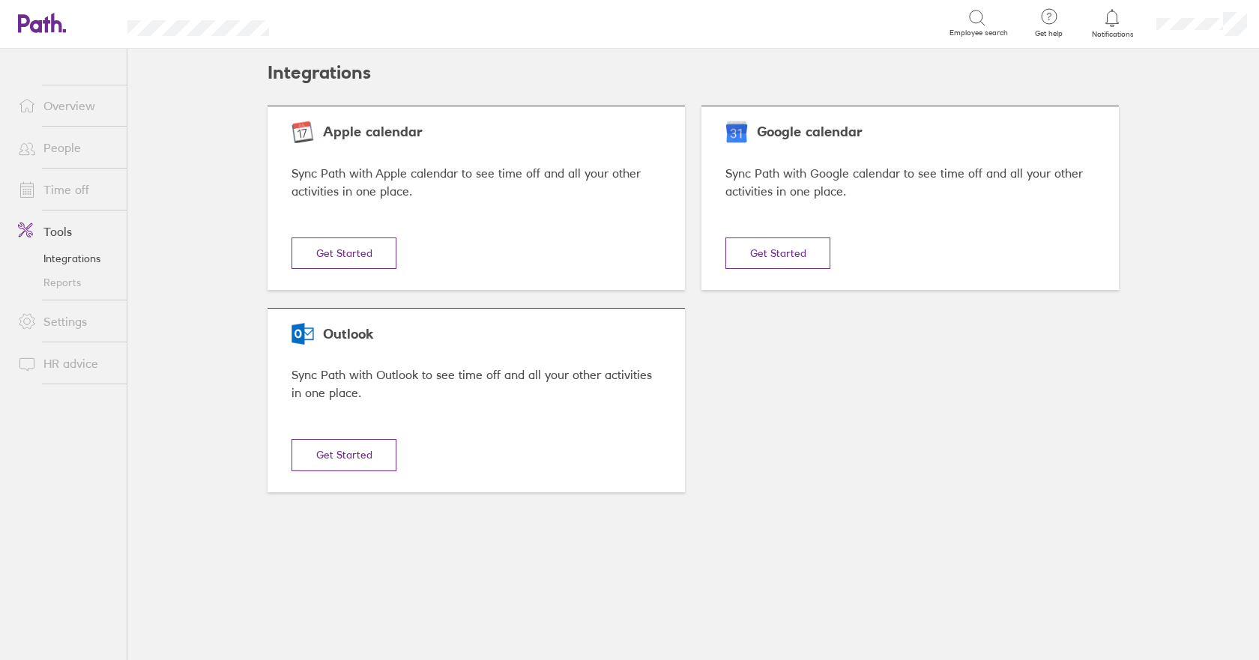
click at [61, 154] on link "People" at bounding box center [66, 148] width 121 height 30
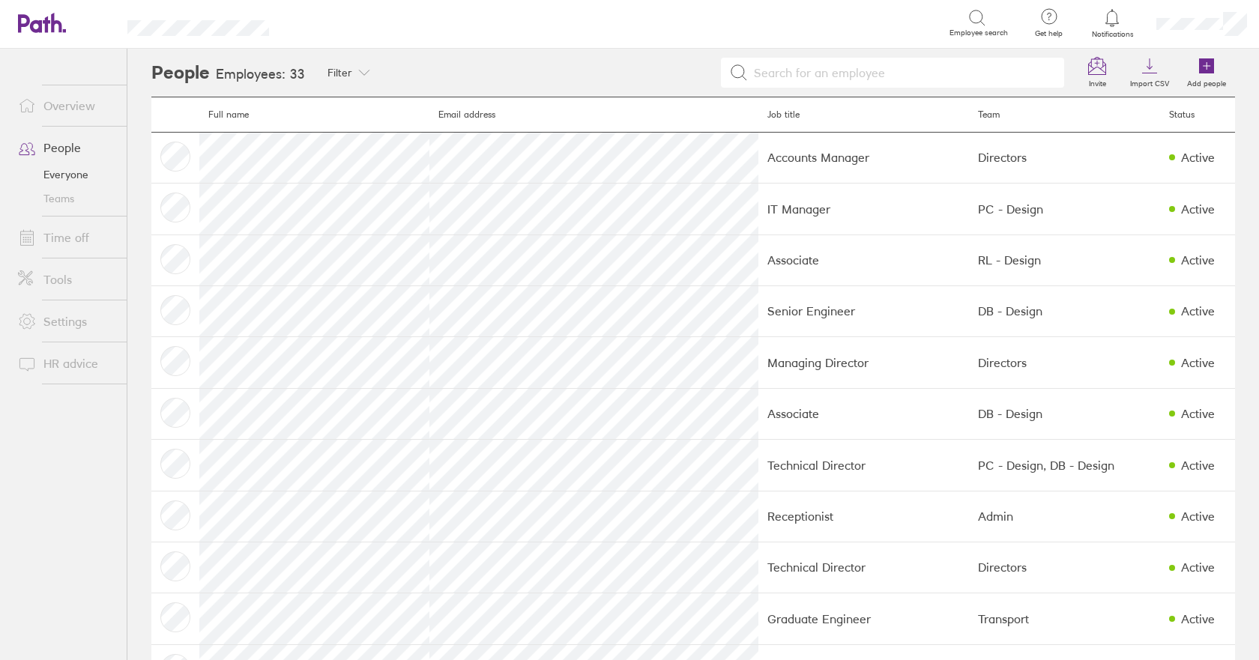
click at [983, 10] on icon at bounding box center [978, 18] width 18 height 18
click at [976, 12] on icon at bounding box center [978, 18] width 18 height 18
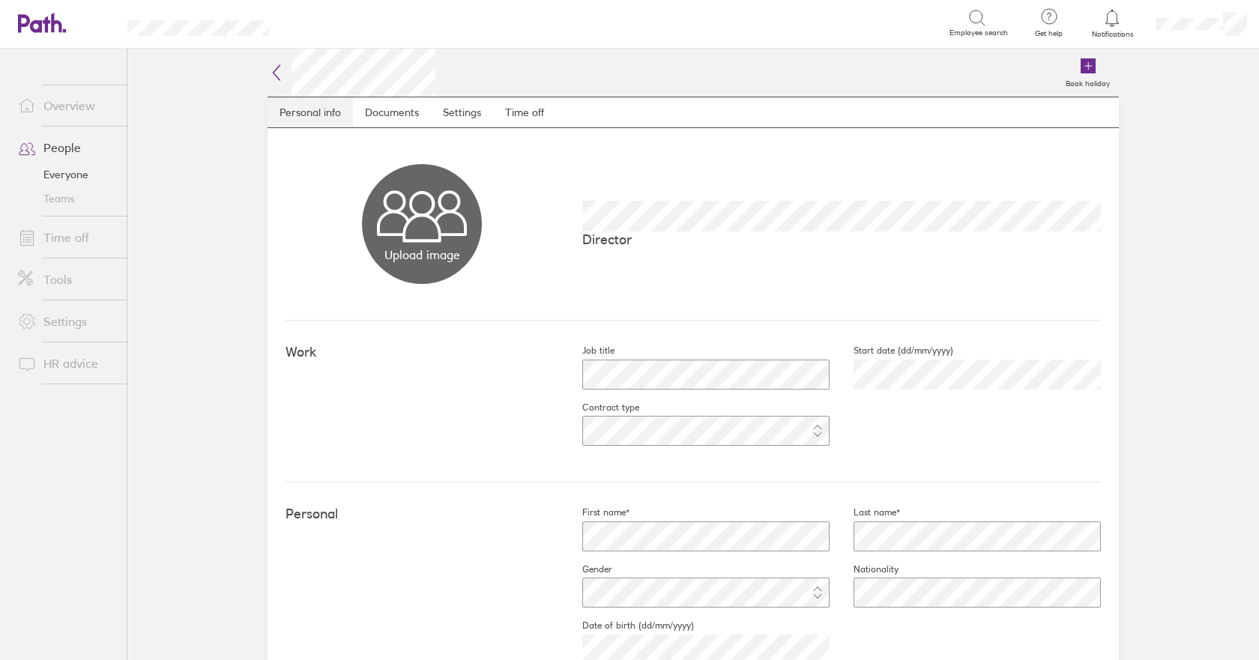
click at [324, 116] on link "Personal info" at bounding box center [310, 112] width 85 height 30
click at [981, 15] on icon at bounding box center [978, 18] width 18 height 18
click at [974, 16] on icon at bounding box center [978, 18] width 18 height 18
click at [977, 25] on icon at bounding box center [978, 18] width 18 height 18
click at [210, 81] on main "Book holiday Personal info Documents Settings Time off Upload image Choose file…" at bounding box center [693, 355] width 1132 height 612
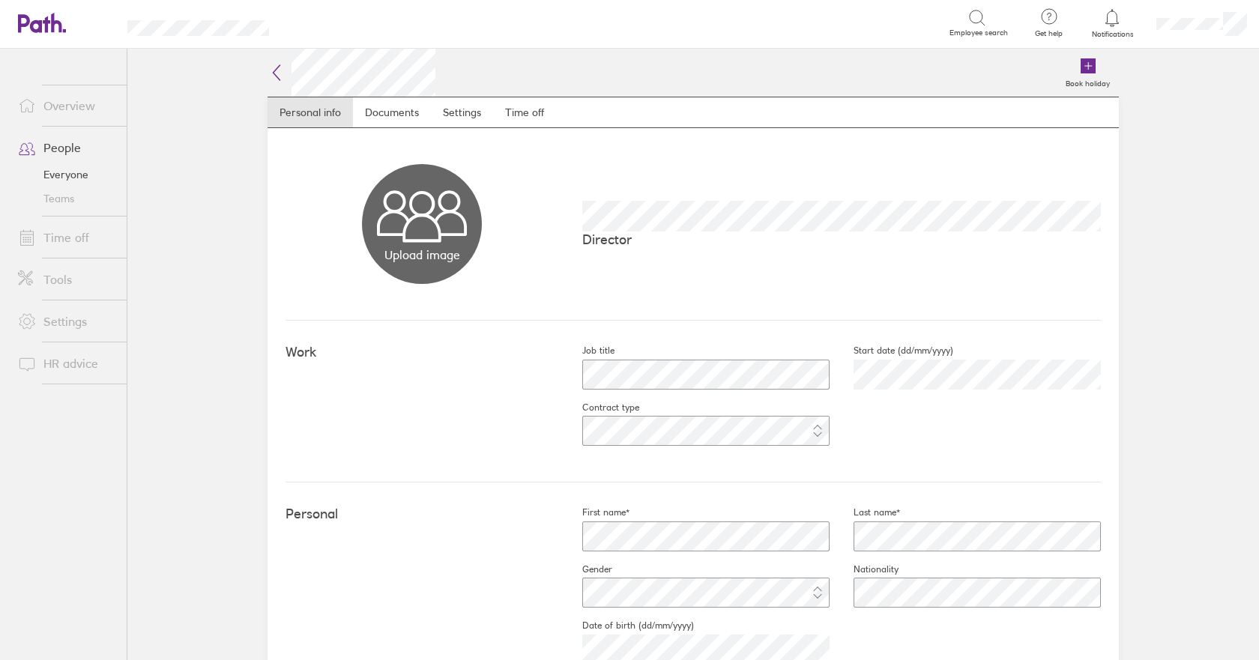
click at [55, 247] on link "Time off" at bounding box center [66, 238] width 121 height 30
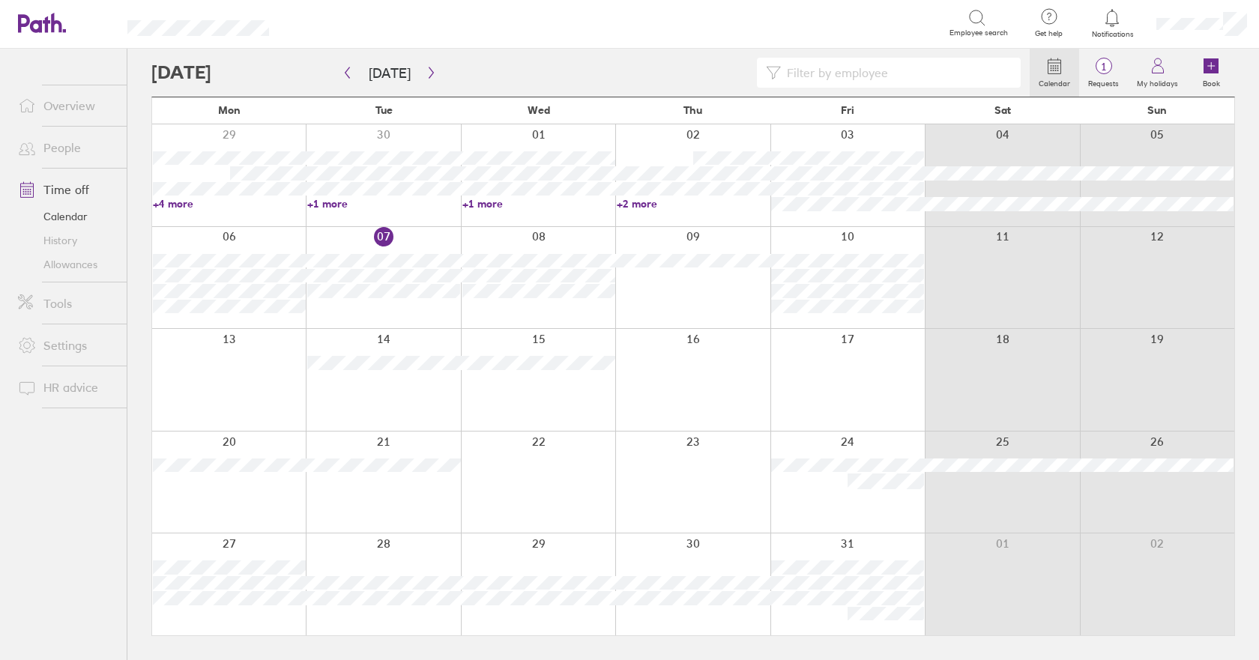
click at [856, 70] on input at bounding box center [896, 72] width 231 height 28
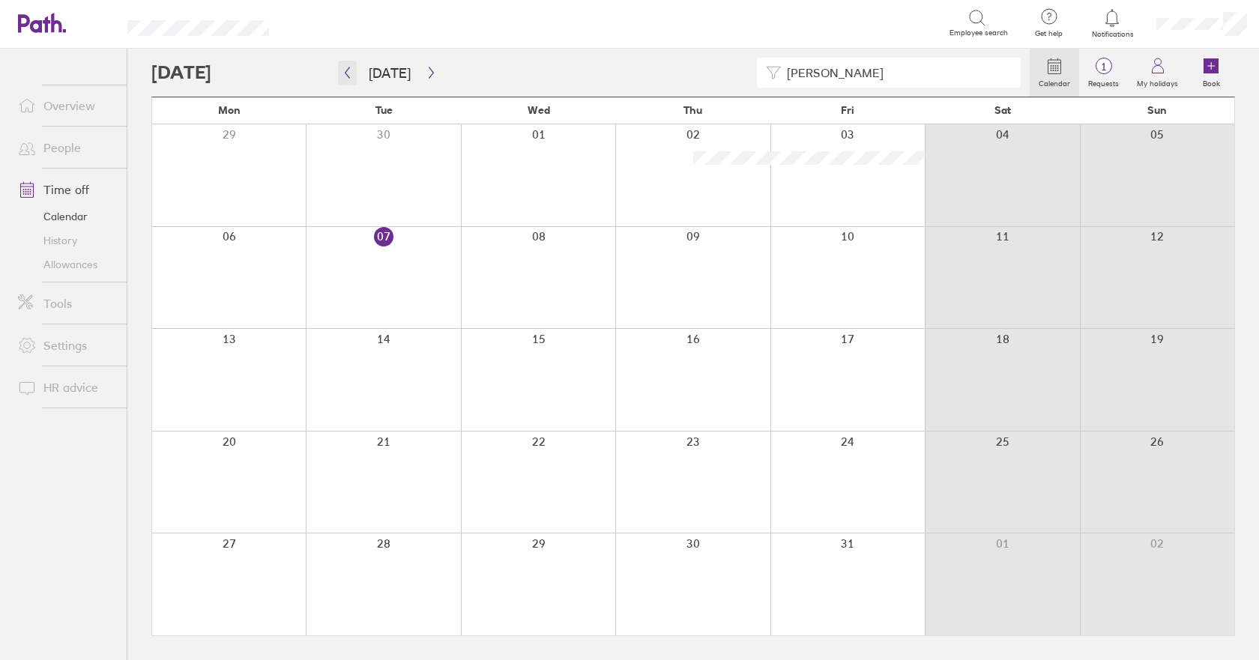
click at [349, 72] on icon "button" at bounding box center [347, 73] width 11 height 12
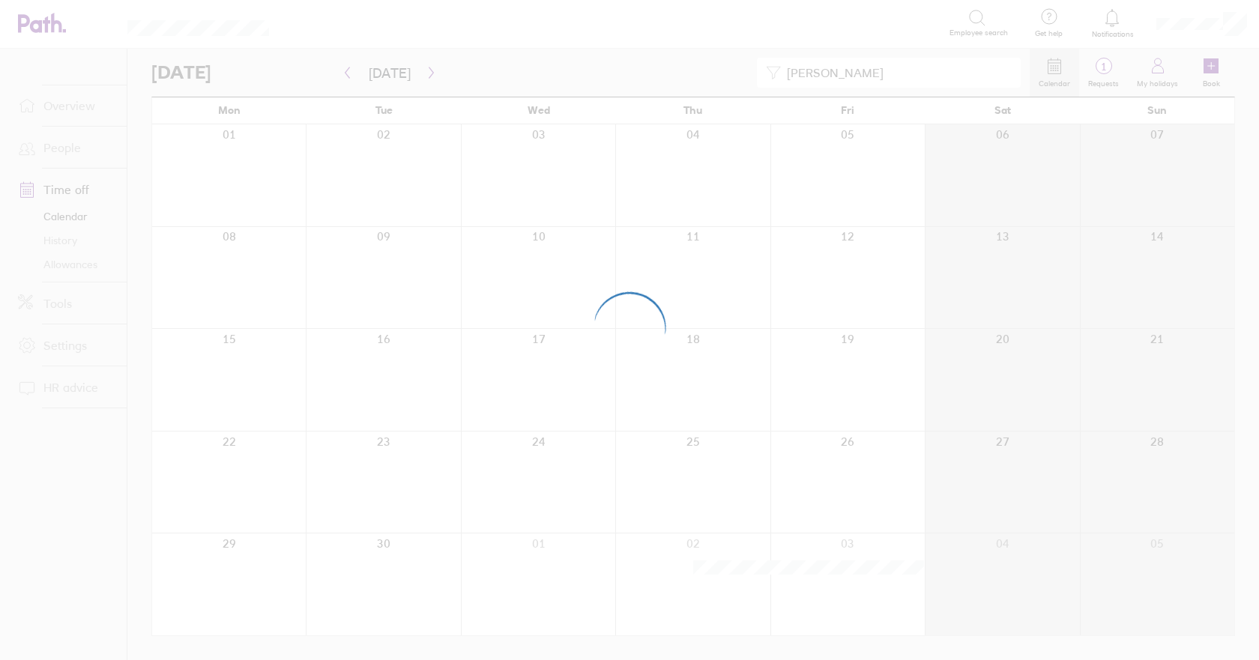
click at [348, 72] on div at bounding box center [629, 330] width 1259 height 660
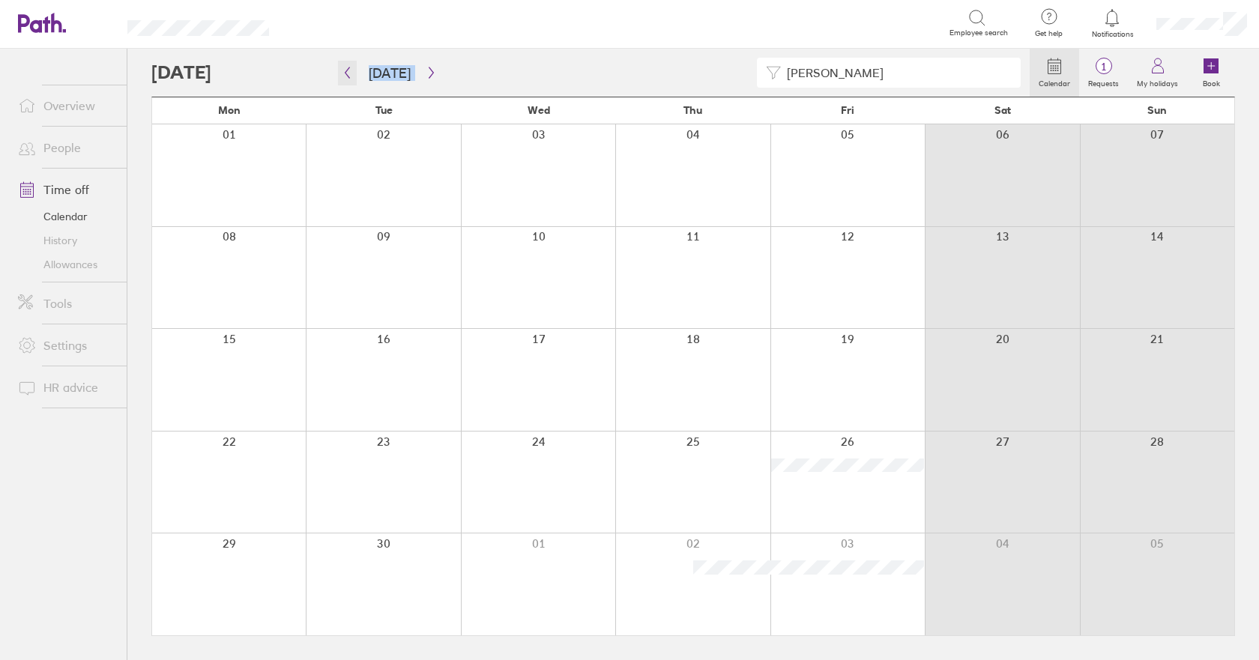
click at [347, 72] on icon "button" at bounding box center [347, 73] width 11 height 12
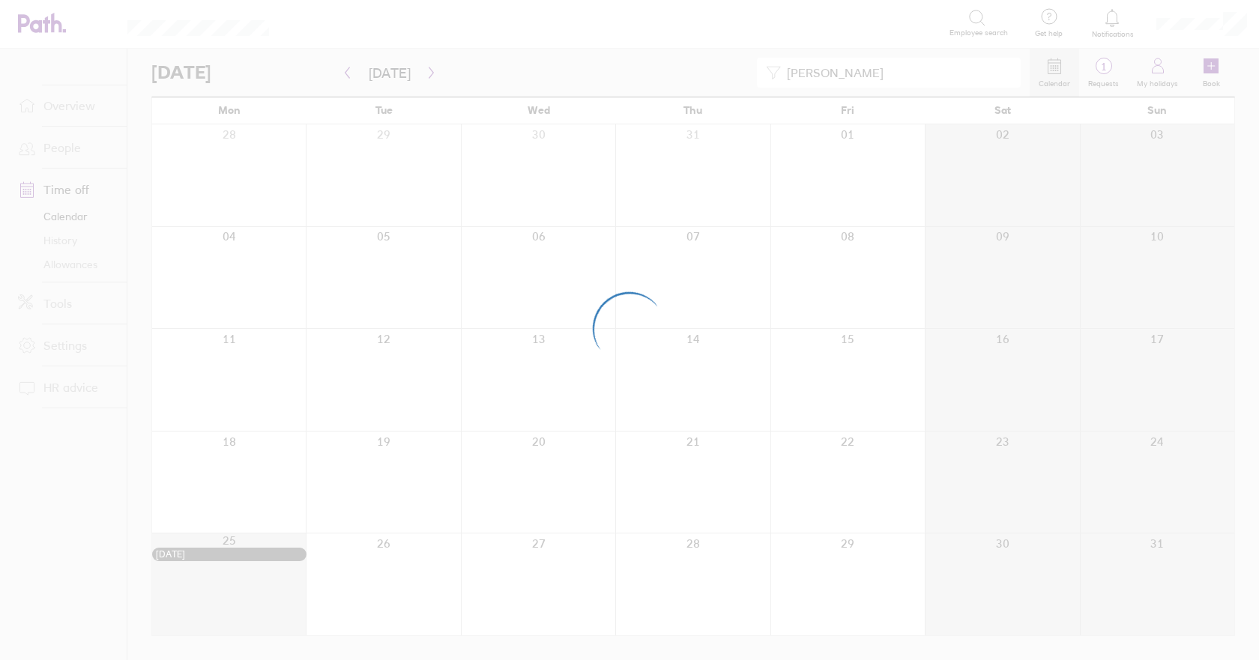
click at [1064, 70] on div at bounding box center [629, 330] width 1259 height 660
click at [1063, 69] on div at bounding box center [629, 330] width 1259 height 660
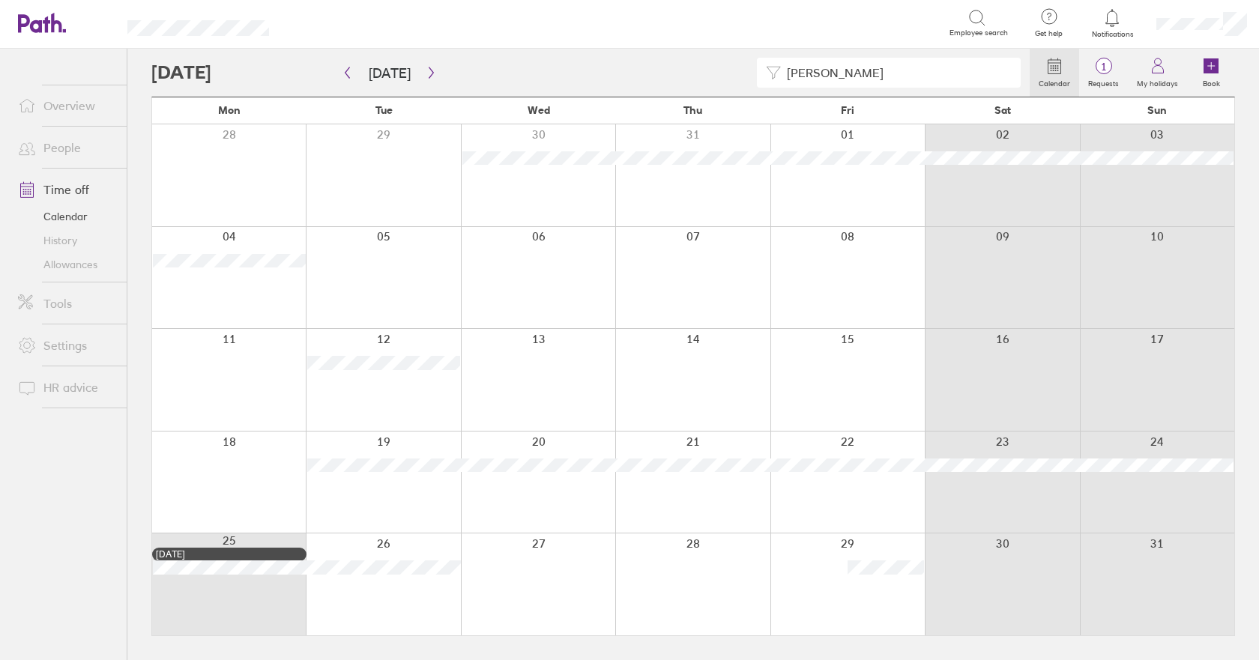
click at [1061, 59] on icon at bounding box center [1055, 66] width 18 height 18
click at [1057, 68] on circle at bounding box center [1055, 67] width 1 height 1
click at [1058, 59] on icon at bounding box center [1055, 66] width 18 height 18
click at [1044, 58] on link "Calendar" at bounding box center [1054, 73] width 49 height 48
click at [1053, 69] on icon at bounding box center [1055, 66] width 18 height 18
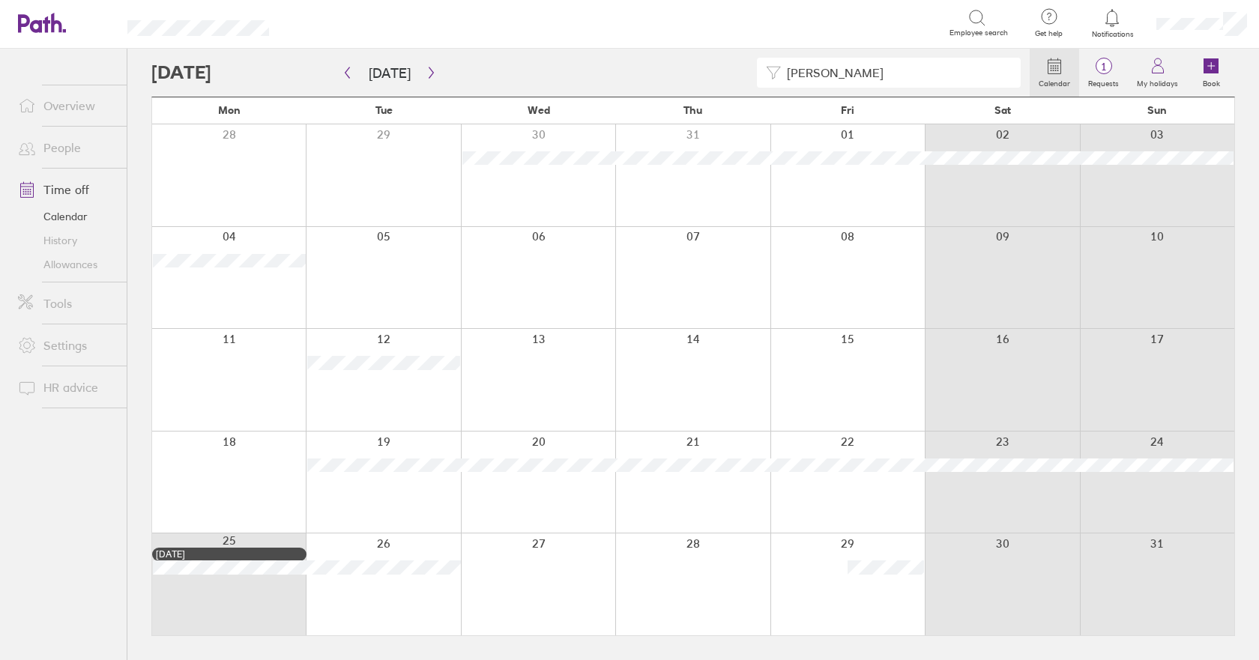
click at [1055, 69] on circle at bounding box center [1053, 67] width 1 height 1
click at [1057, 69] on circle at bounding box center [1055, 67] width 1 height 1
click at [355, 67] on button "button" at bounding box center [347, 73] width 19 height 25
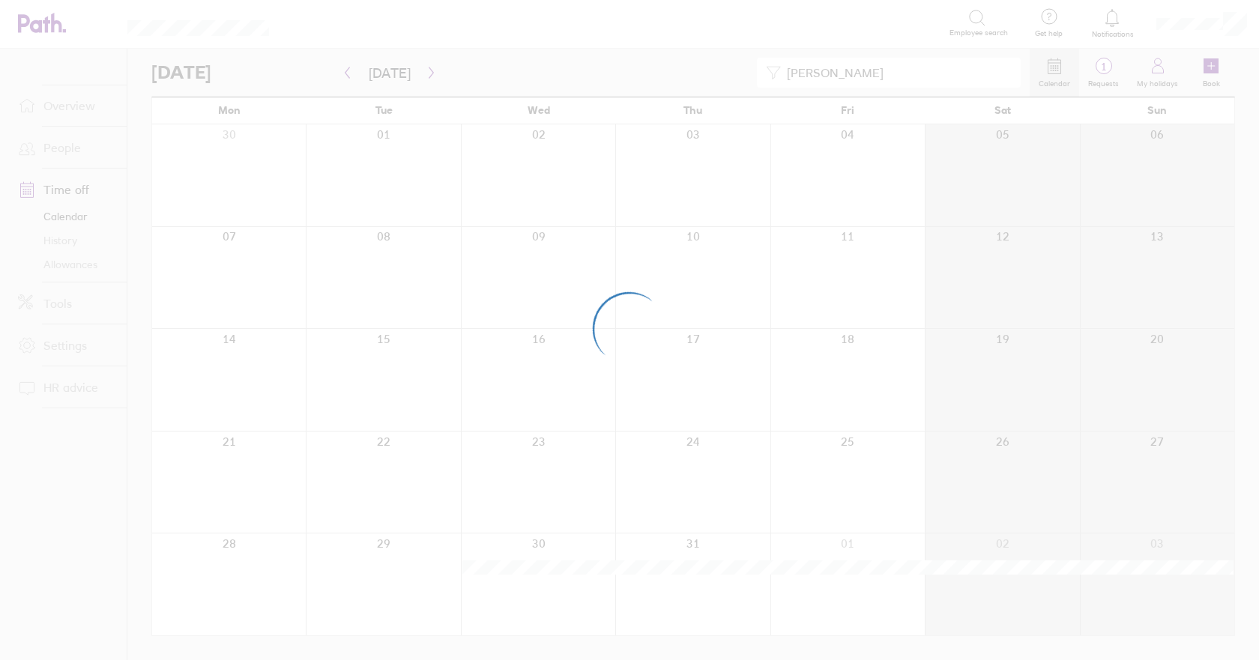
click at [348, 73] on div at bounding box center [629, 330] width 1259 height 660
click at [349, 73] on div at bounding box center [629, 330] width 1259 height 660
click at [349, 72] on div at bounding box center [629, 330] width 1259 height 660
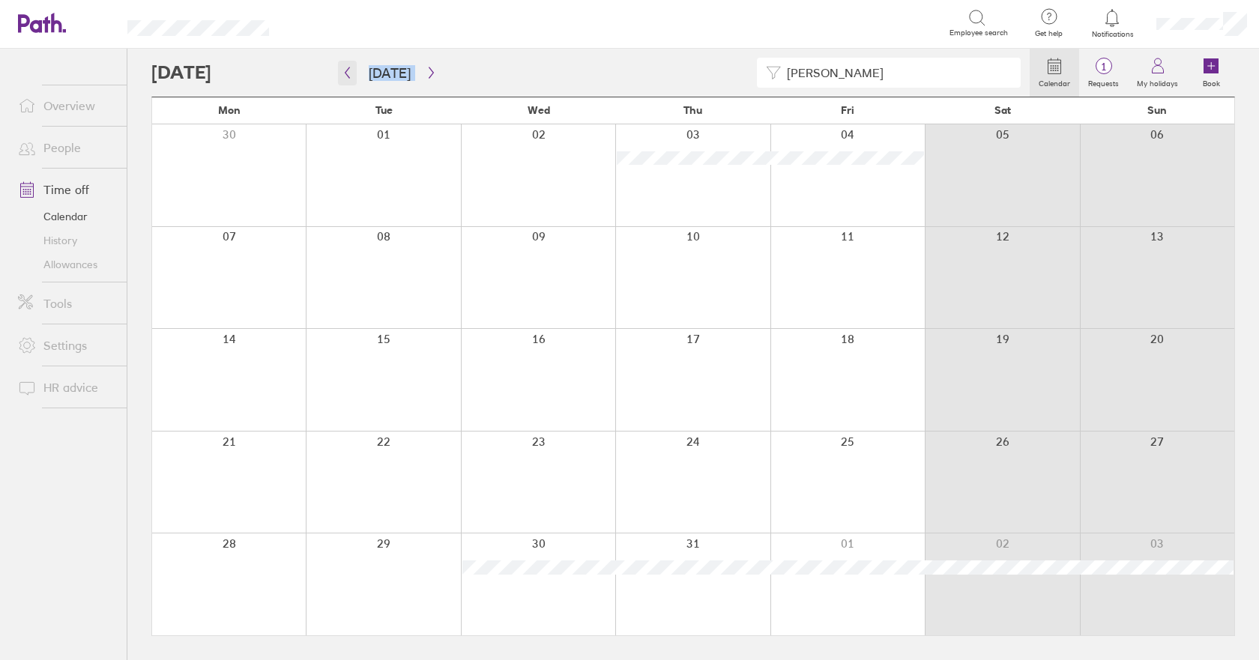
click at [349, 76] on icon "button" at bounding box center [347, 73] width 11 height 12
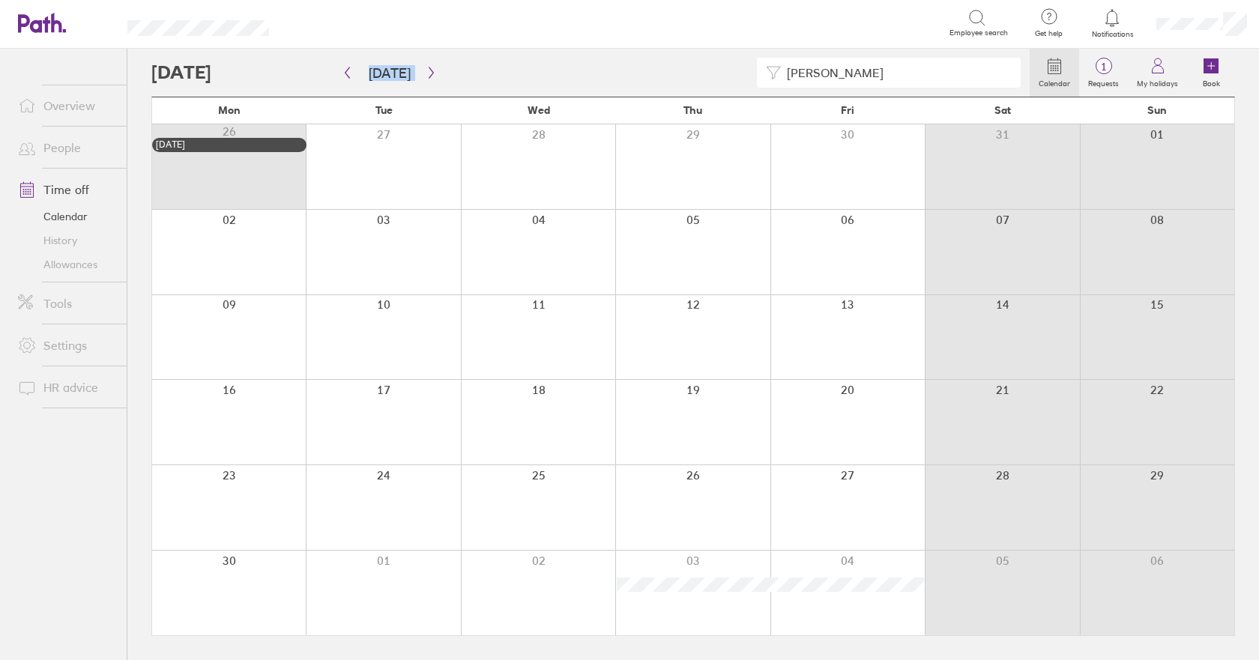
click at [1054, 64] on icon at bounding box center [1055, 66] width 18 height 18
click at [340, 68] on button "button" at bounding box center [347, 73] width 19 height 25
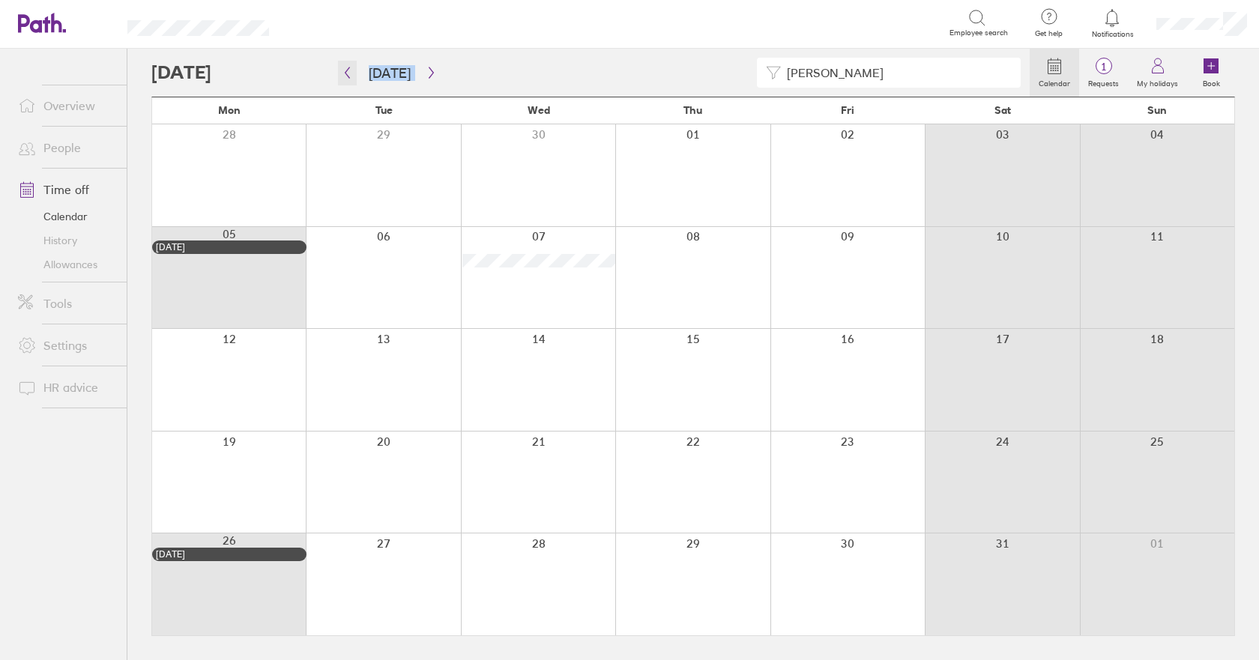
click at [348, 70] on icon "button" at bounding box center [347, 73] width 11 height 12
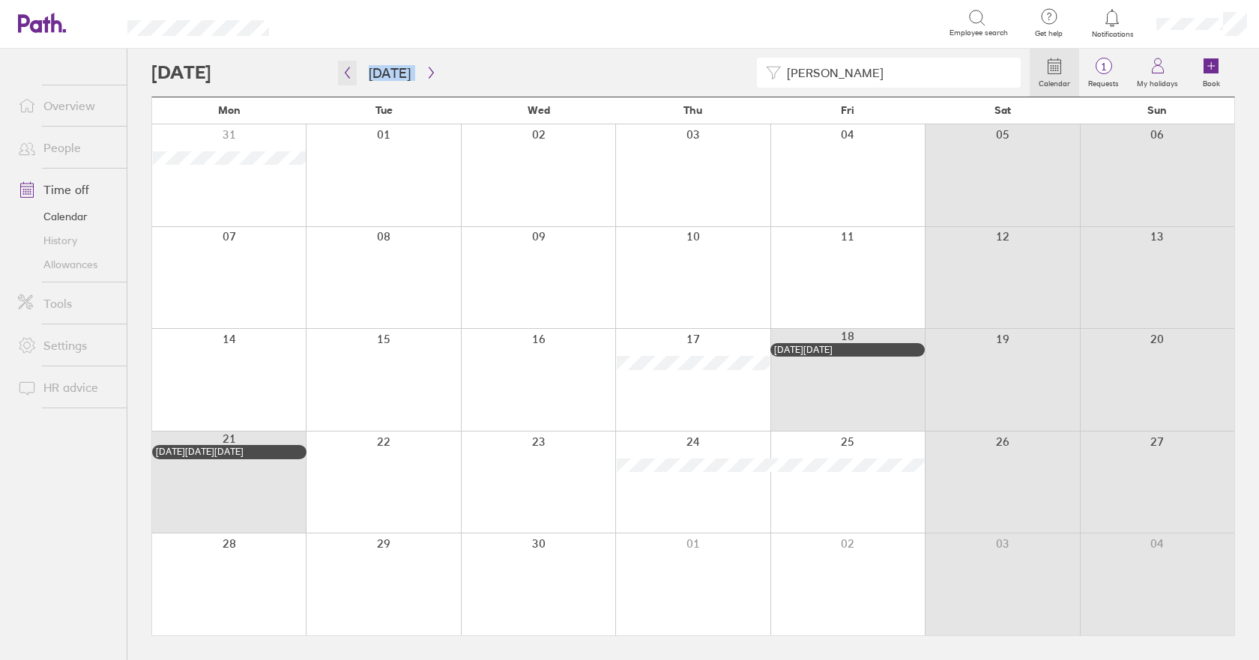
click at [348, 70] on icon "button" at bounding box center [347, 73] width 11 height 12
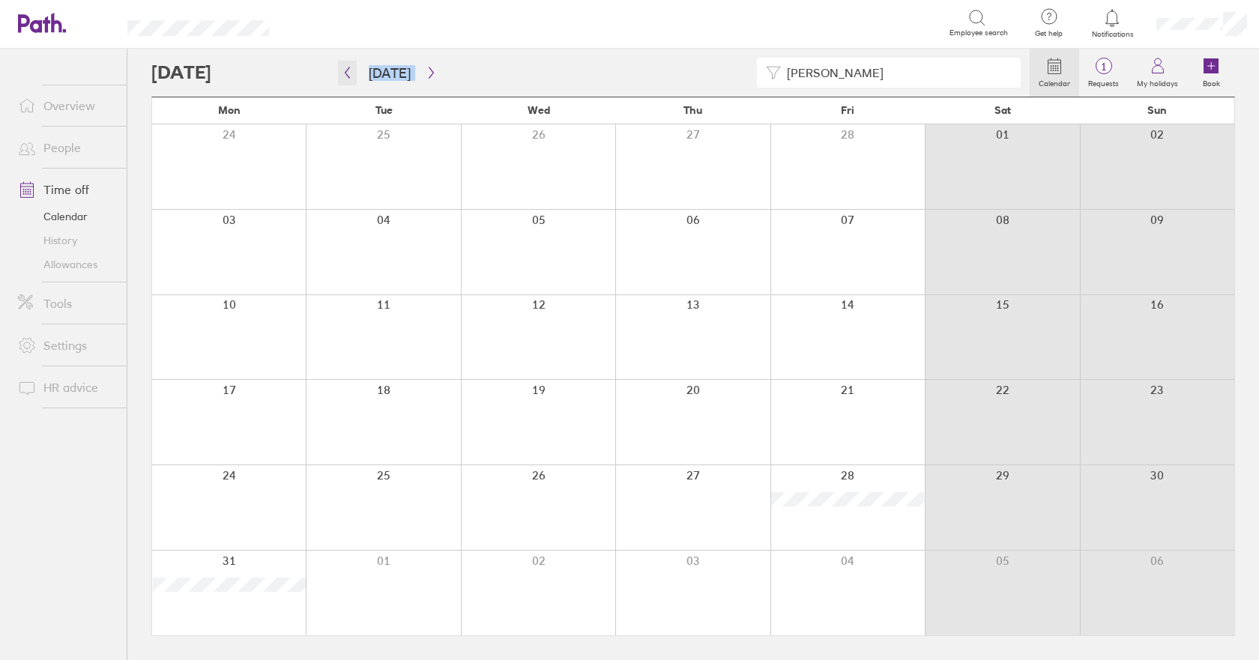
click at [348, 70] on icon "button" at bounding box center [347, 73] width 11 height 12
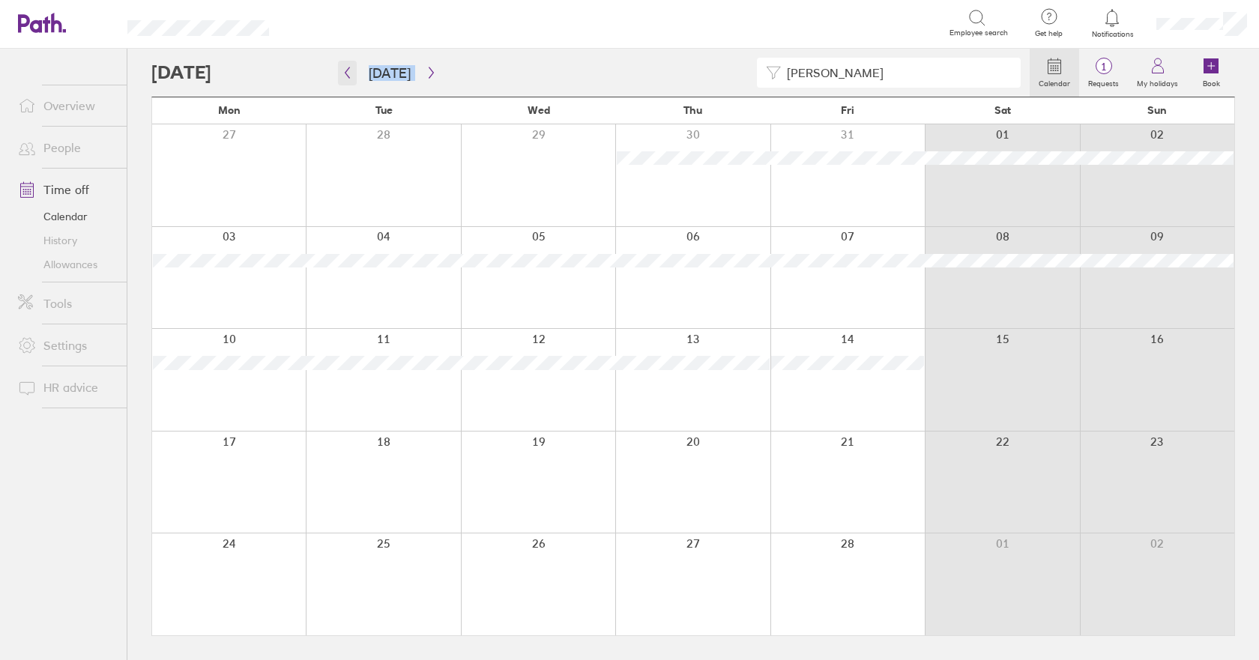
click at [346, 70] on icon "button" at bounding box center [347, 73] width 11 height 12
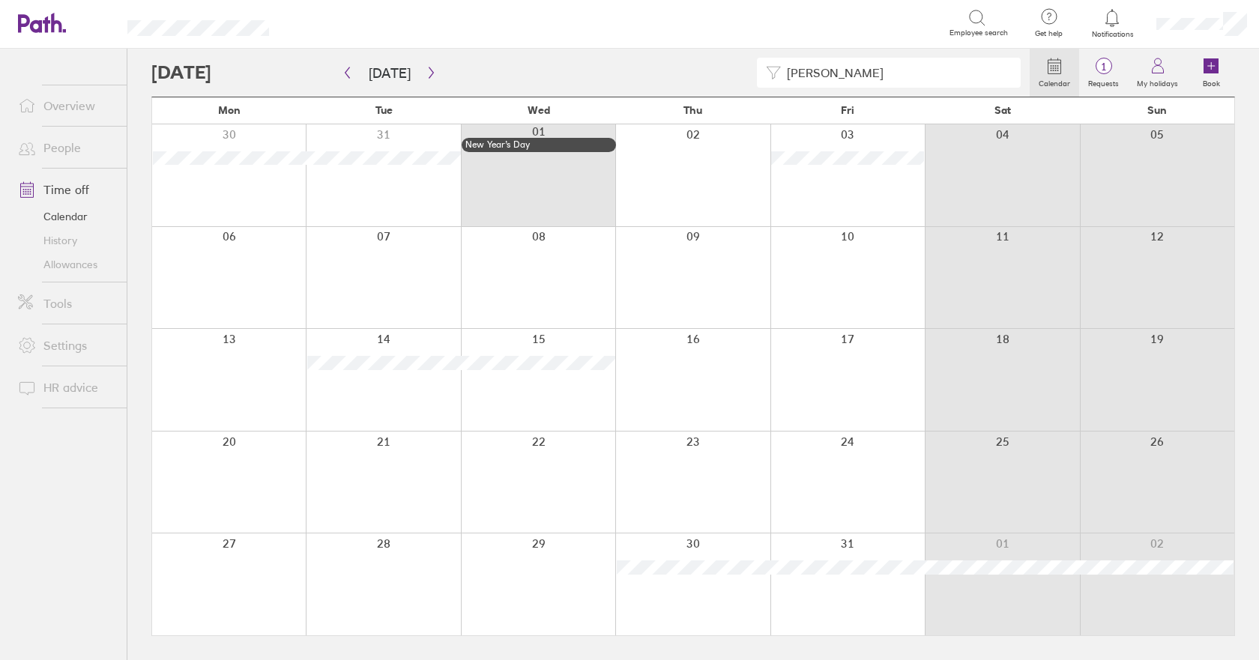
drag, startPoint x: 831, startPoint y: 73, endPoint x: 689, endPoint y: 102, distance: 145.3
click at [707, 90] on div "JULIAN Calendar 1 Requests My holidays Book" at bounding box center [693, 73] width 1084 height 48
type input "D"
type input "M"
drag, startPoint x: 818, startPoint y: 74, endPoint x: 688, endPoint y: 98, distance: 131.9
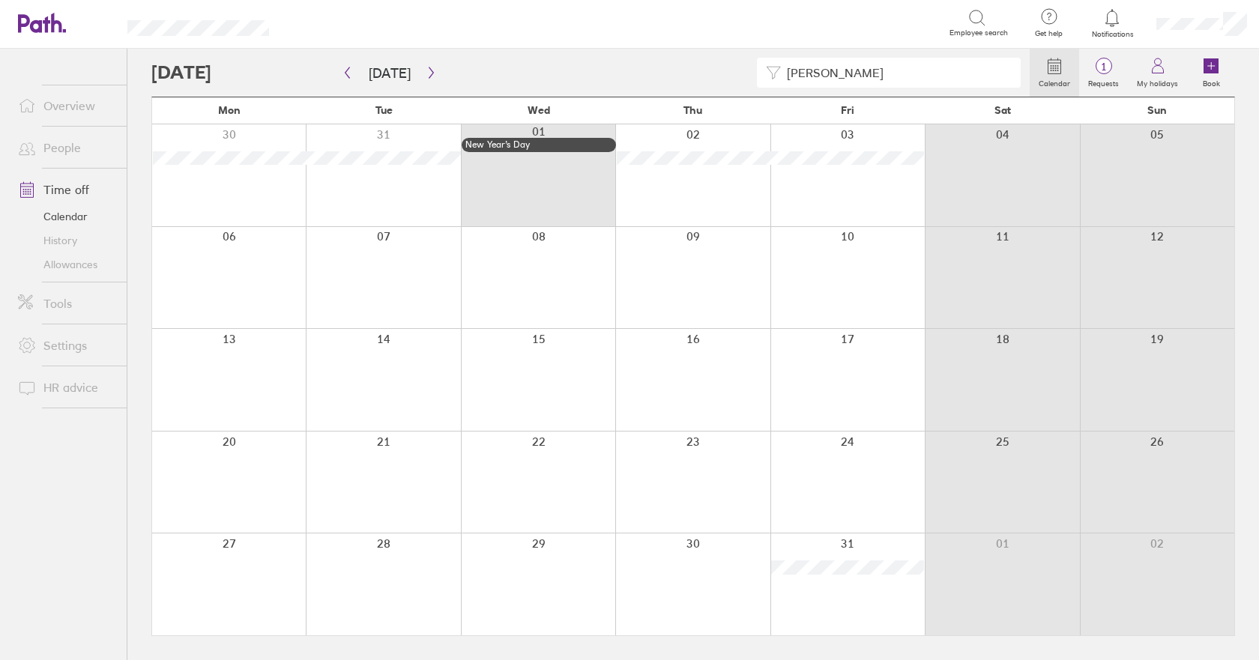
click at [702, 94] on div "[PERSON_NAME] Calendar 1 Requests My holidays Book" at bounding box center [693, 73] width 1084 height 48
type input "P"
type input "H"
type input "A"
type input "B"
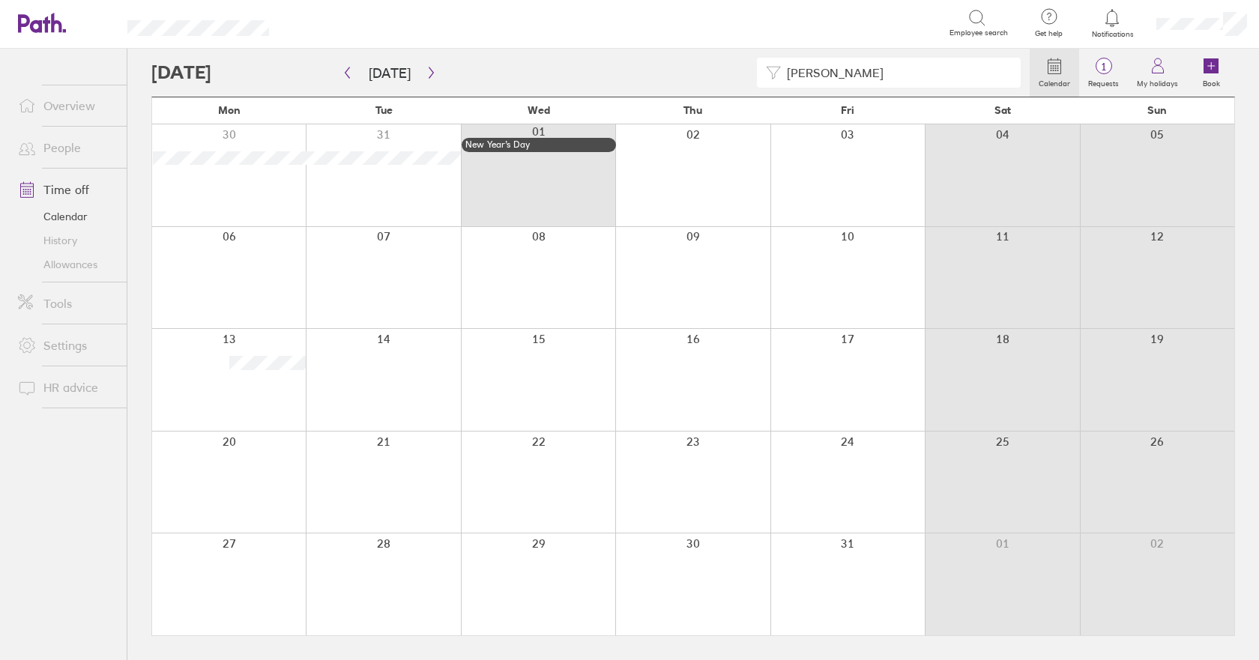
drag, startPoint x: 847, startPoint y: 68, endPoint x: 550, endPoint y: 78, distance: 297.0
click at [578, 74] on div "[PERSON_NAME]" at bounding box center [590, 73] width 879 height 30
type input "R"
type input "T"
type input "S"
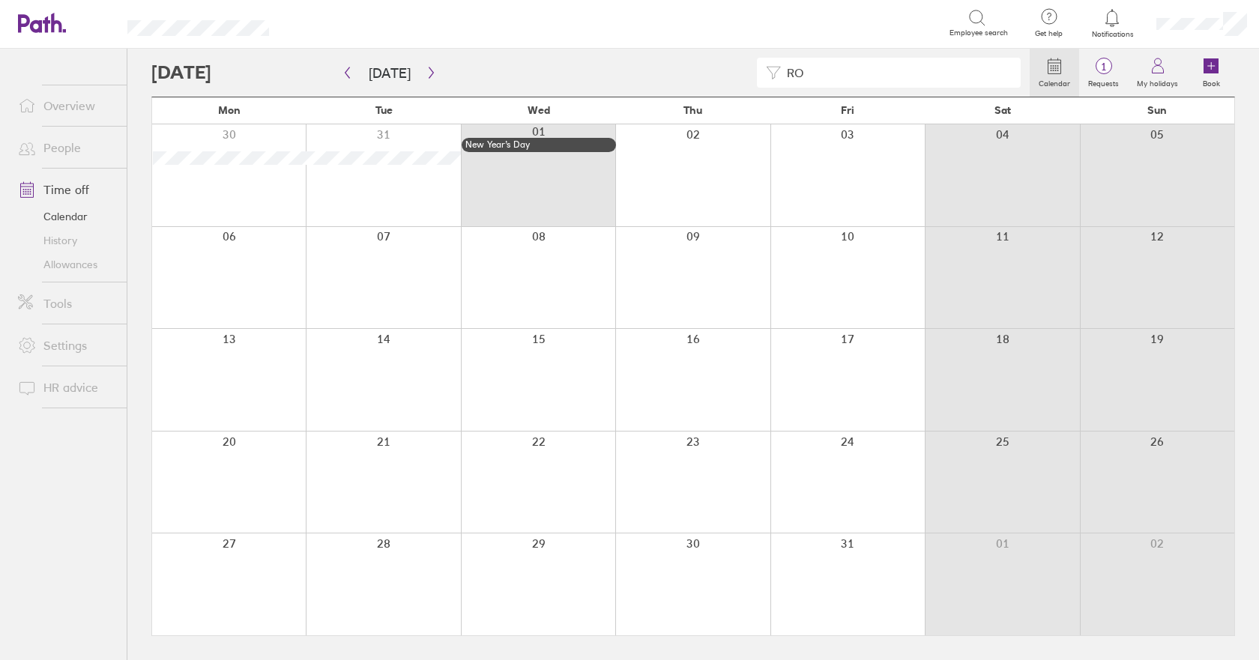
type input "R"
type input "C"
type input "P"
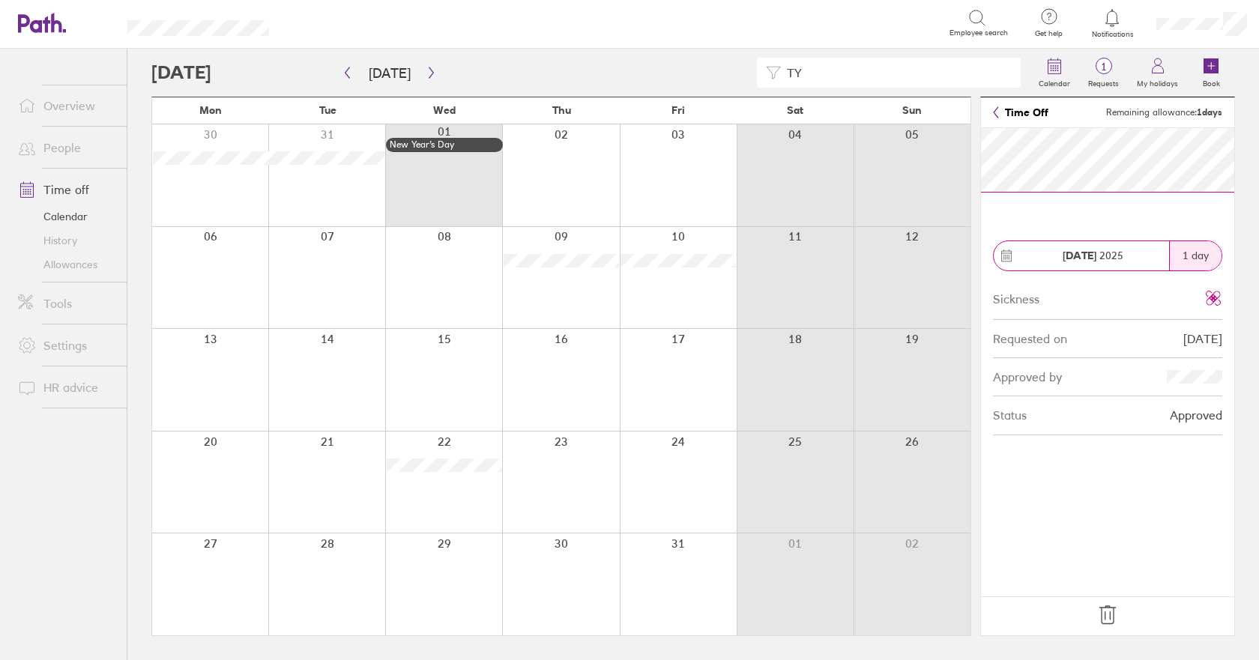
click at [820, 64] on input "TY" at bounding box center [896, 72] width 231 height 28
type input "T"
type input "G"
type input "M"
type input "[PERSON_NAME]"
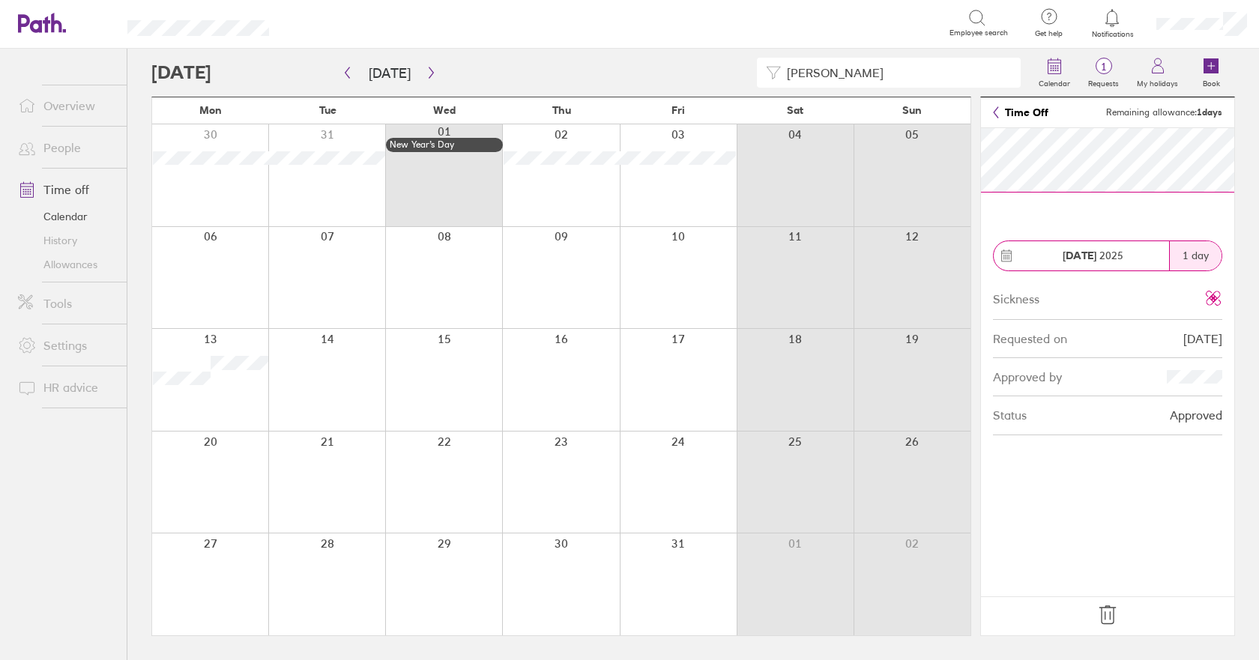
drag, startPoint x: 912, startPoint y: 70, endPoint x: 468, endPoint y: 49, distance: 444.3
click at [469, 49] on div "[PERSON_NAME] Calendar 1 Requests My holidays Book" at bounding box center [693, 73] width 1084 height 48
type input "S"
type input "T"
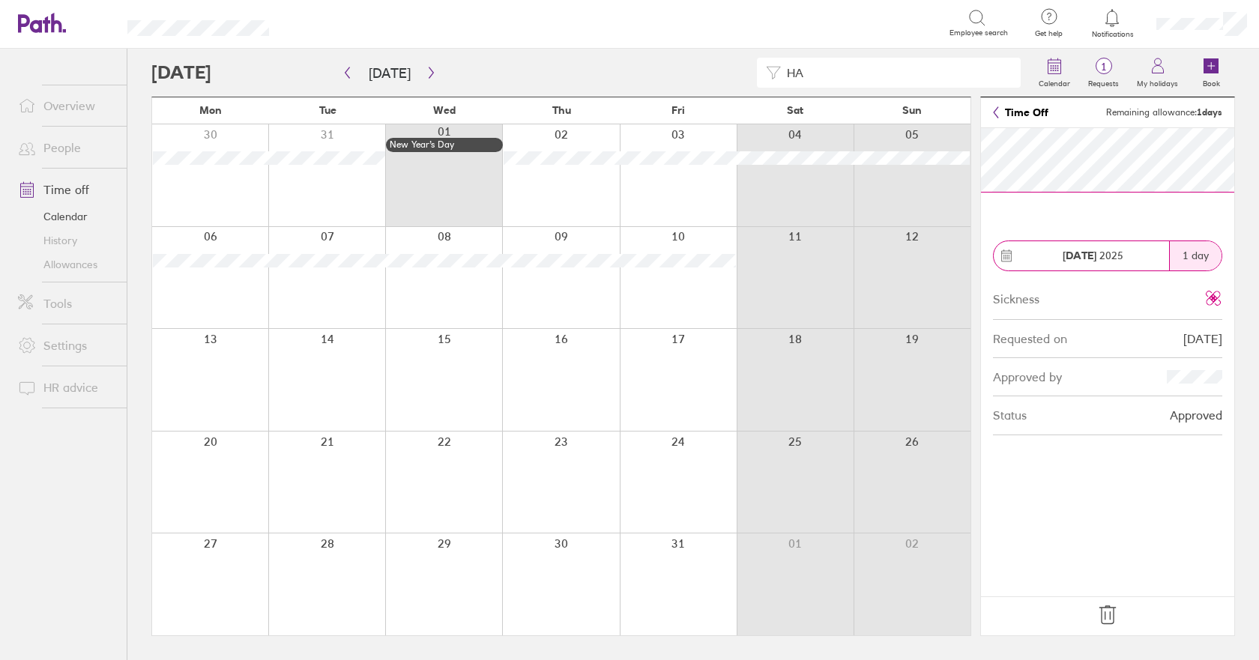
type input "H"
type input "J"
type input "M"
type input "[PERSON_NAME]"
